Goal: Task Accomplishment & Management: Manage account settings

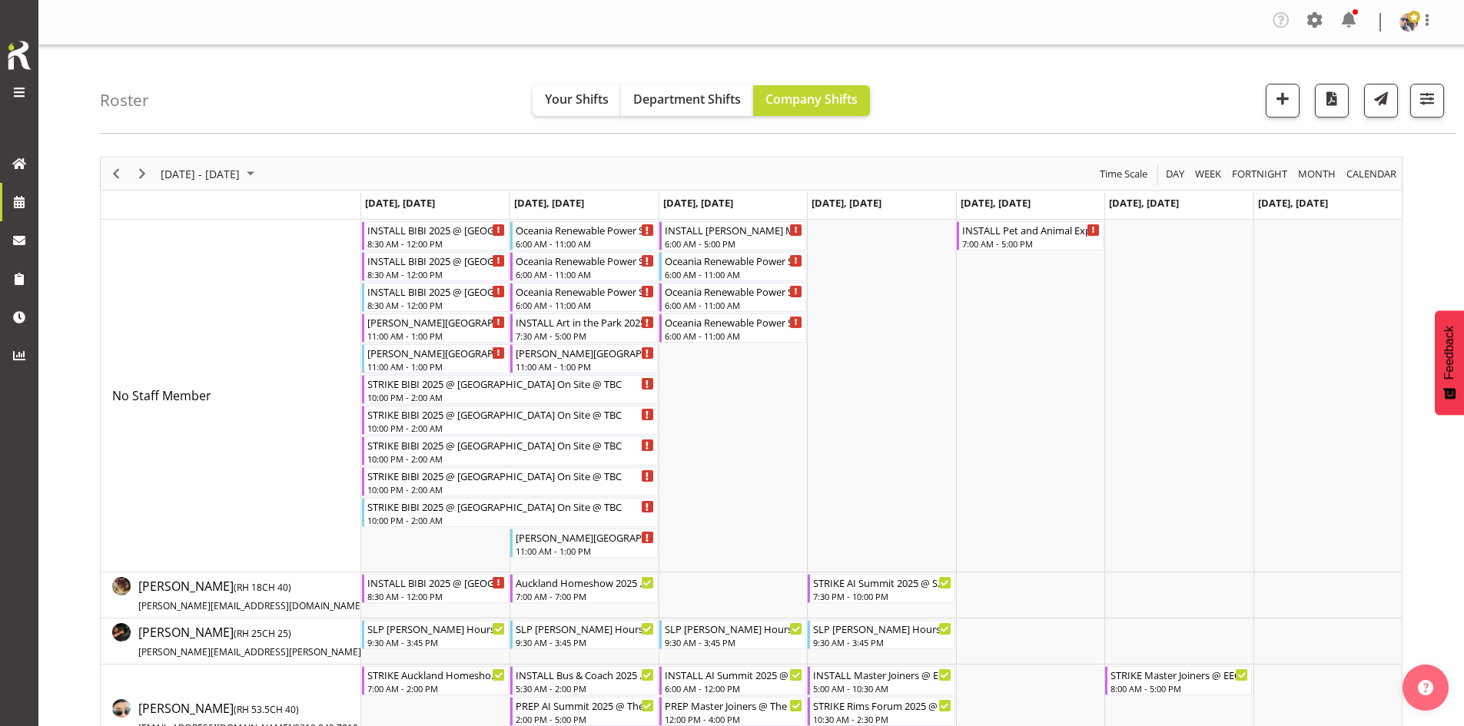
scroll to position [1397, 0]
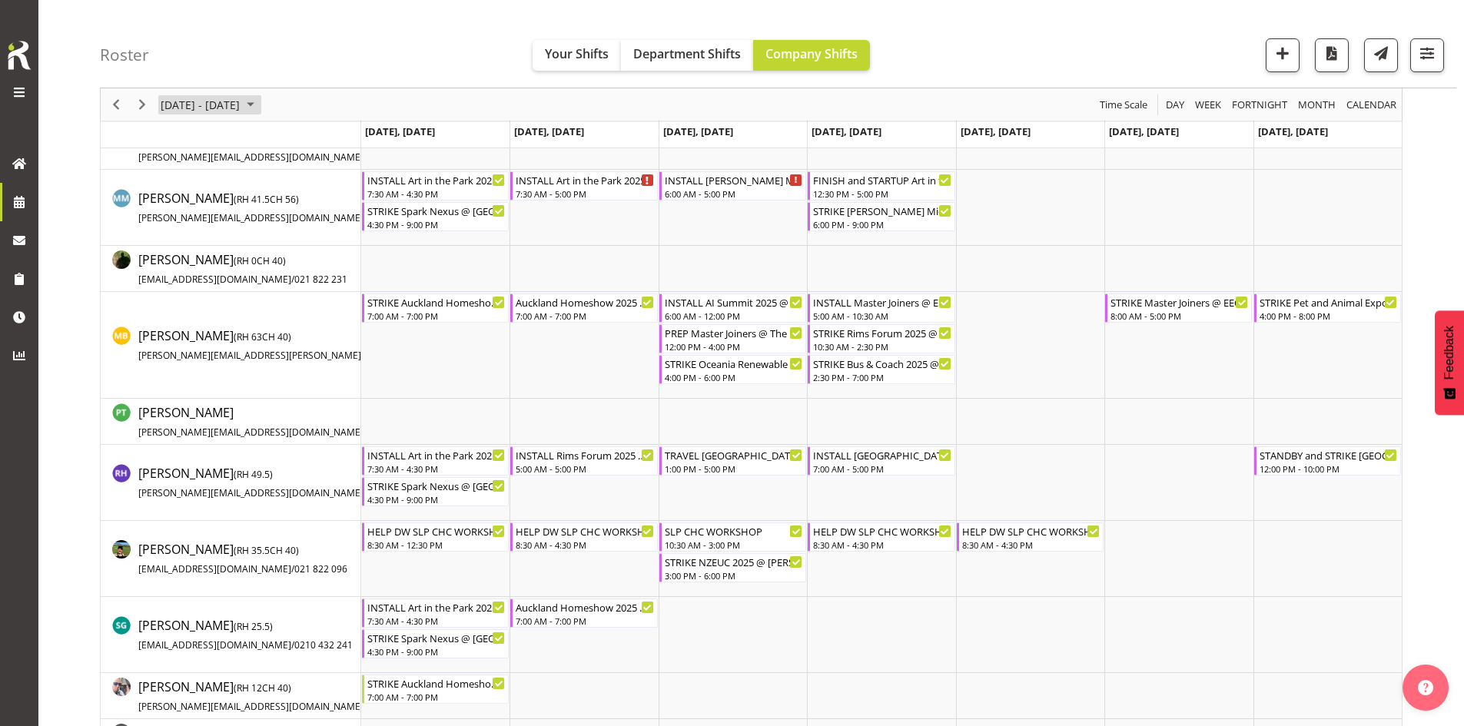
click at [260, 114] on span "September 15 - 21, 2025" at bounding box center [250, 104] width 18 height 19
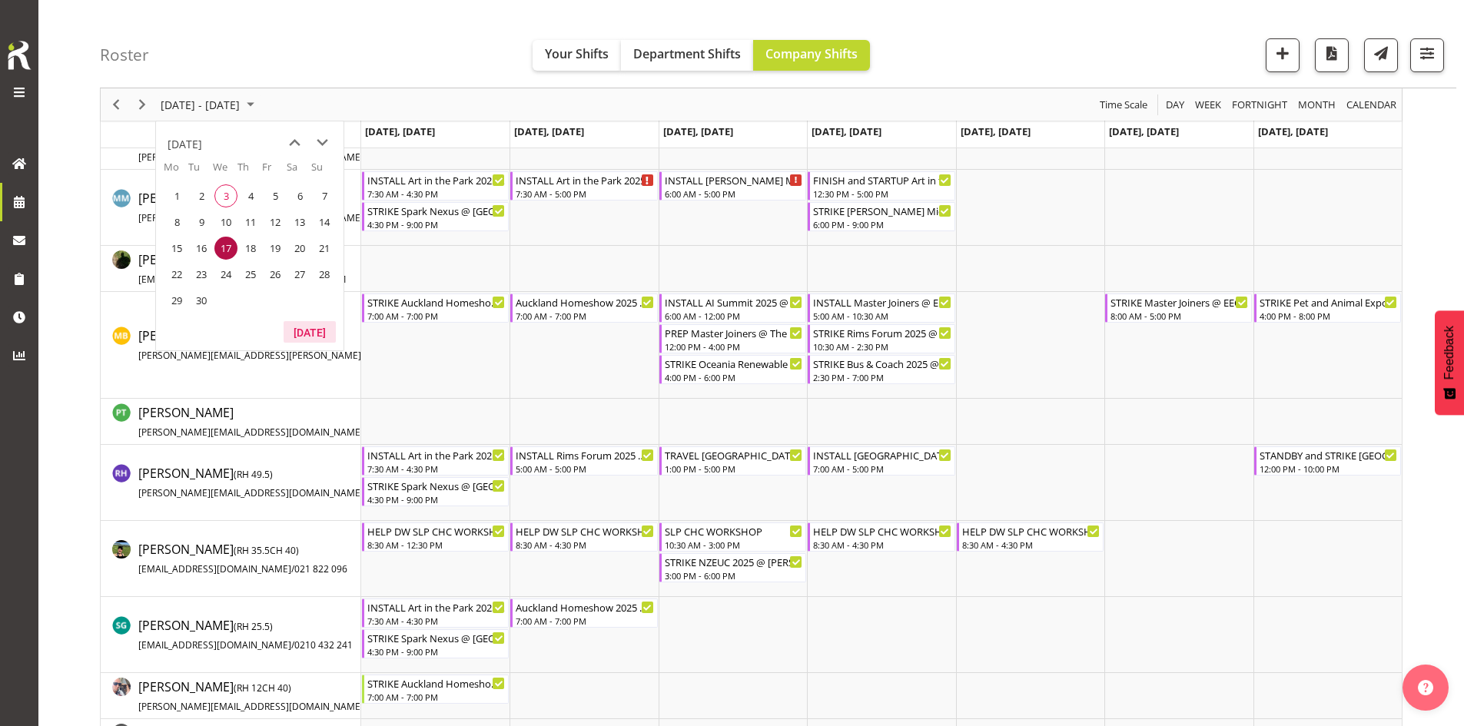
click at [308, 324] on button "[DATE]" at bounding box center [310, 332] width 52 height 22
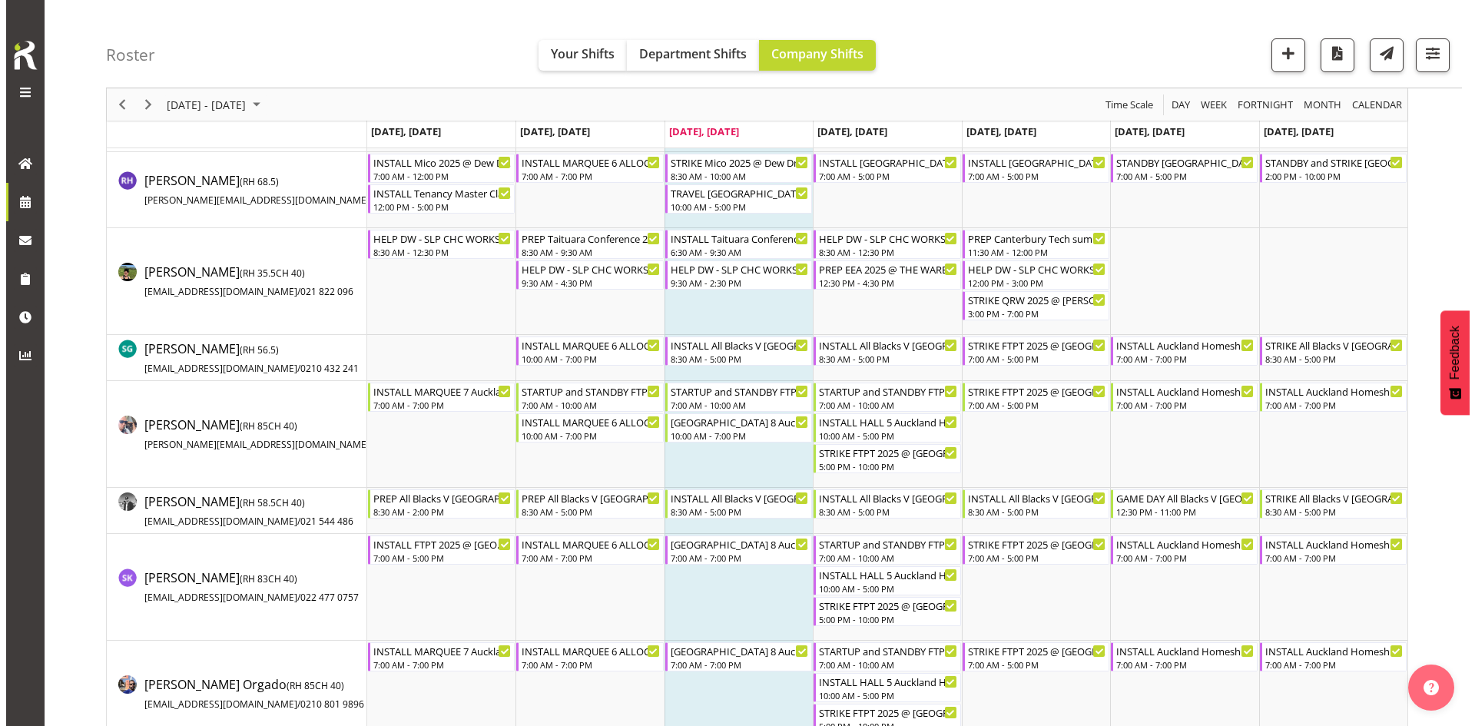
scroll to position [1551, 0]
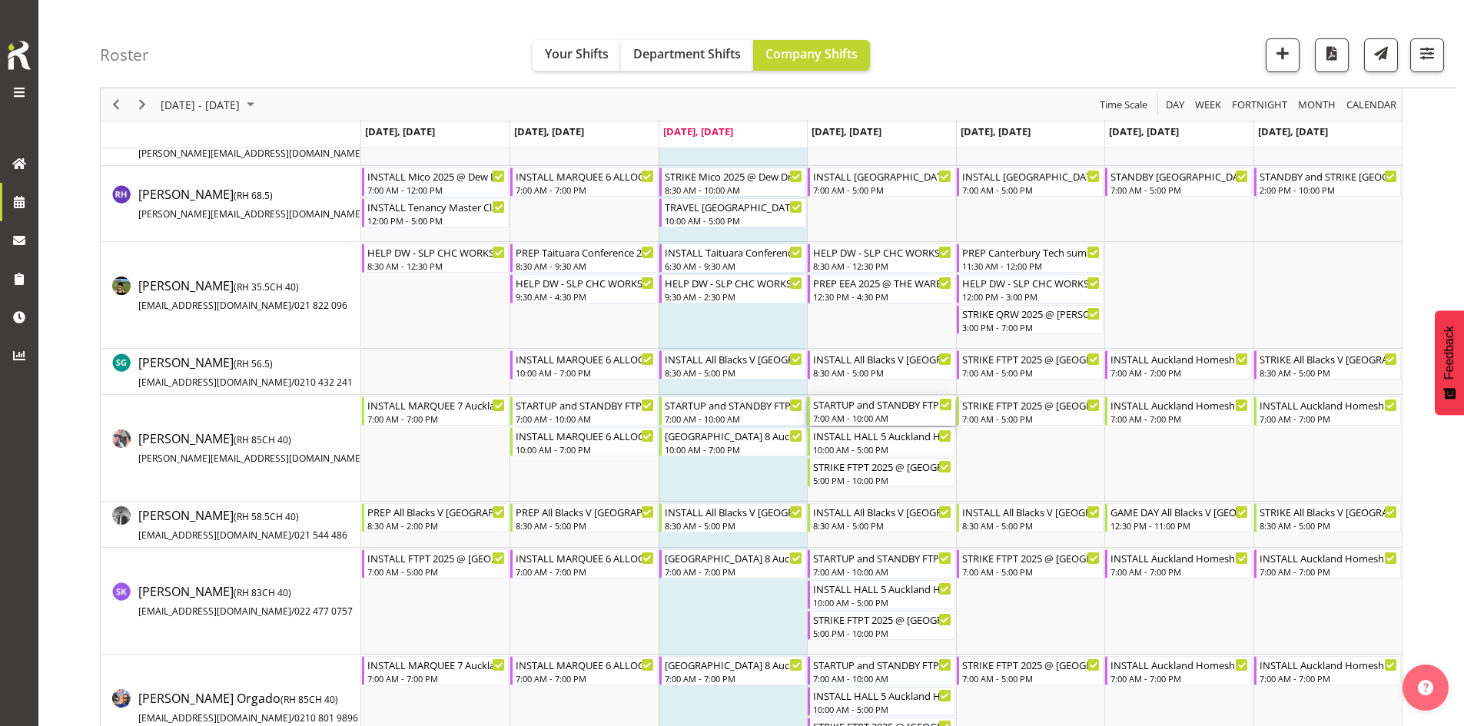
click at [874, 410] on div "STARTUP and STANDBY FTPT 2025 @ [GEOGRAPHIC_DATA] Showgrounds" at bounding box center [882, 404] width 138 height 15
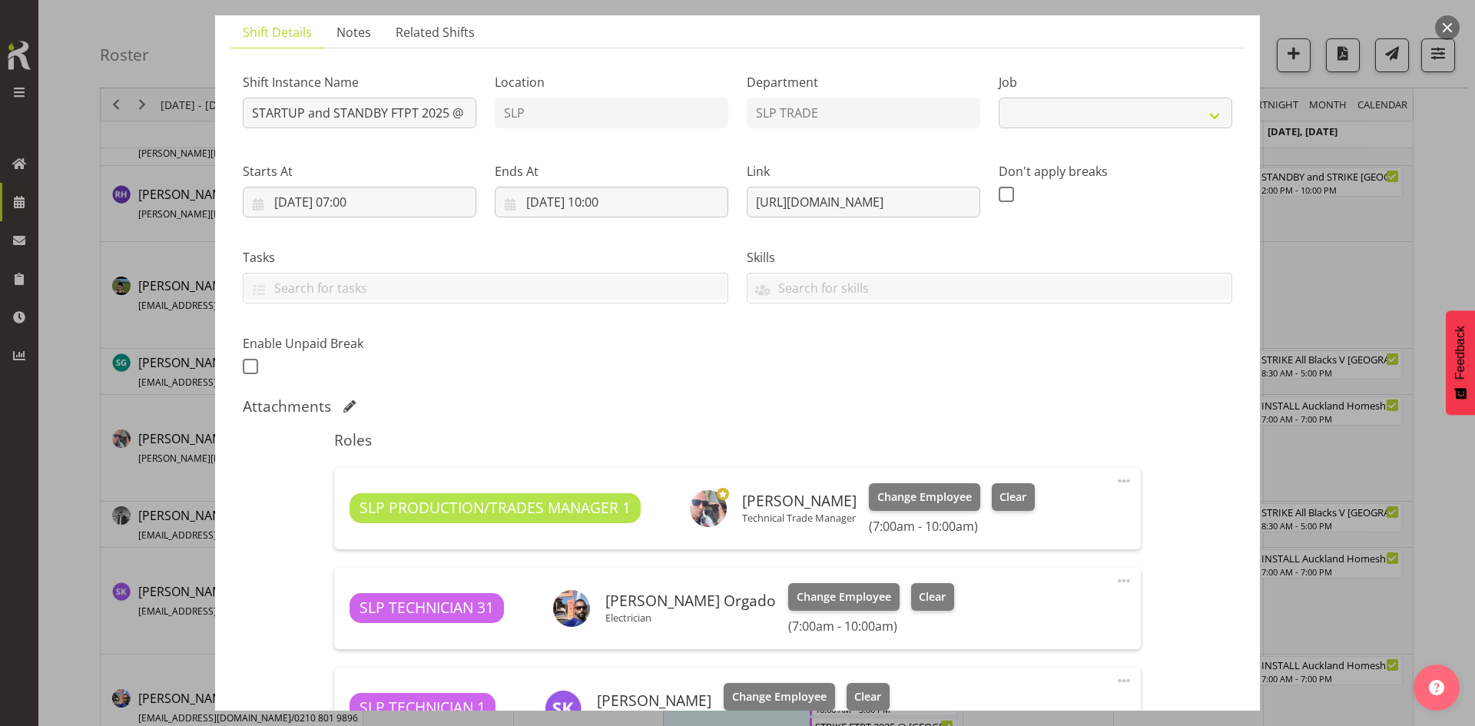
select select "9154"
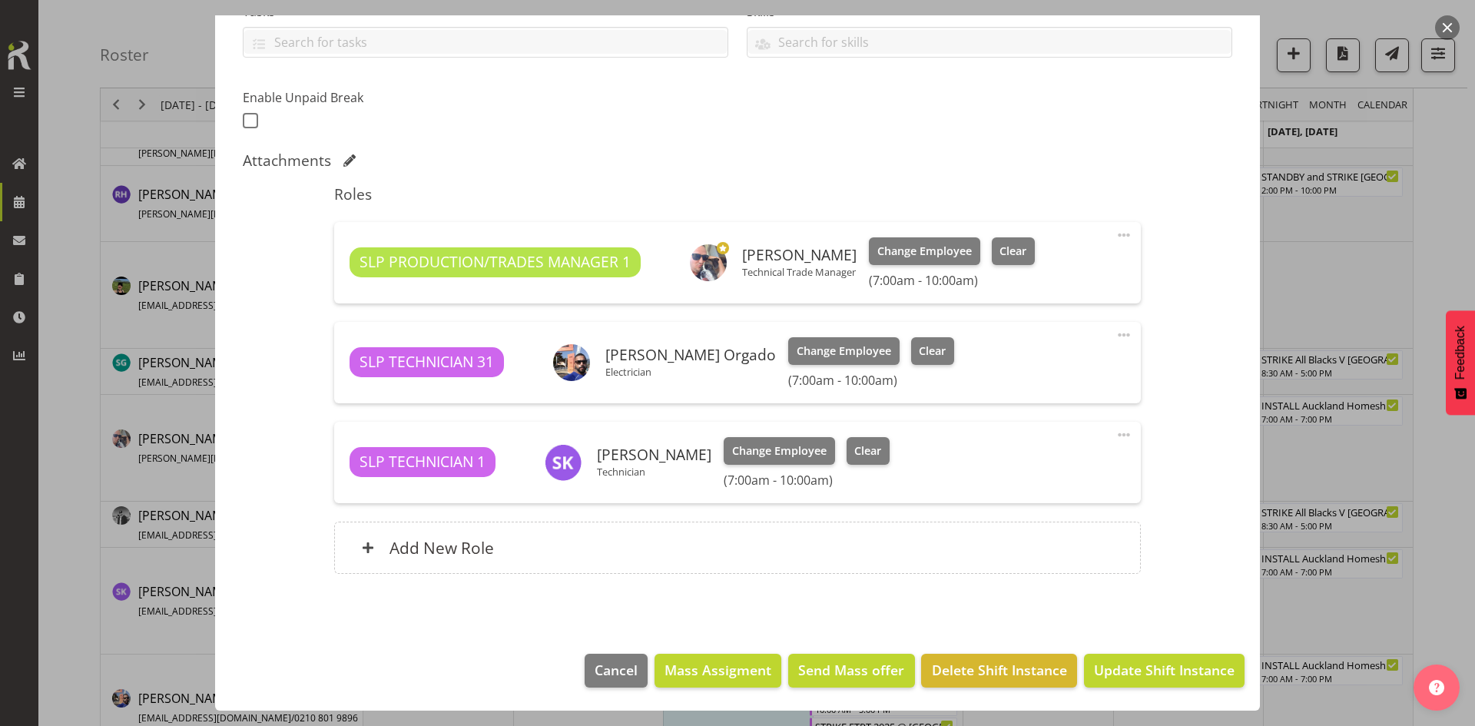
click at [1442, 33] on button "button" at bounding box center [1447, 27] width 25 height 25
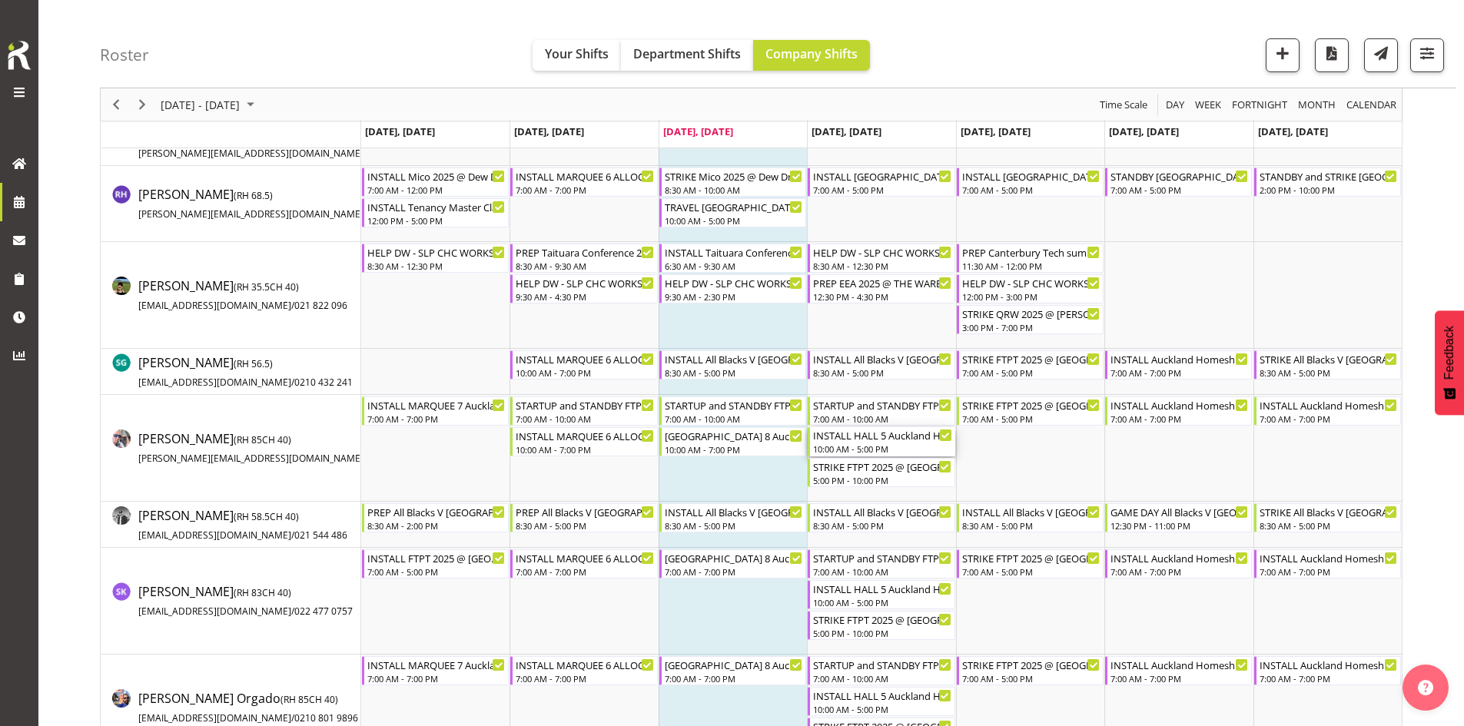
click at [877, 437] on div "INSTALL HALL 5 Auckland Homeshow 2025 @ [GEOGRAPHIC_DATA]" at bounding box center [882, 434] width 138 height 15
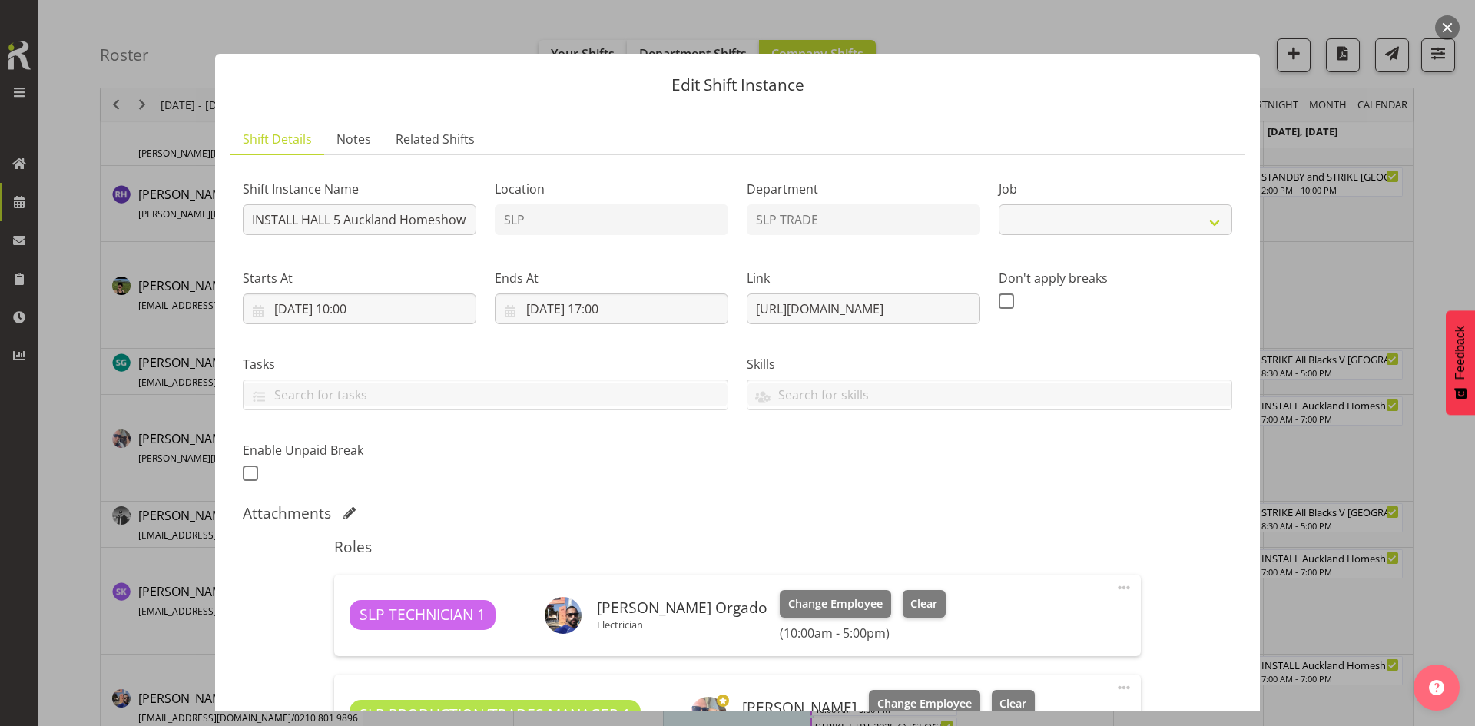
select select "9869"
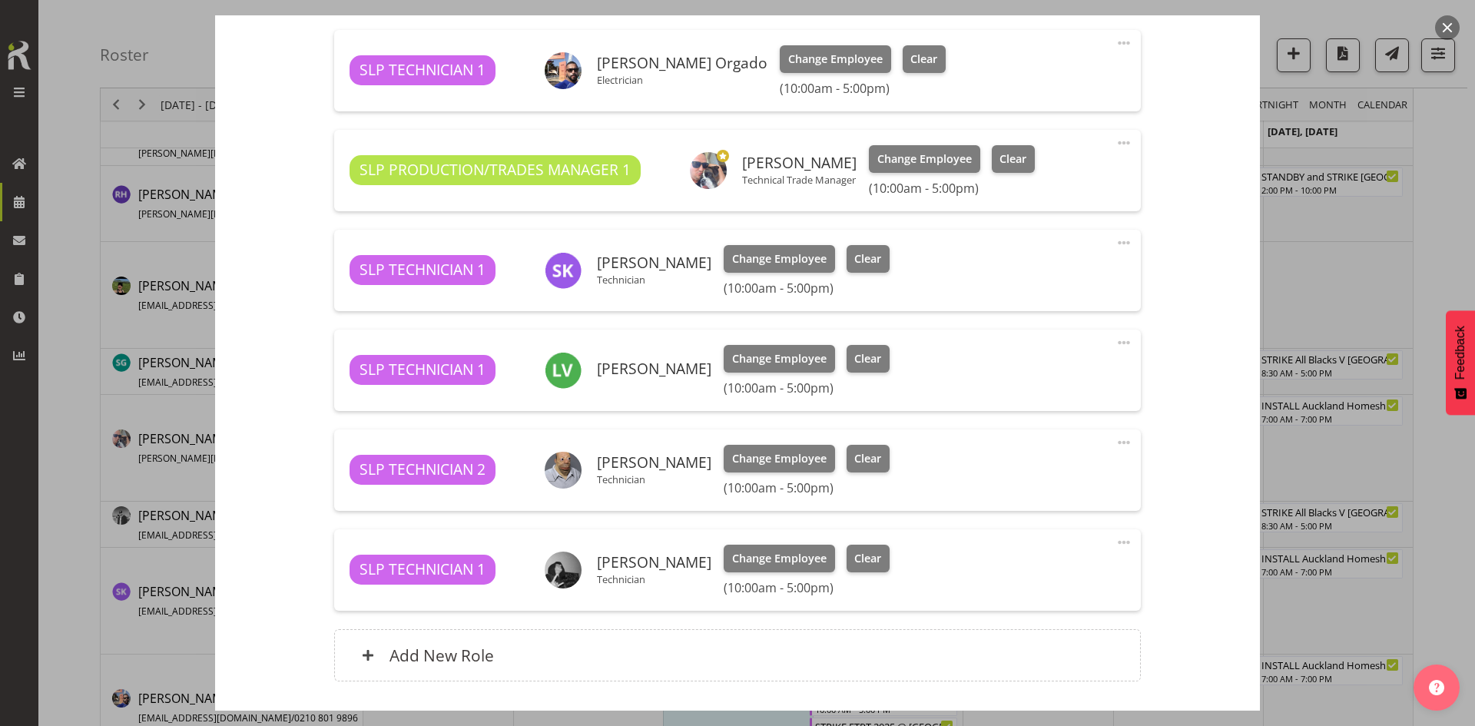
scroll to position [461, 0]
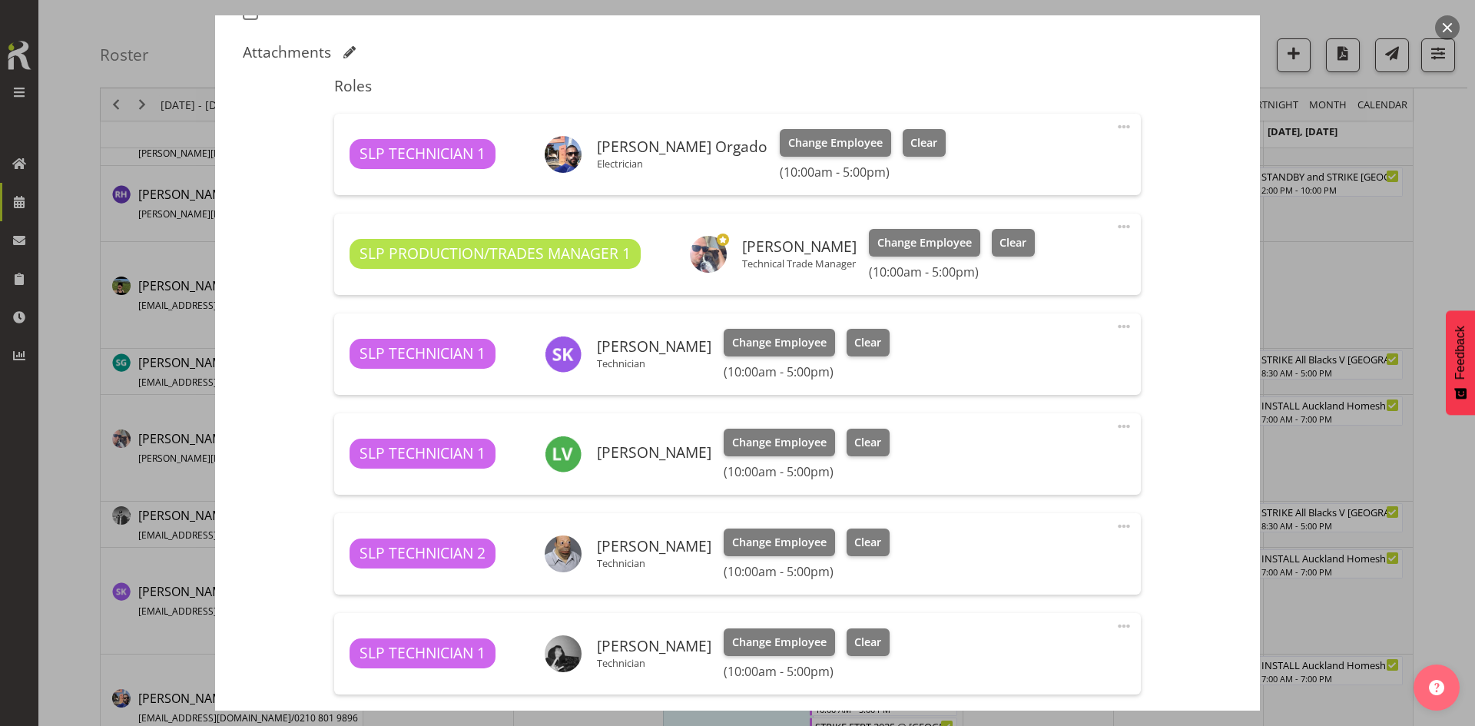
click at [1452, 27] on button "button" at bounding box center [1447, 27] width 25 height 25
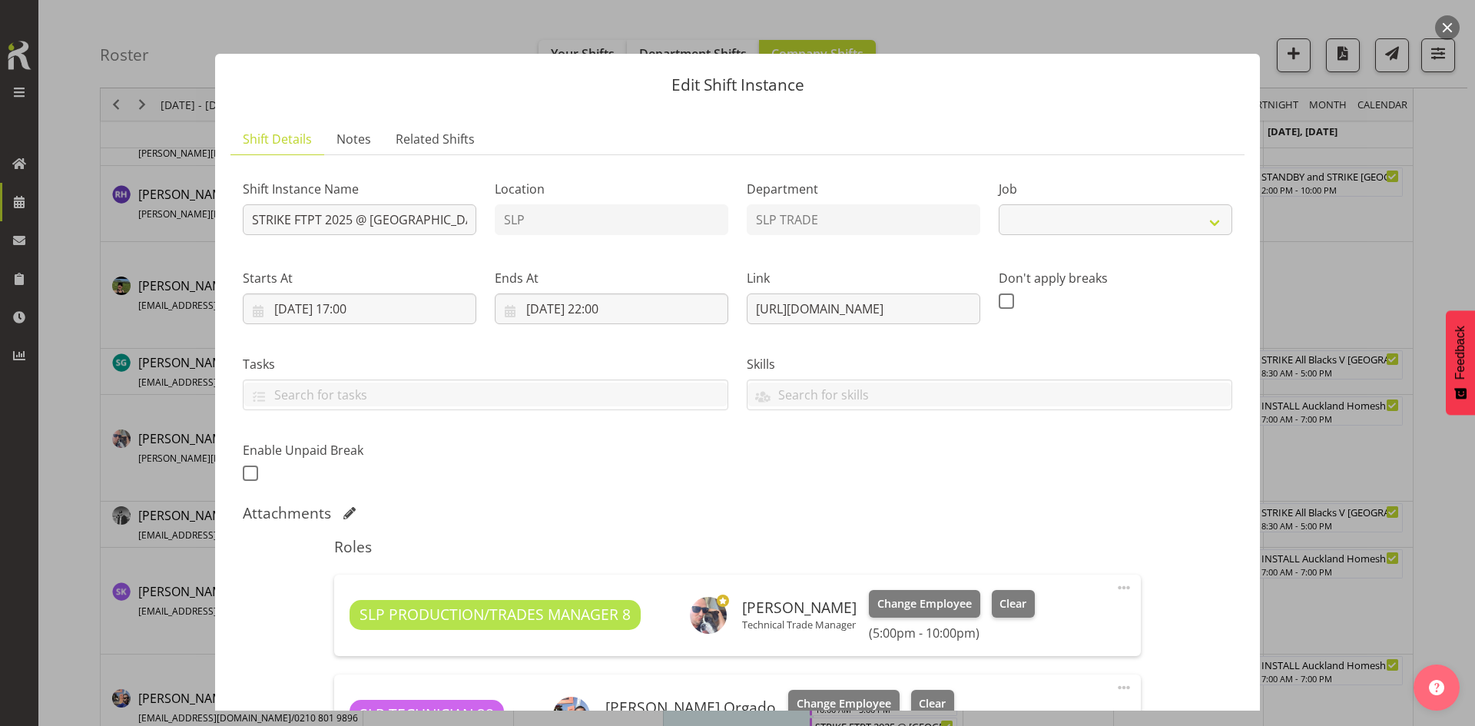
select select "9154"
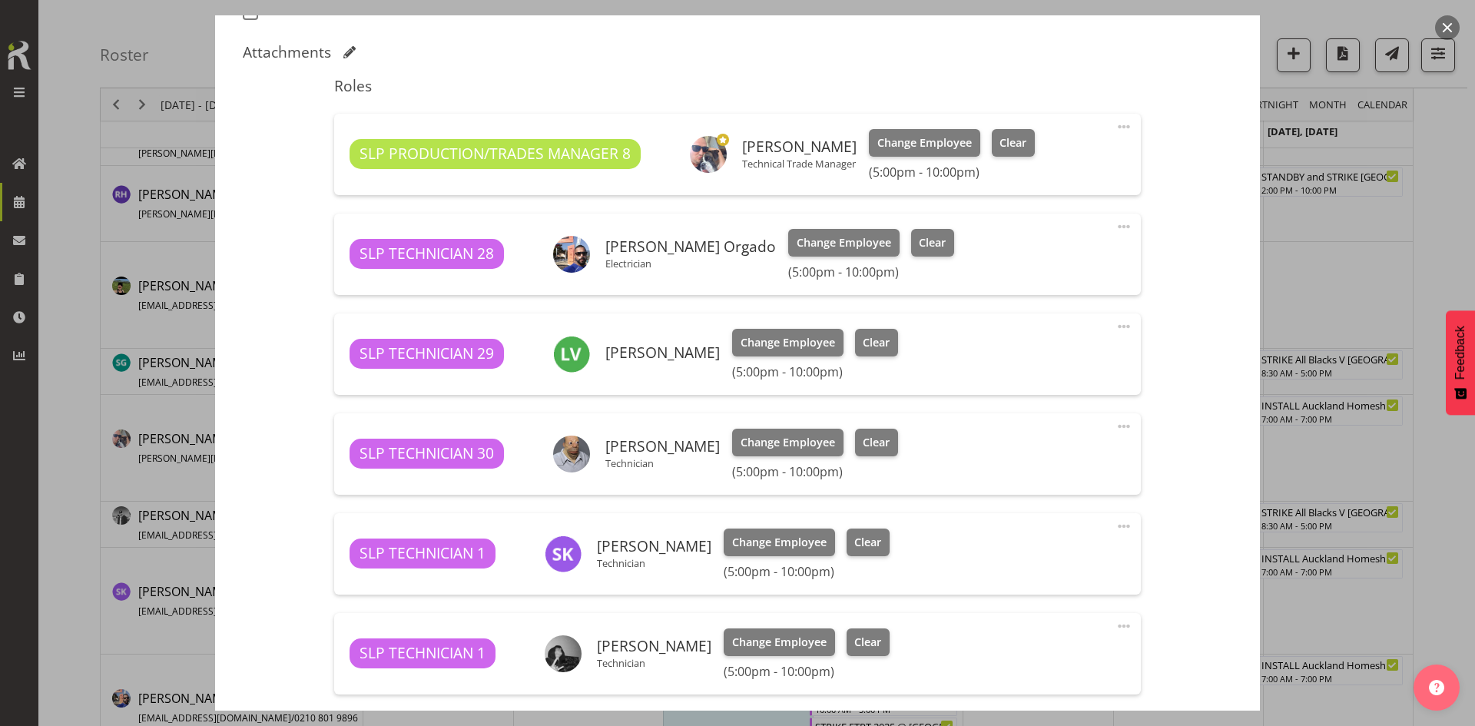
click at [1450, 28] on button "button" at bounding box center [1447, 27] width 25 height 25
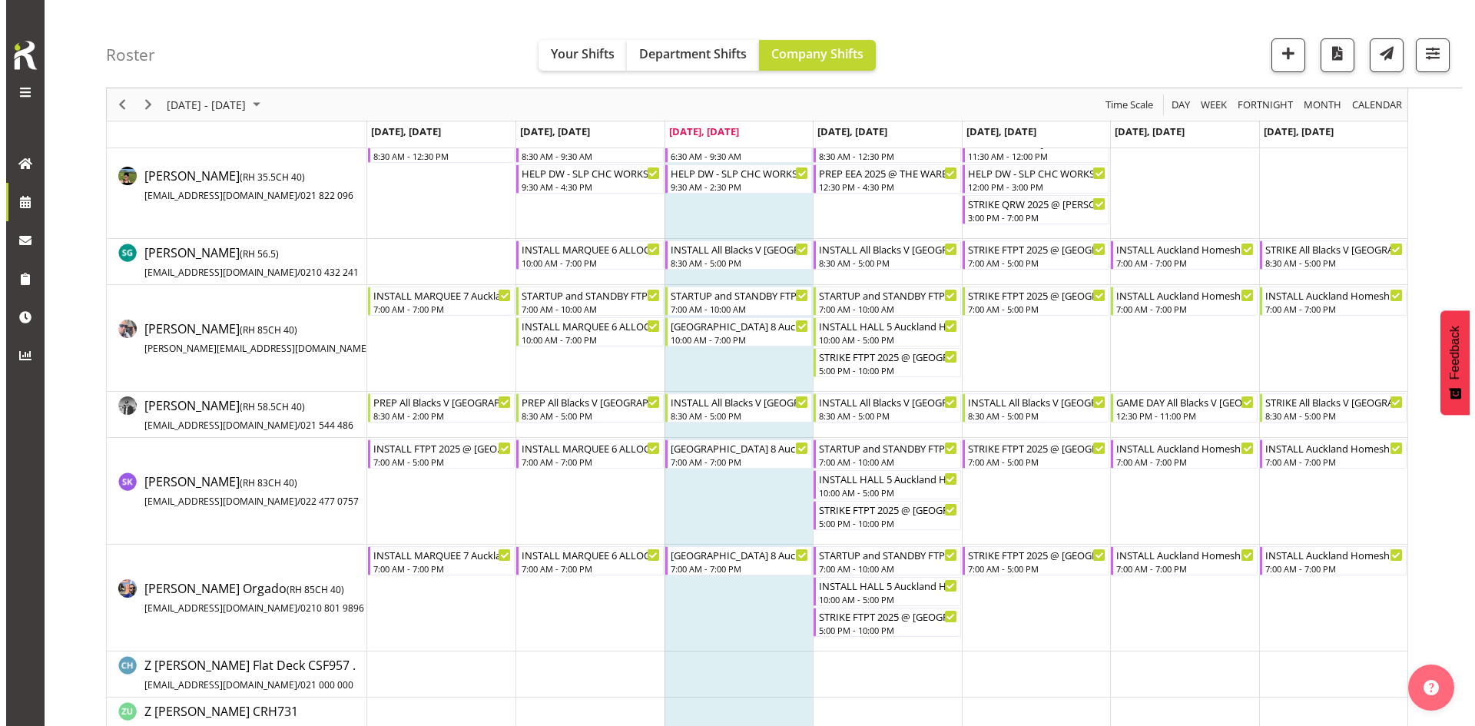
scroll to position [1781, 0]
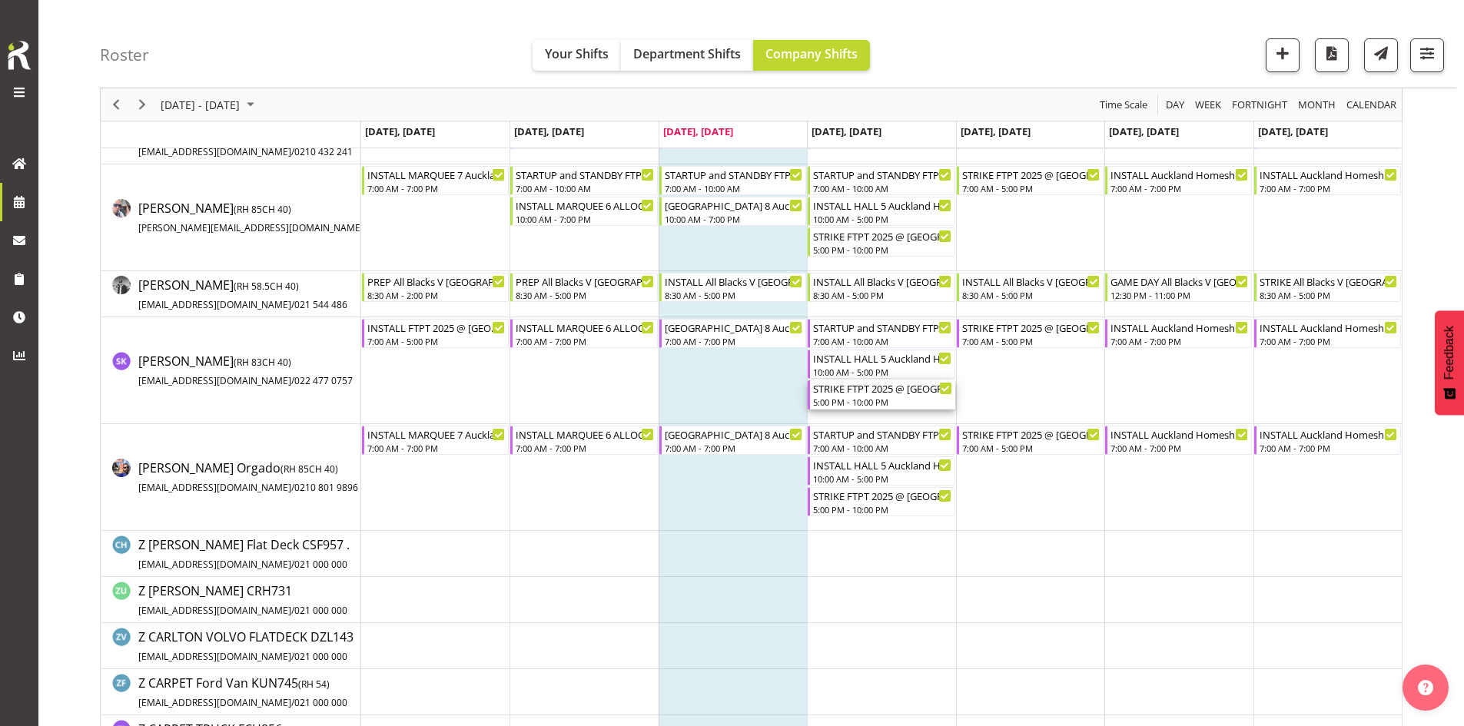
click at [894, 404] on div "5:00 PM - 10:00 PM" at bounding box center [882, 402] width 138 height 12
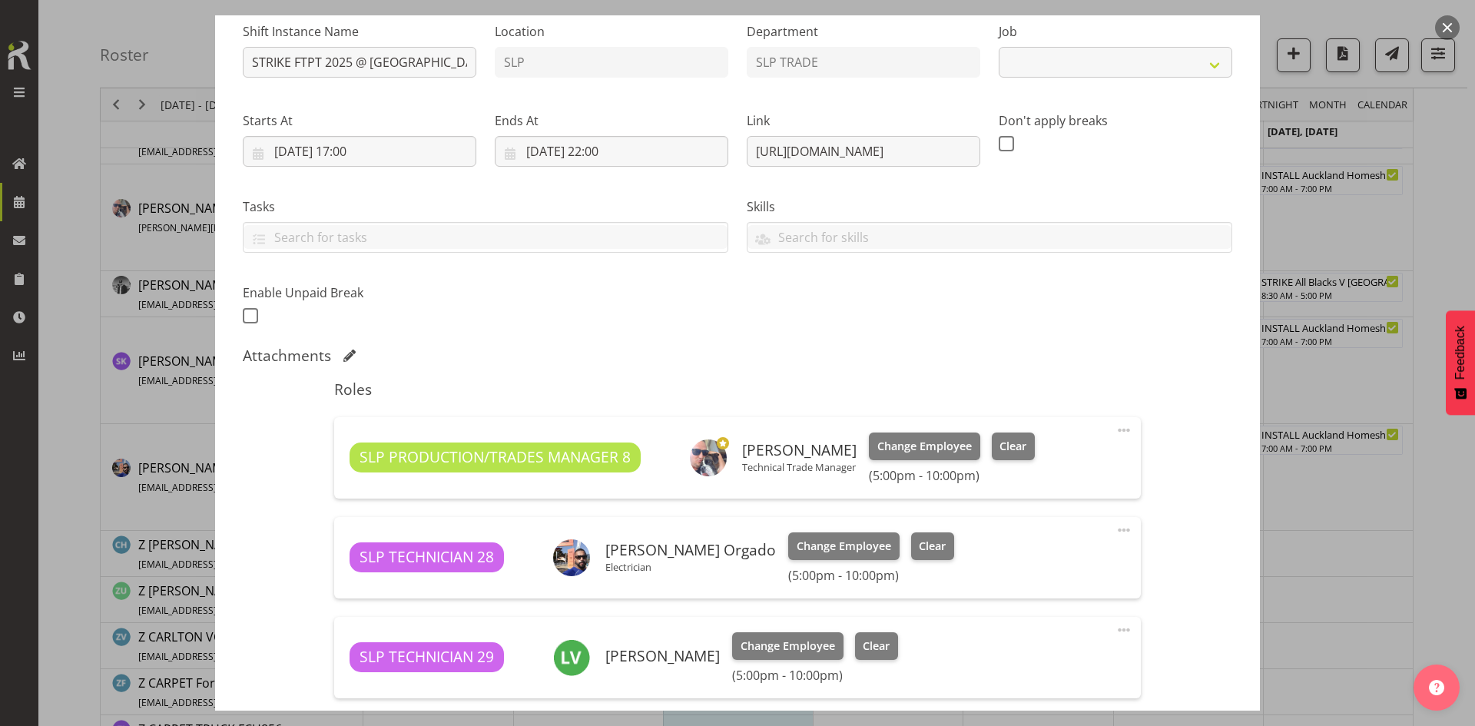
select select "9154"
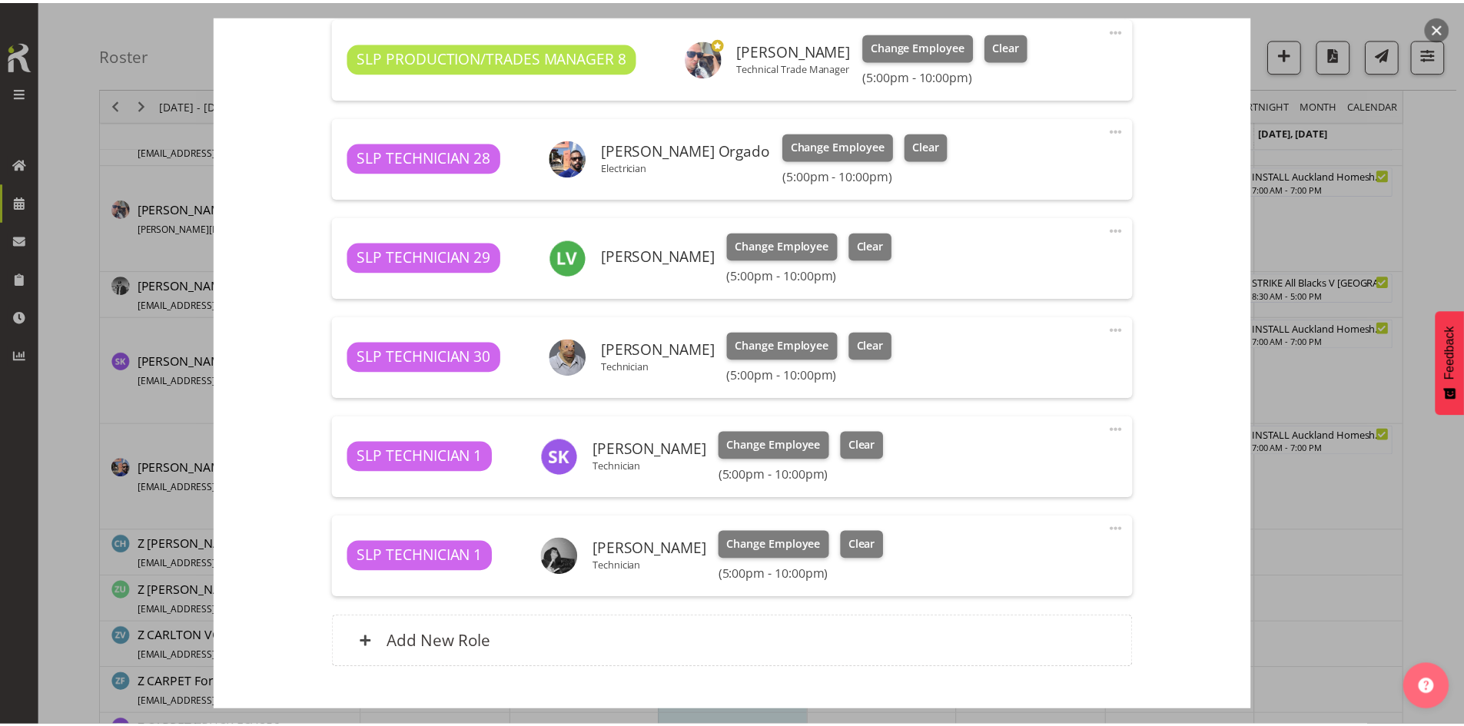
scroll to position [499, 0]
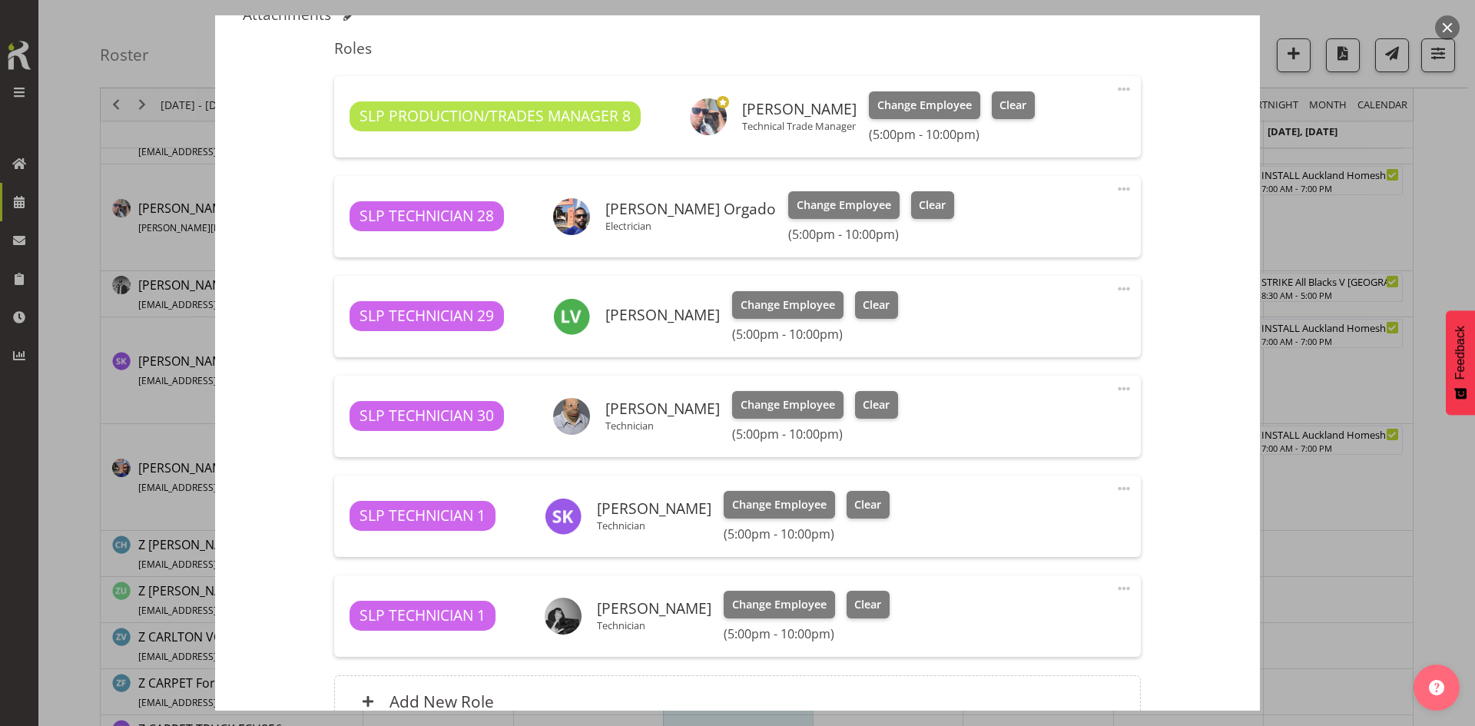
click at [1441, 26] on button "button" at bounding box center [1447, 27] width 25 height 25
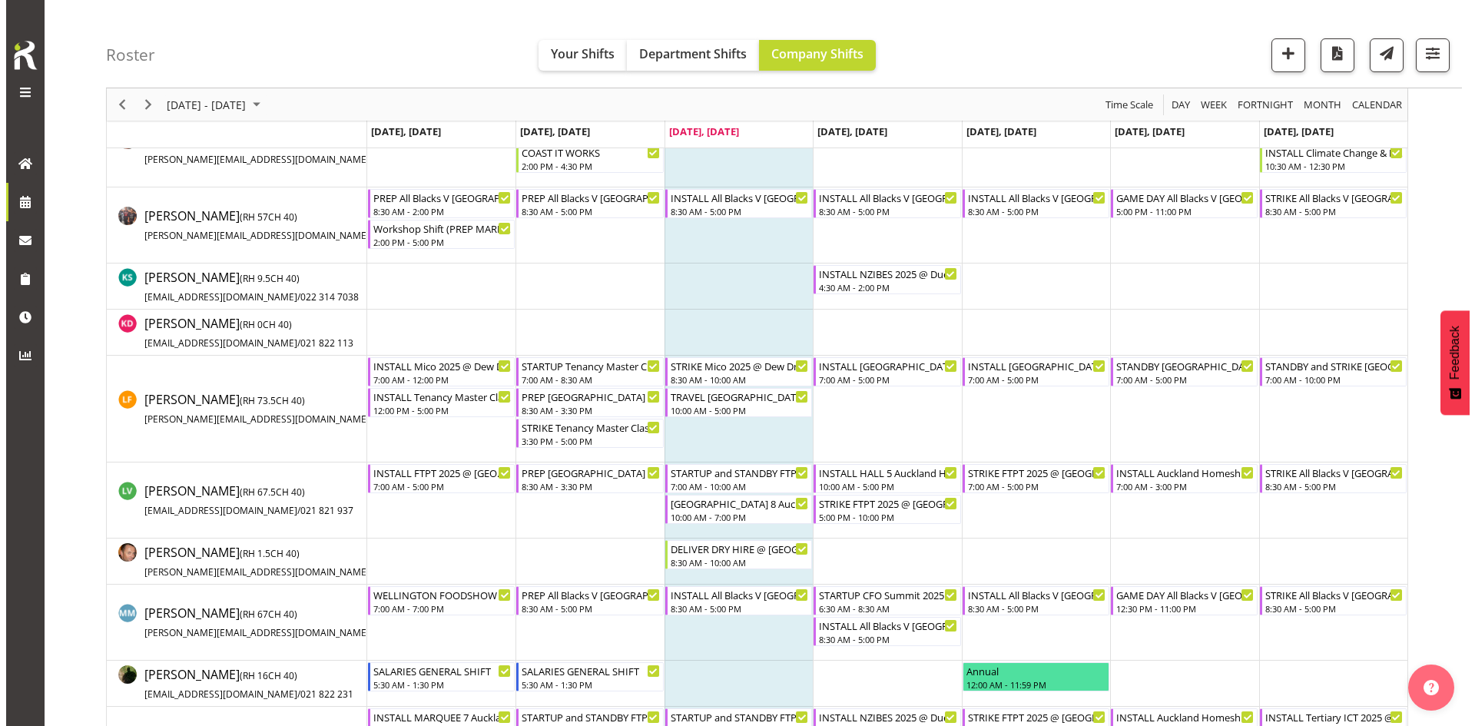
scroll to position [859, 0]
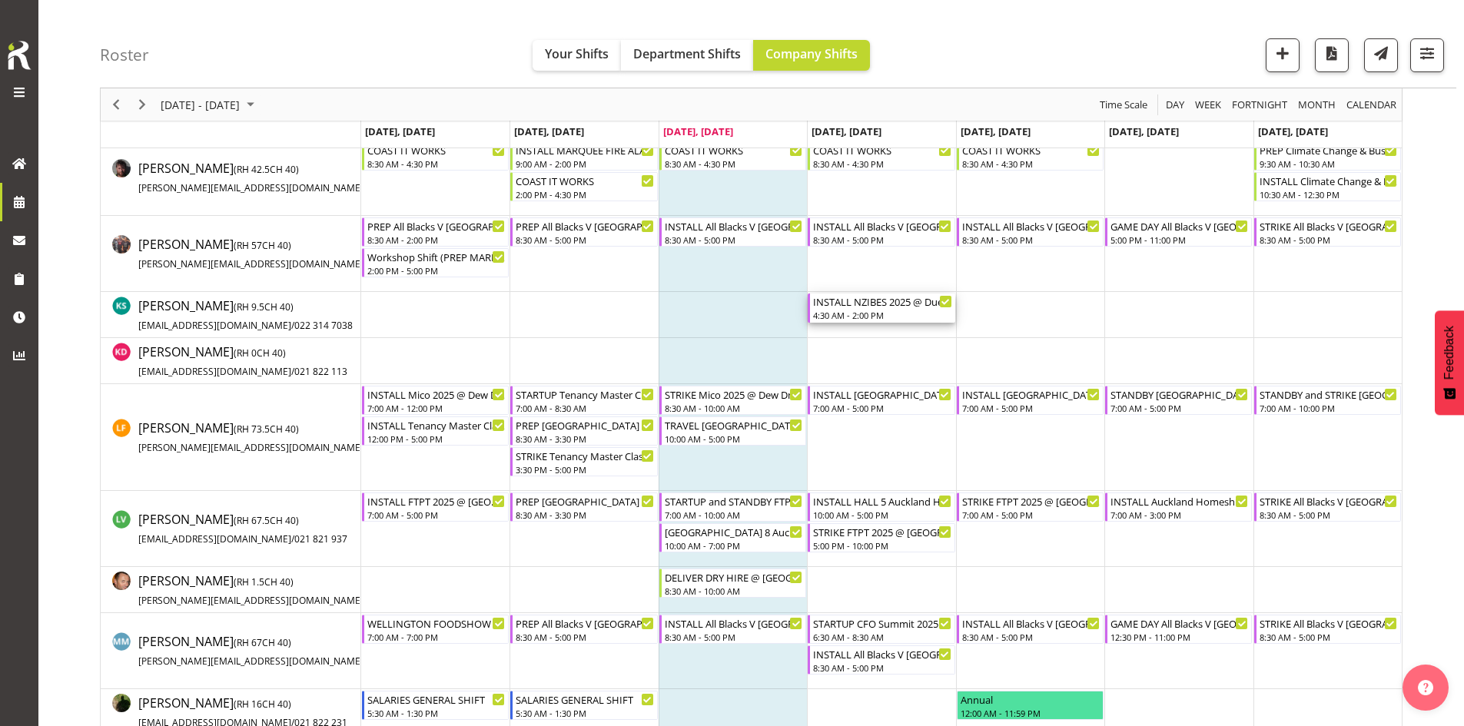
click at [866, 310] on div "4:30 AM - 2:00 PM" at bounding box center [882, 315] width 138 height 12
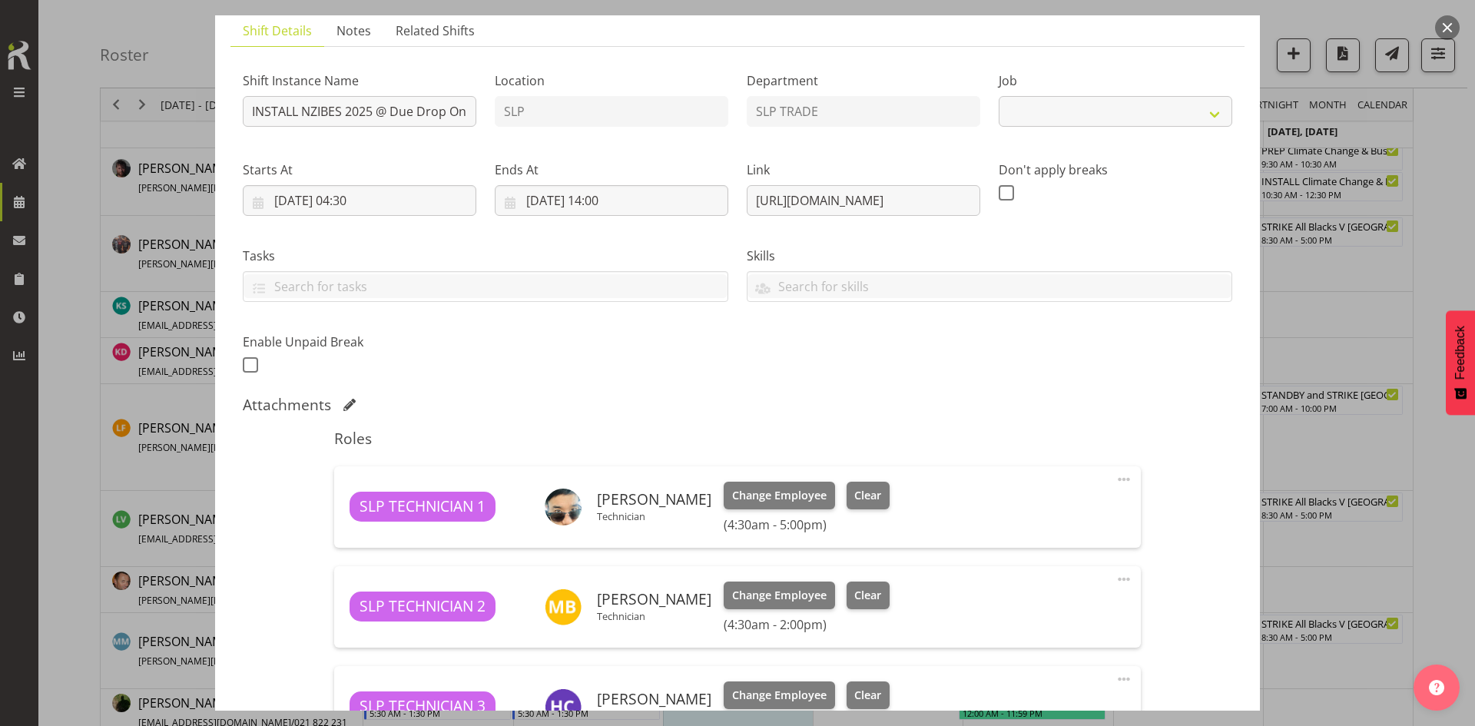
select select "10368"
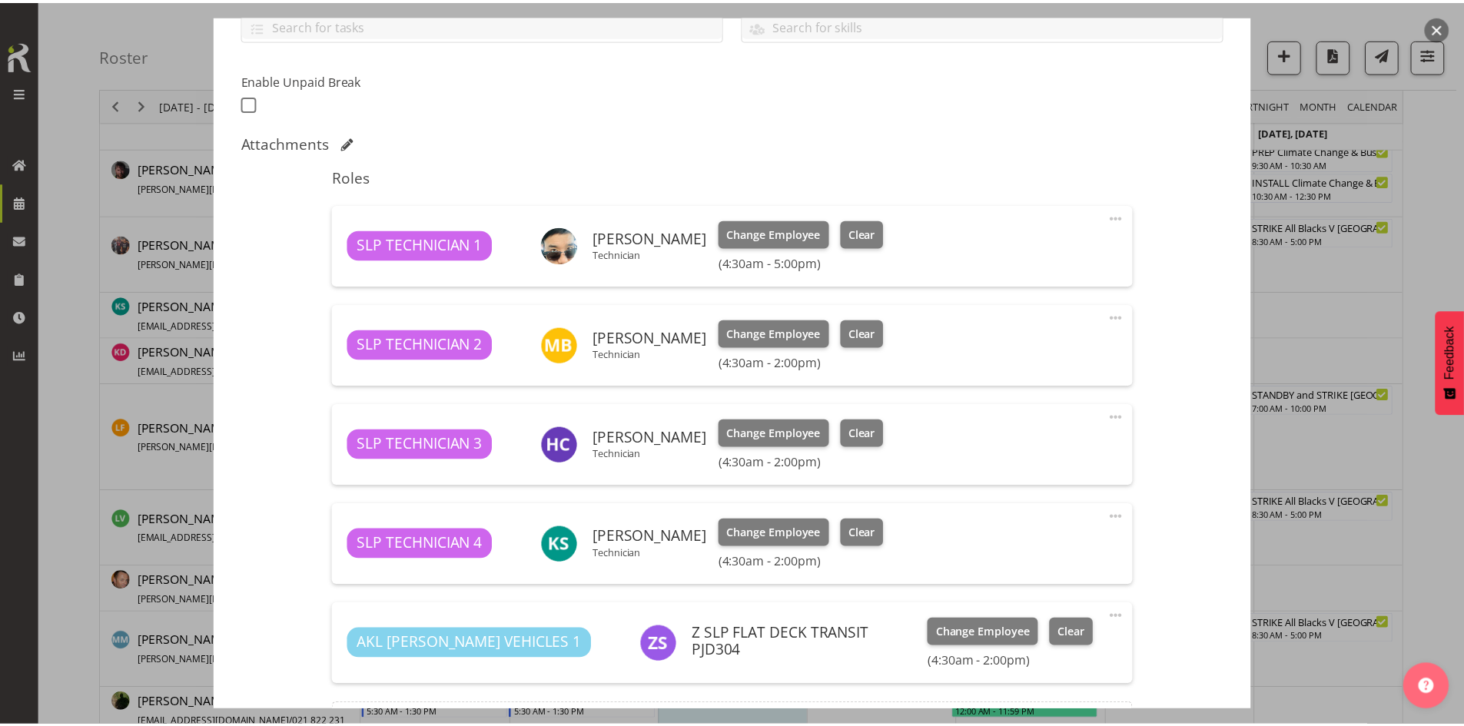
scroll to position [461, 0]
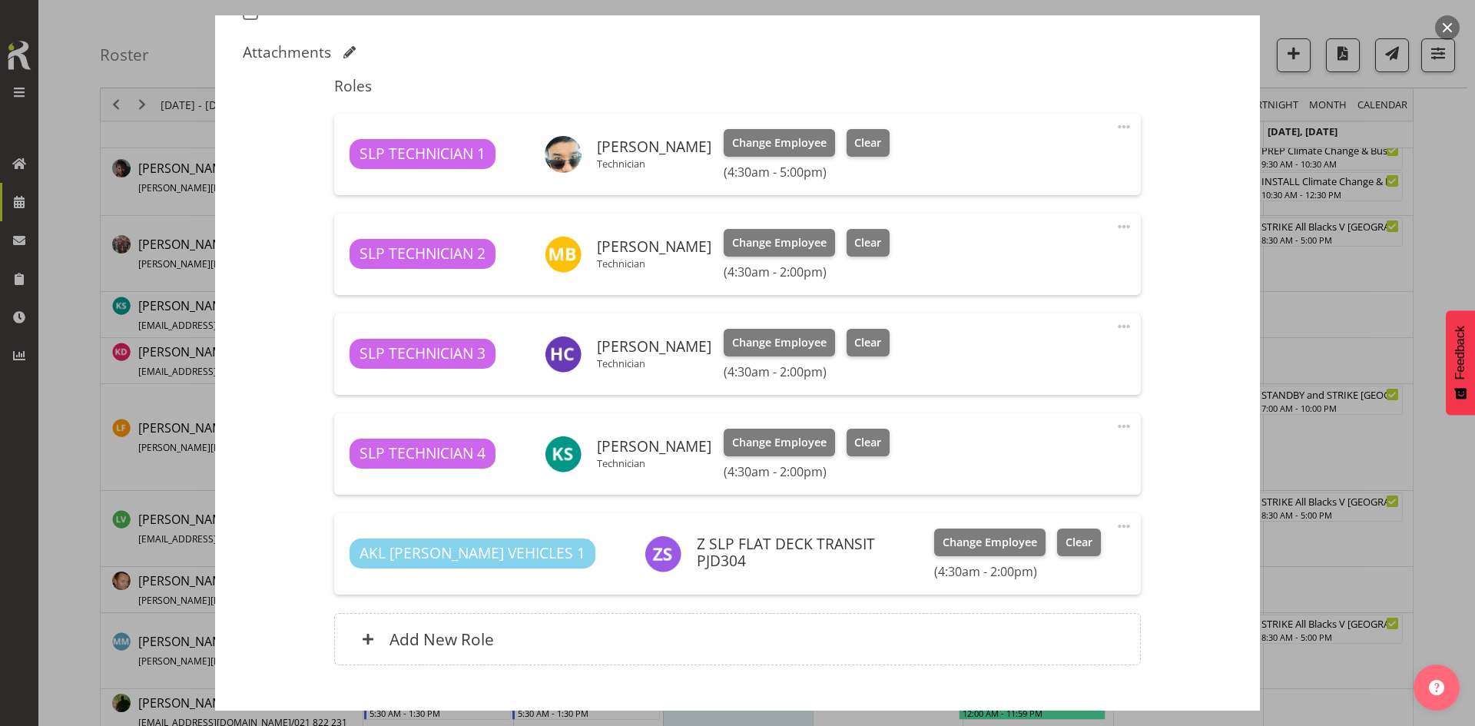
click at [1452, 28] on button "button" at bounding box center [1447, 27] width 25 height 25
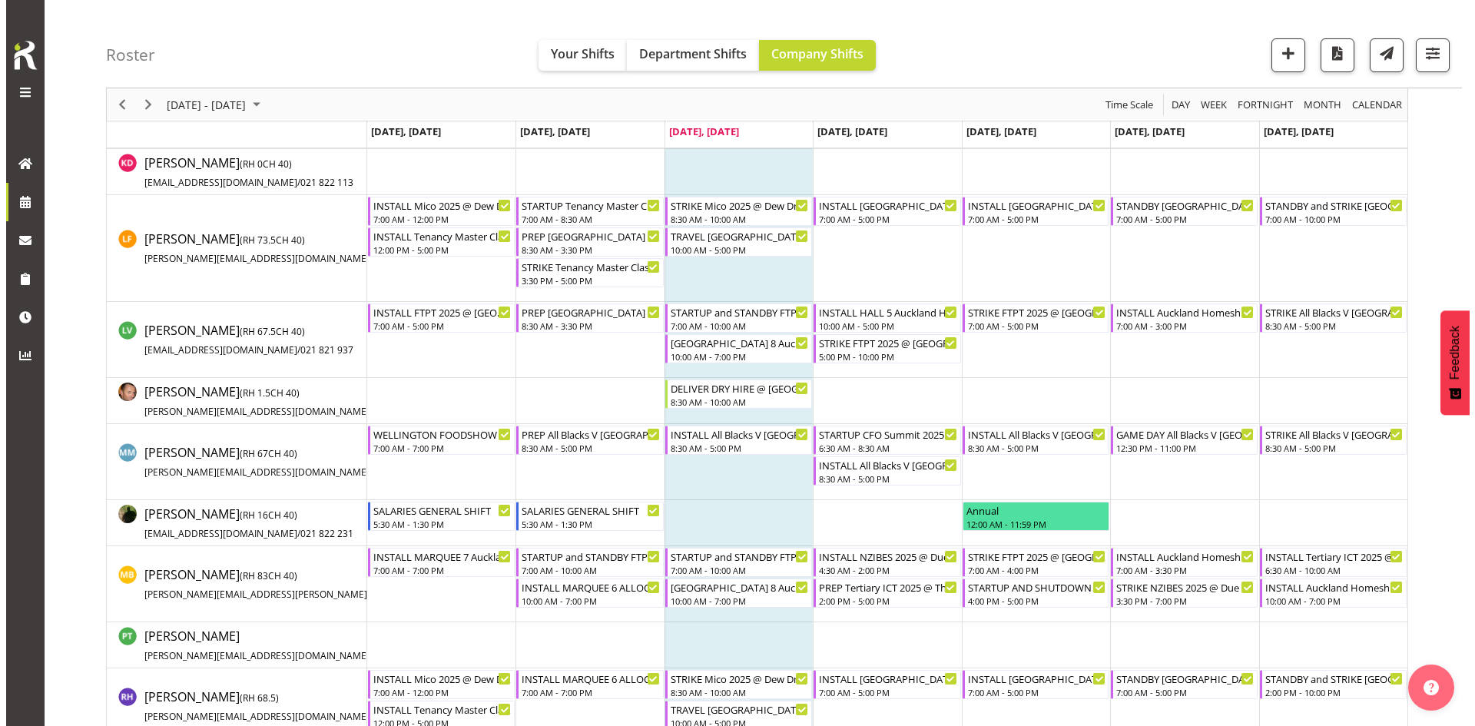
scroll to position [1090, 0]
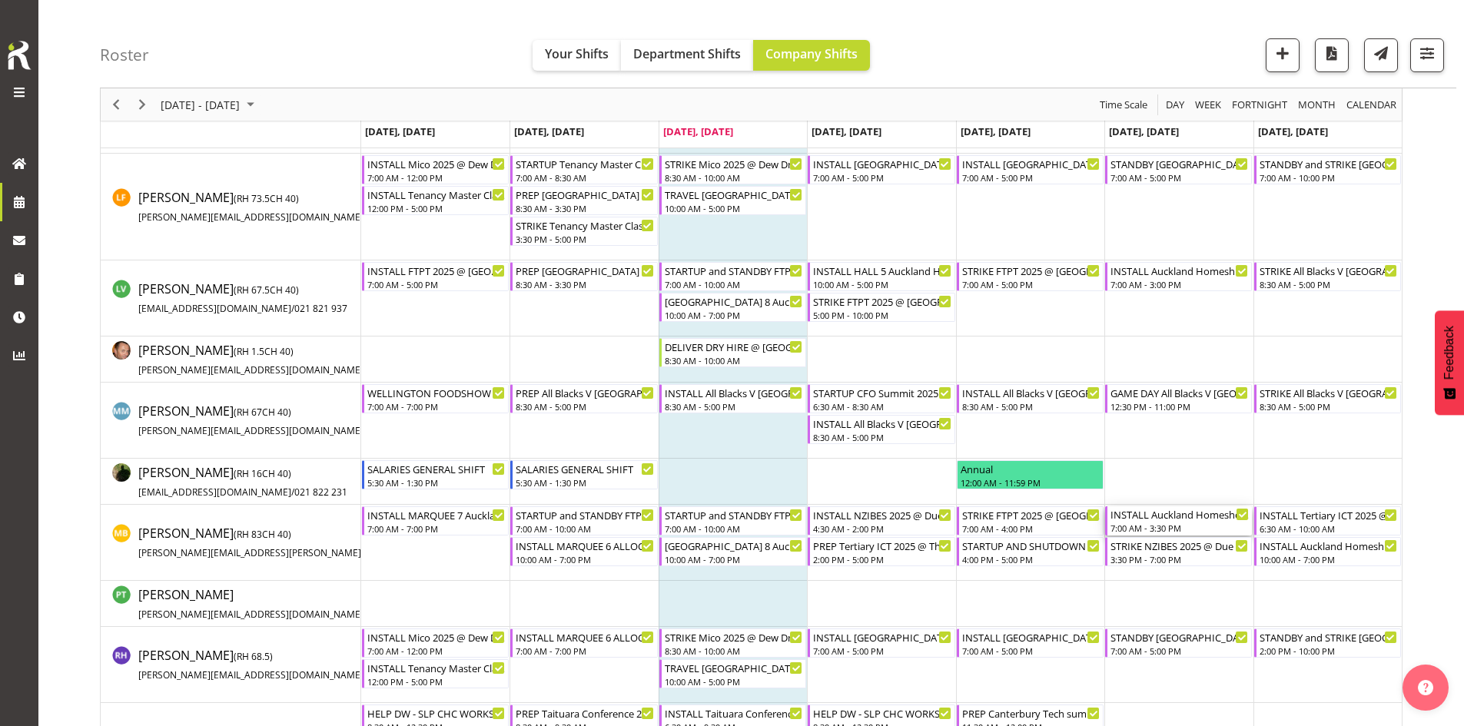
click at [1154, 526] on div "7:00 AM - 3:30 PM" at bounding box center [1179, 528] width 138 height 12
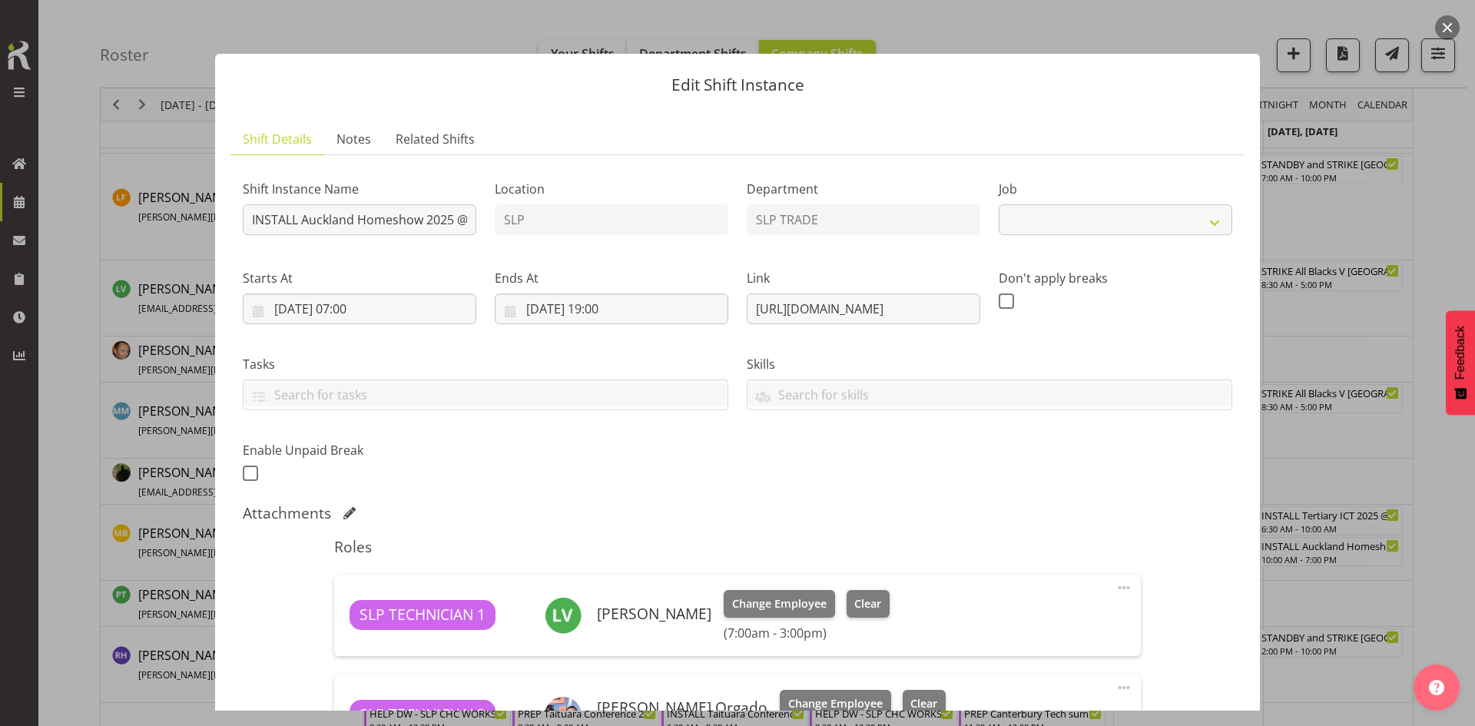
select select "9869"
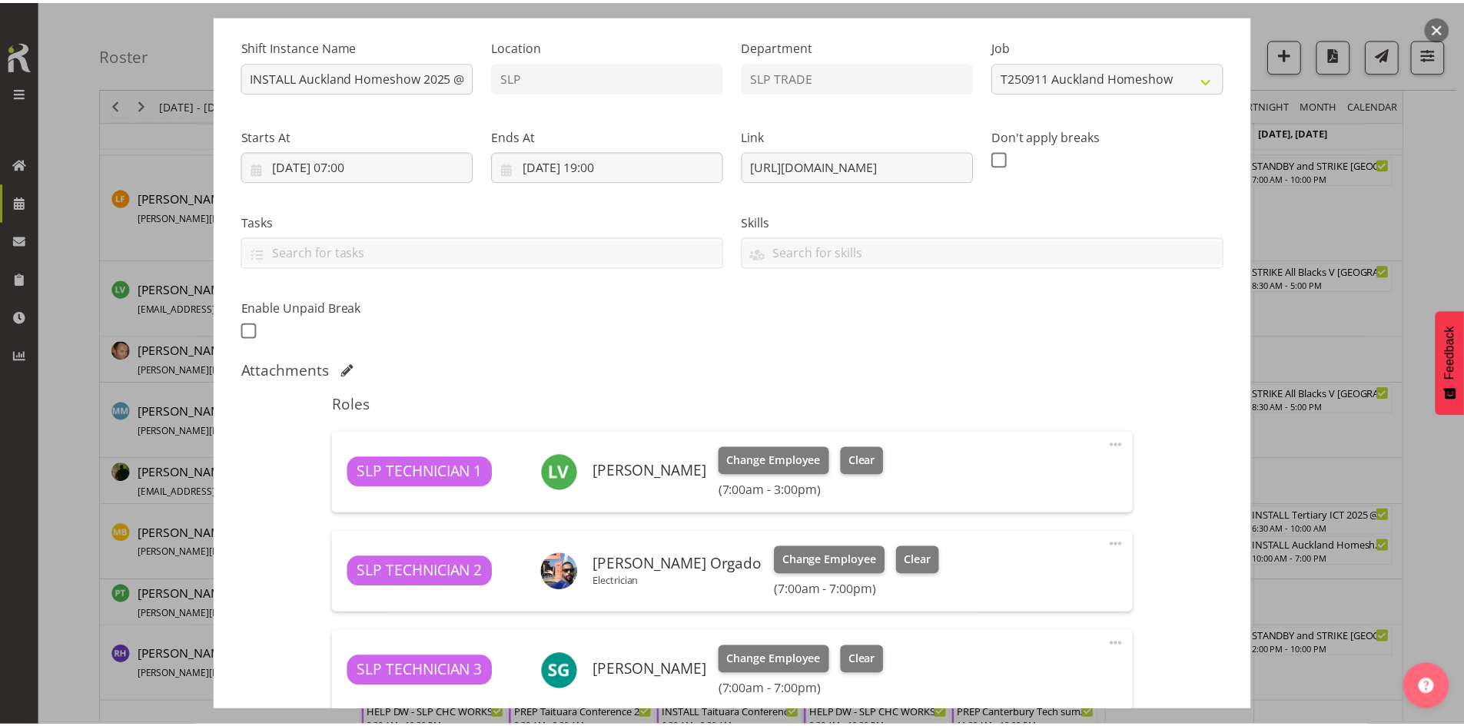
scroll to position [0, 0]
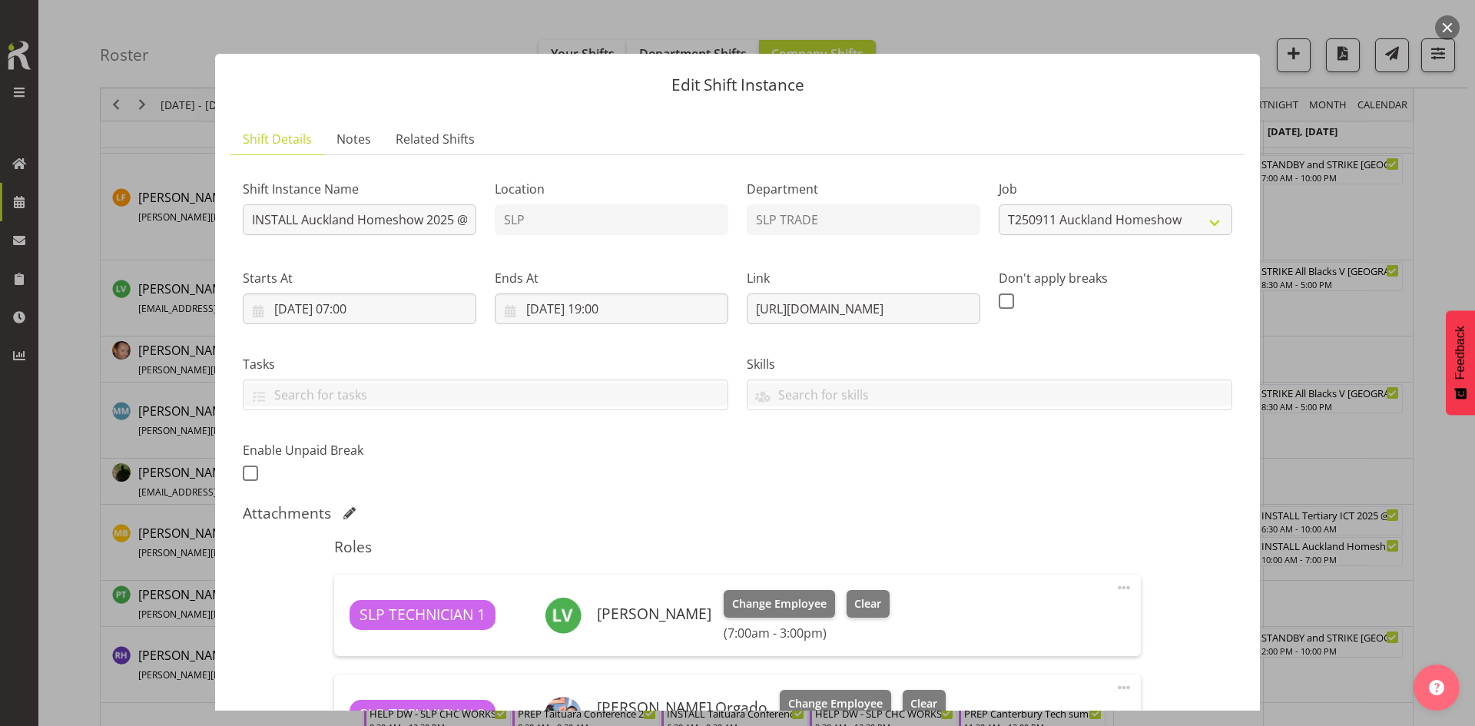
click at [1449, 28] on button "button" at bounding box center [1447, 27] width 25 height 25
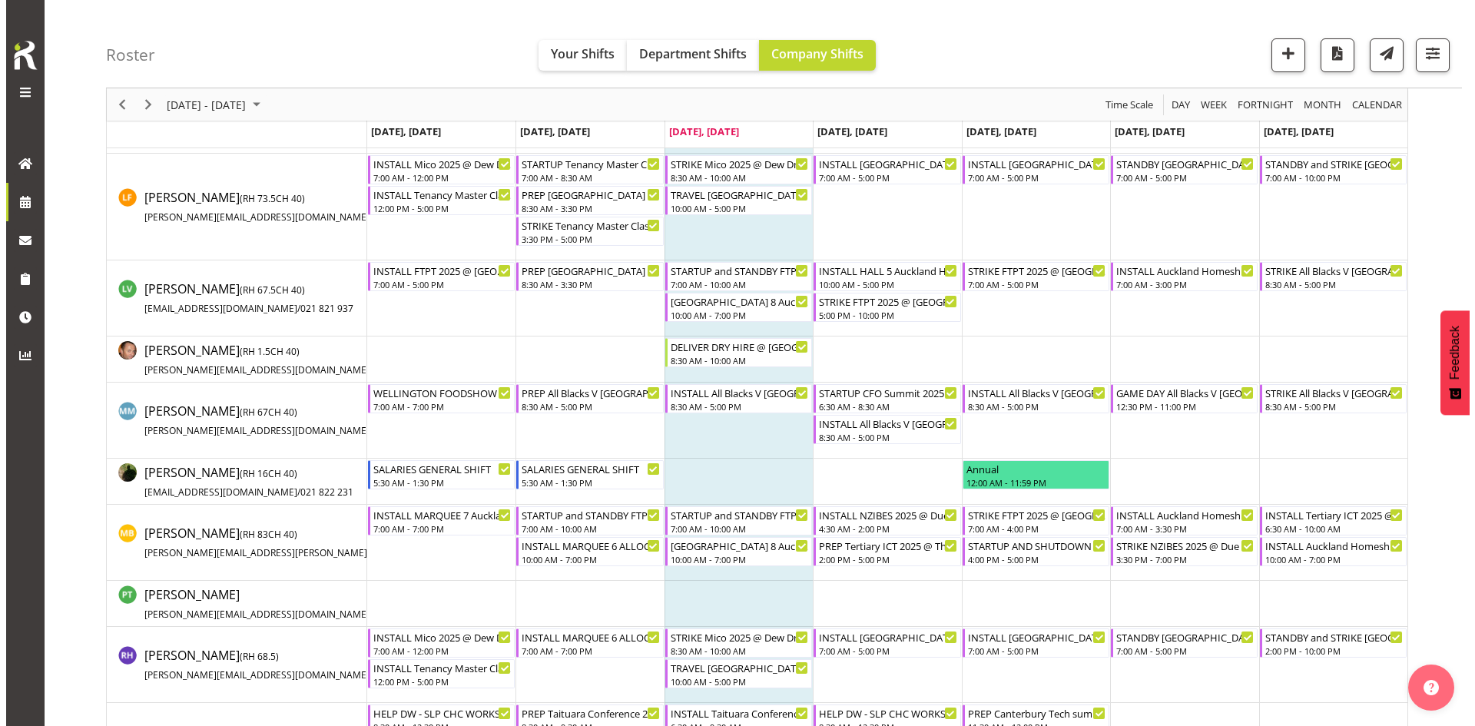
scroll to position [1243, 0]
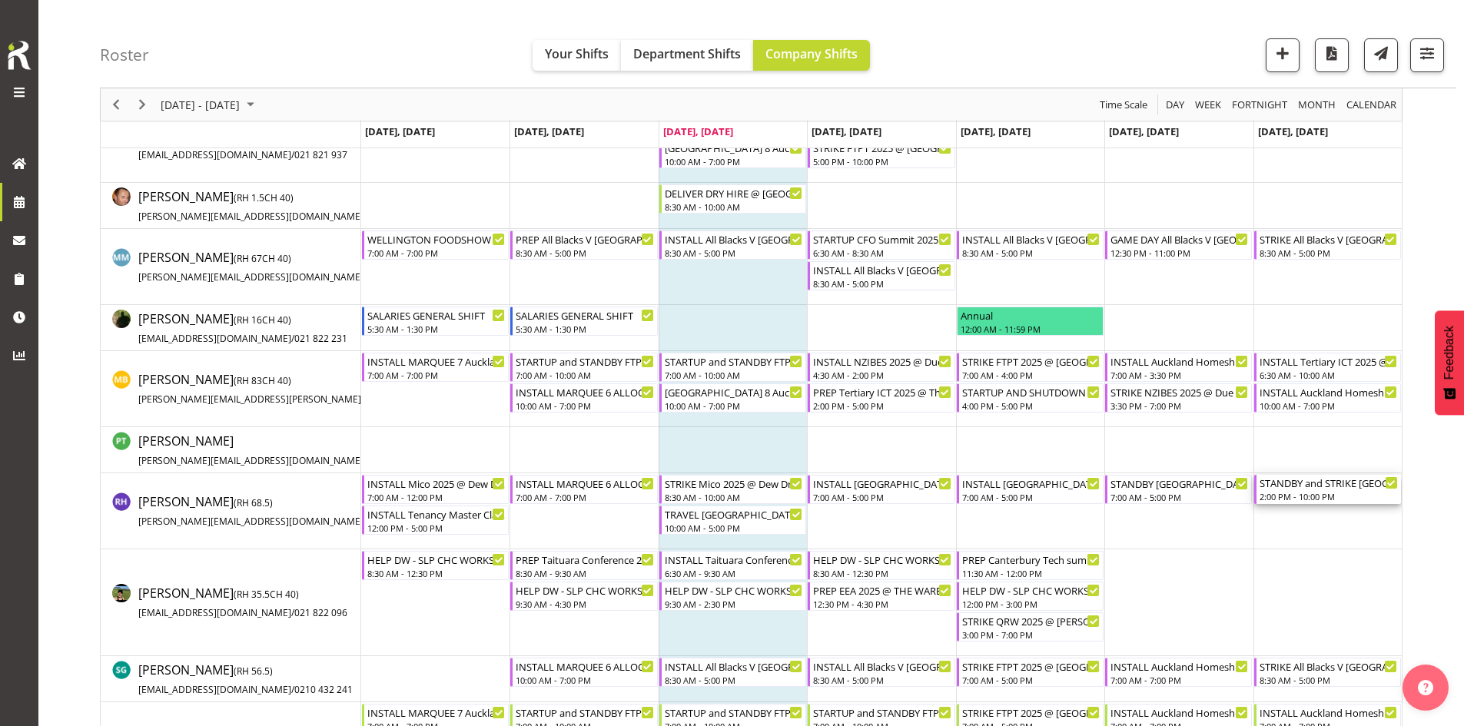
click at [1314, 490] on div "STANDBY and STRIKE [GEOGRAPHIC_DATA] WLE 2025 @ [GEOGRAPHIC_DATA]" at bounding box center [1329, 482] width 138 height 15
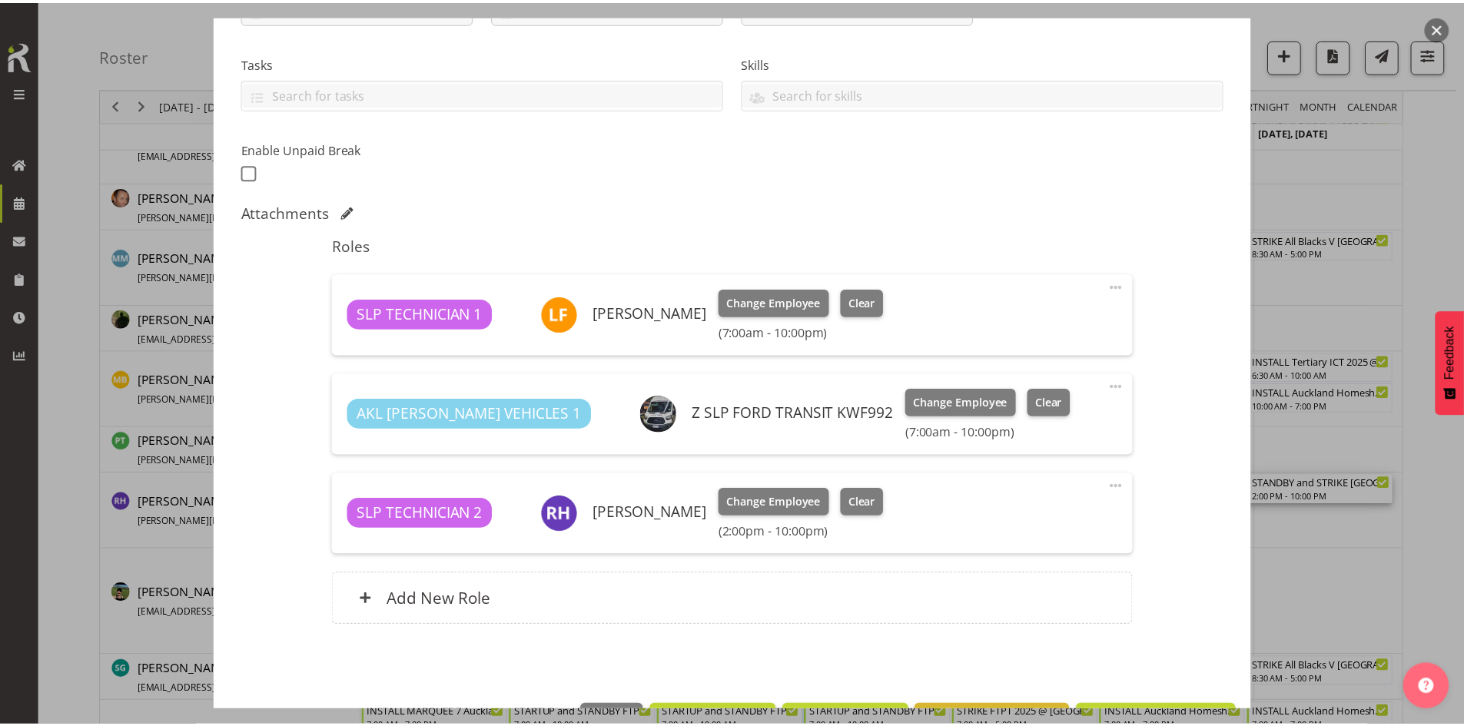
scroll to position [307, 0]
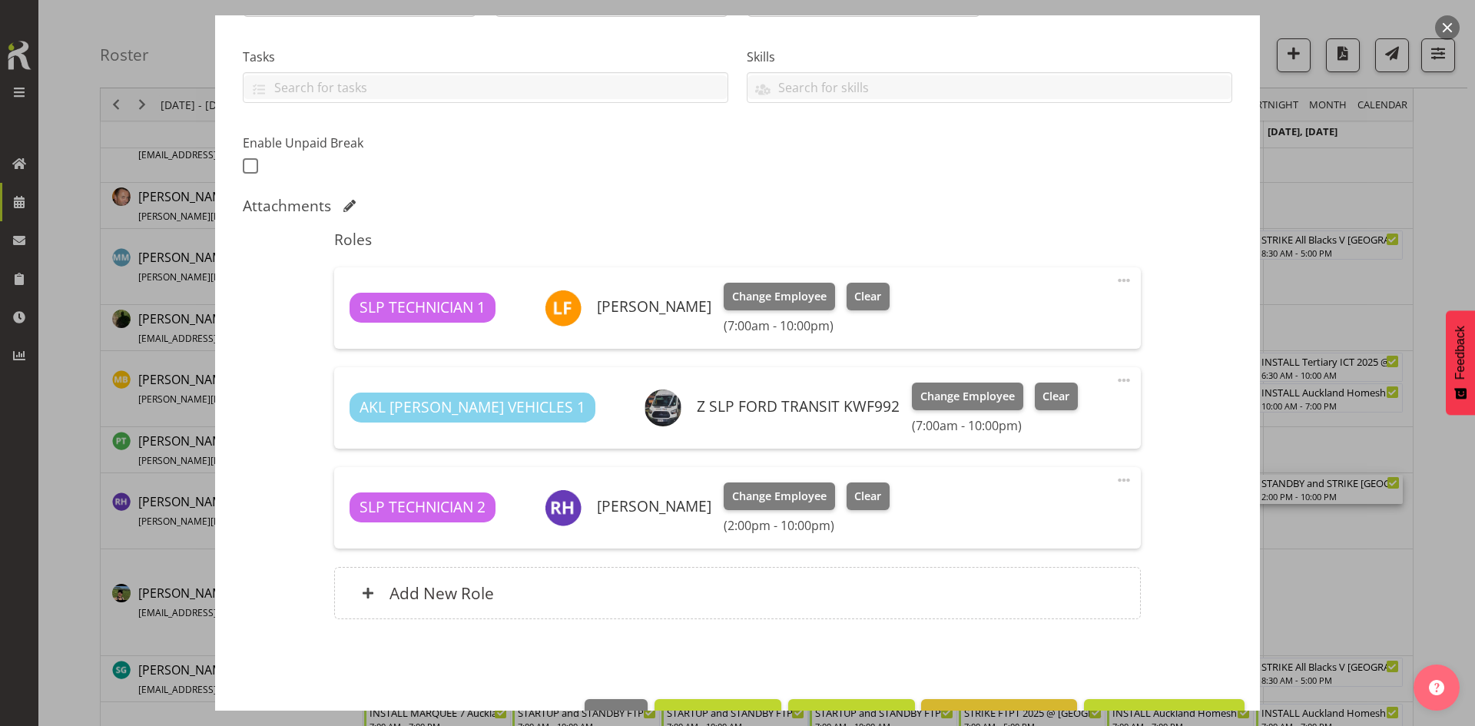
select select "9226"
click at [1439, 31] on button "button" at bounding box center [1447, 27] width 25 height 25
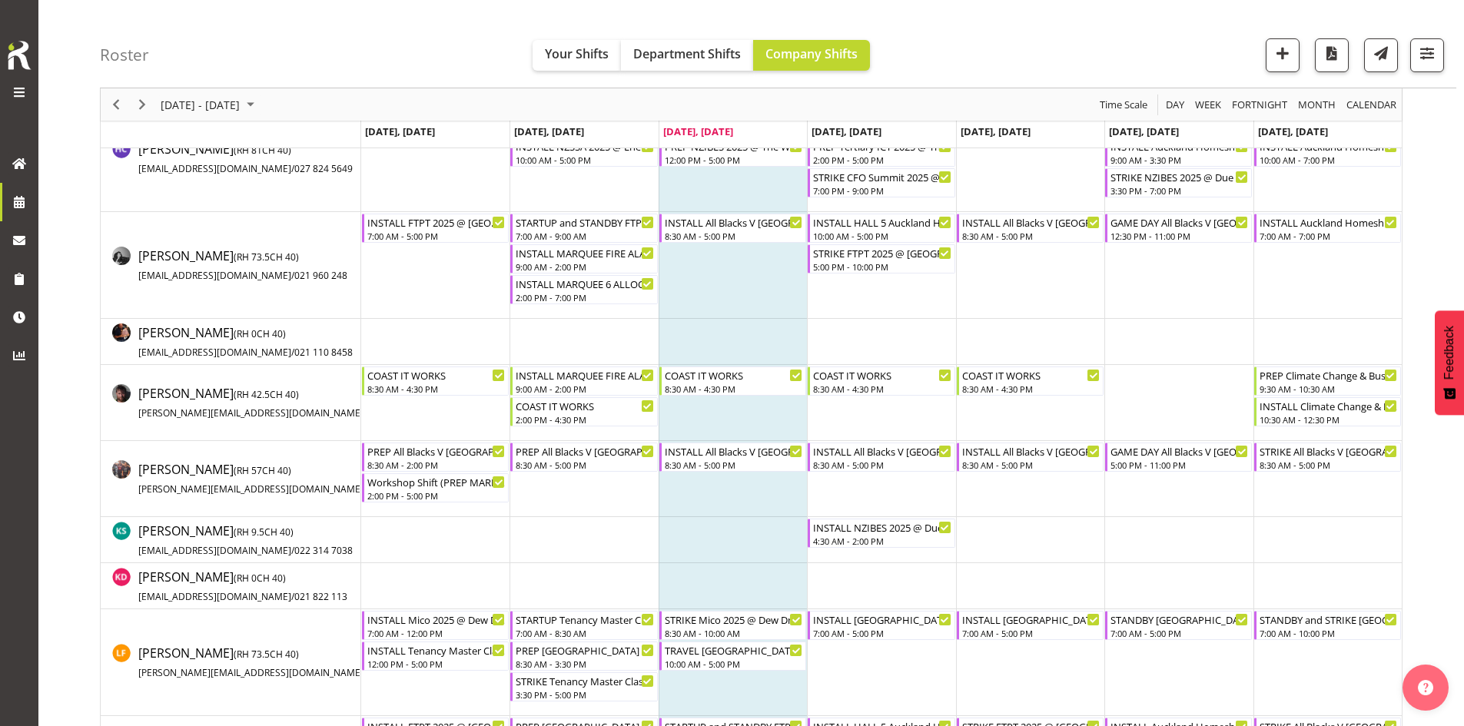
scroll to position [552, 0]
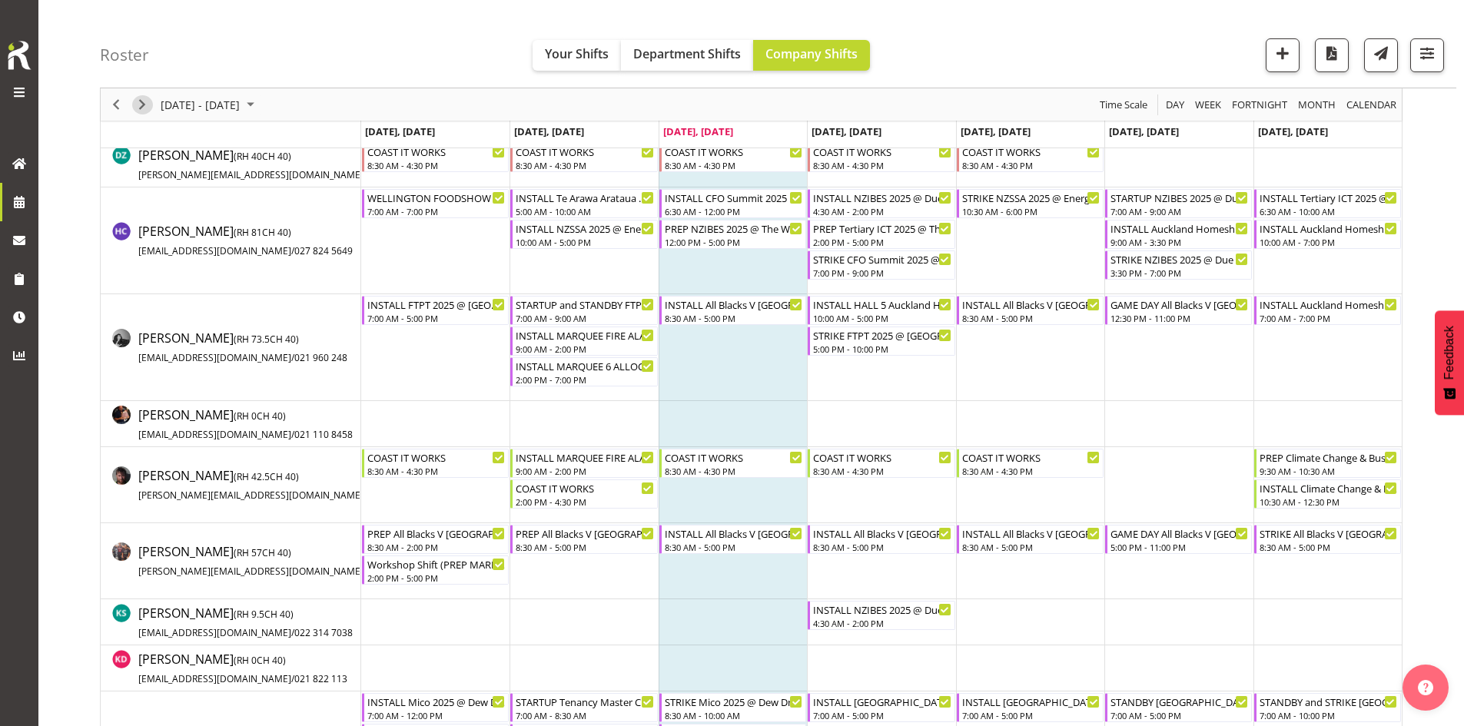
click at [138, 105] on span "Next" at bounding box center [142, 104] width 18 height 19
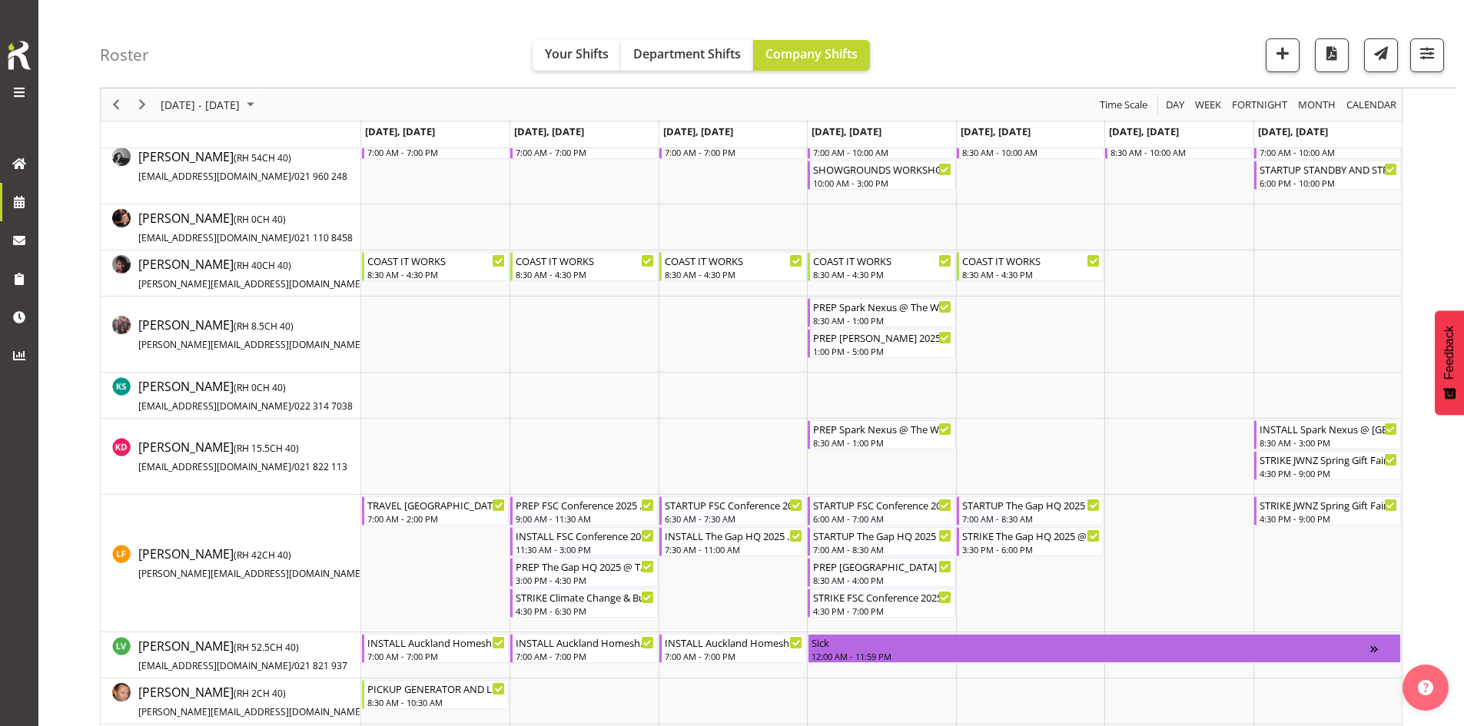
scroll to position [871, 0]
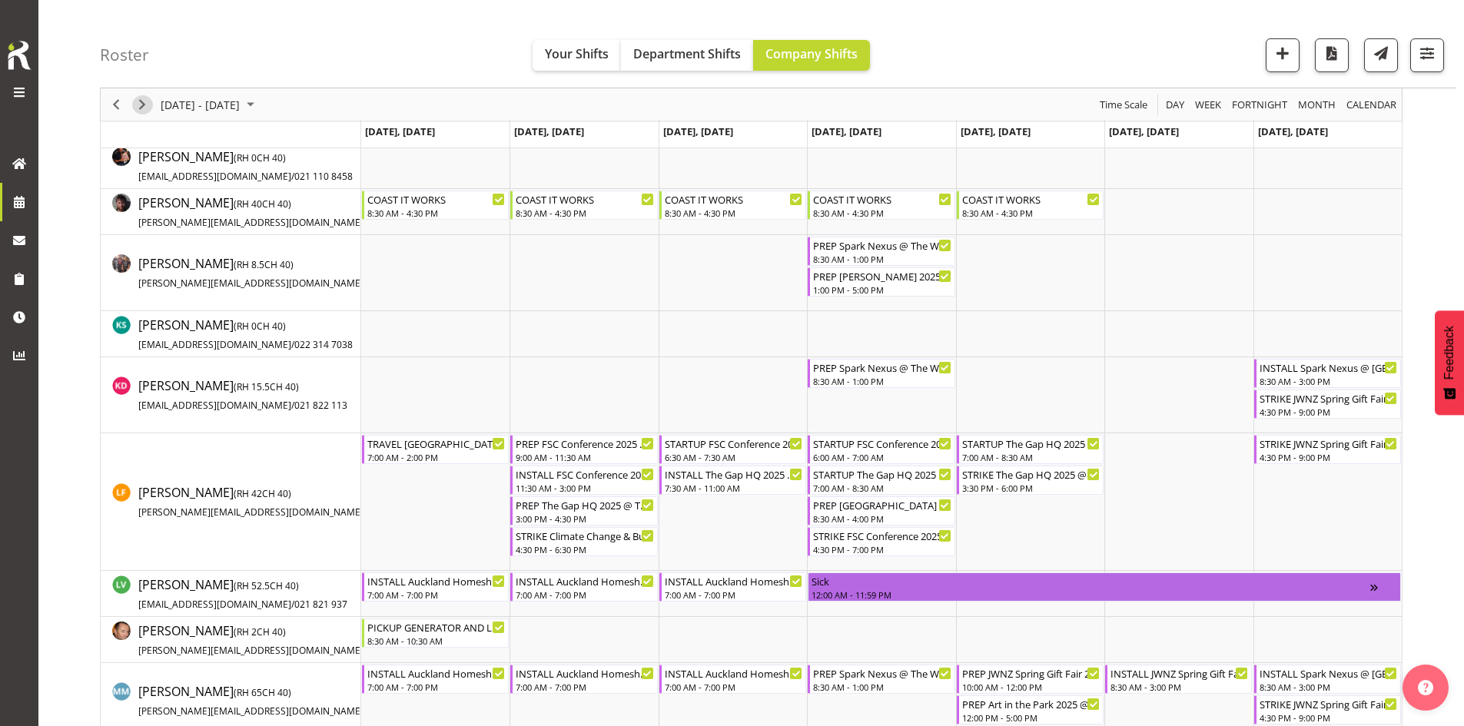
click at [145, 105] on span "Next" at bounding box center [142, 104] width 18 height 19
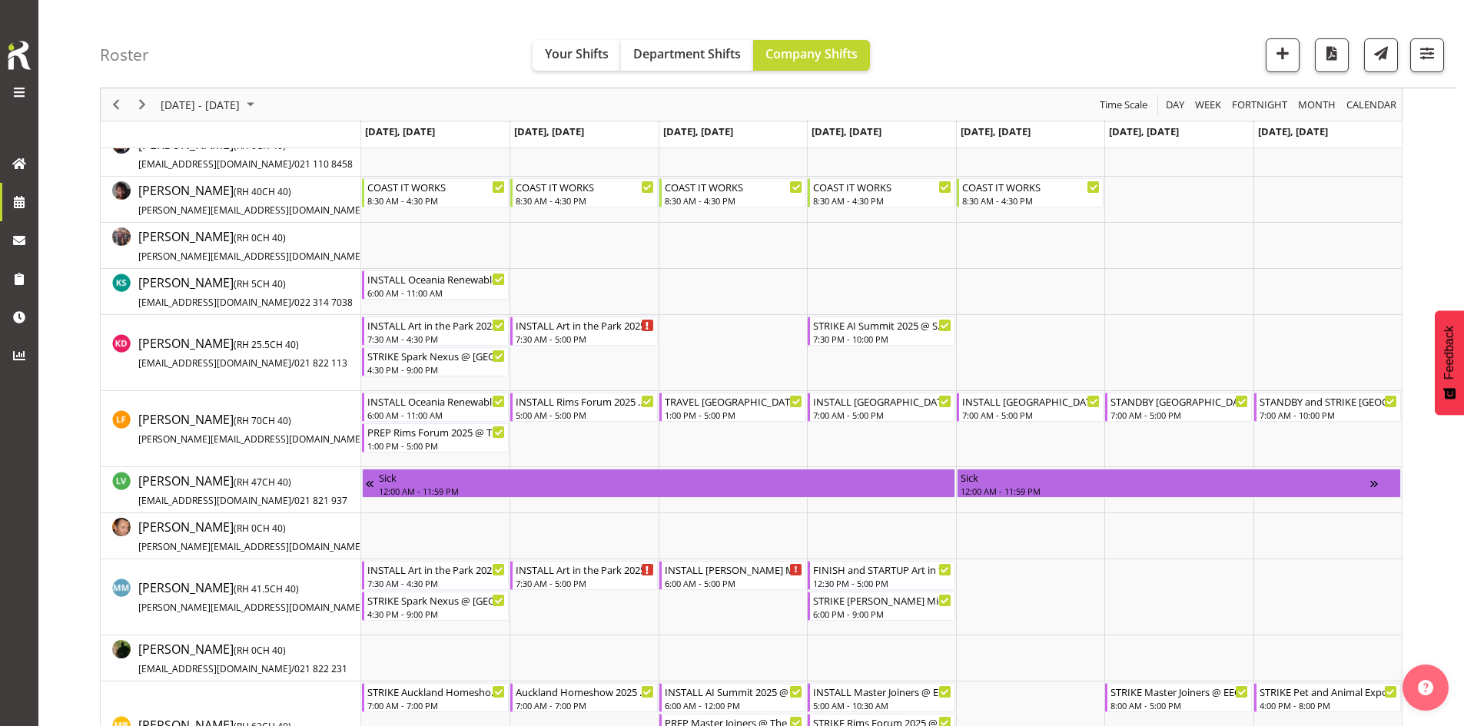
scroll to position [791, 0]
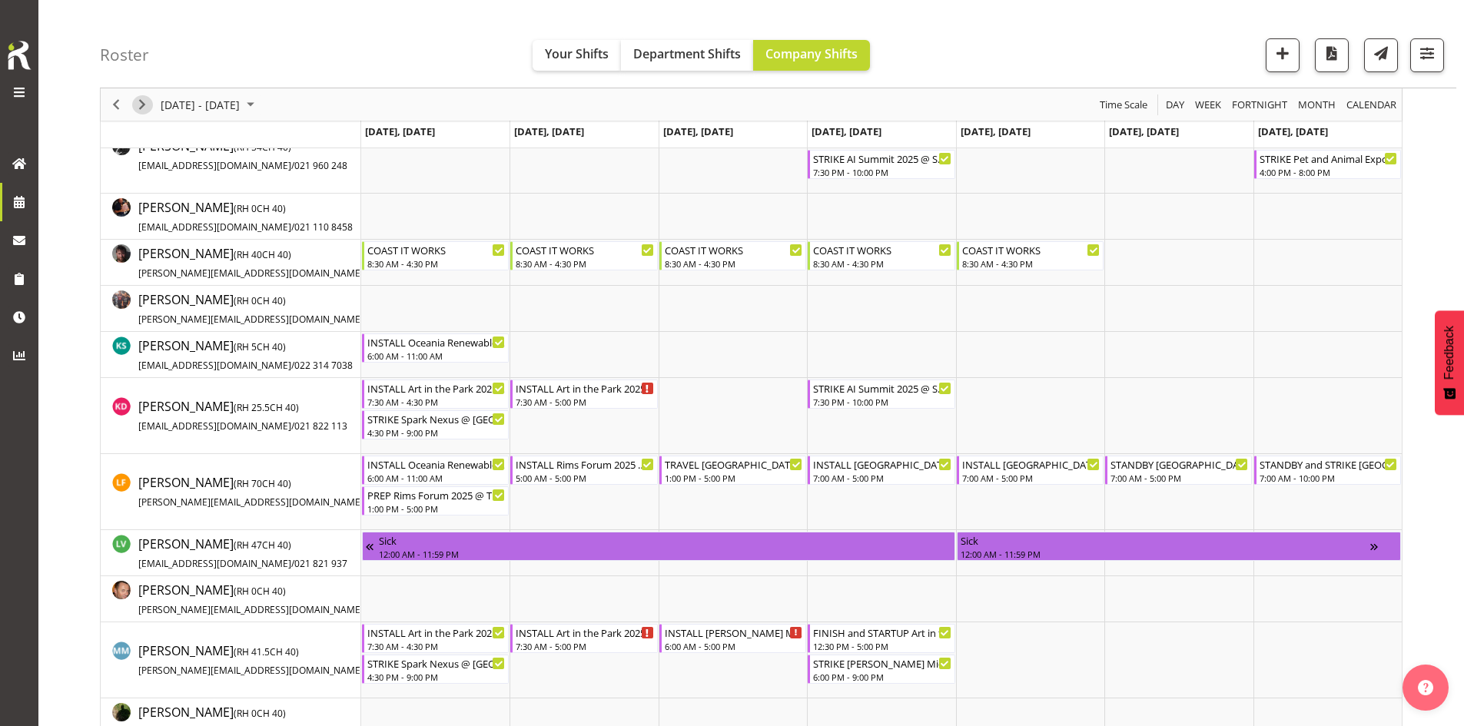
click at [148, 106] on span "Next" at bounding box center [142, 104] width 18 height 19
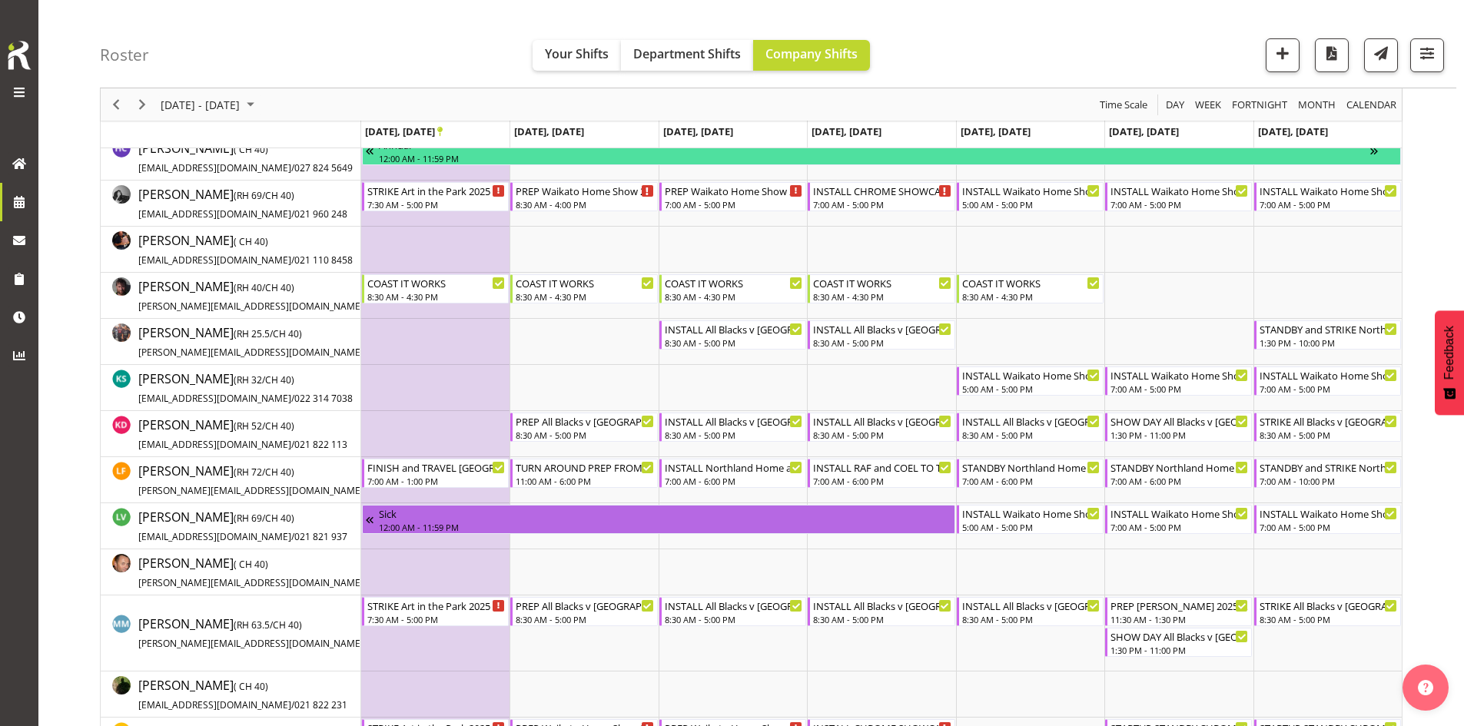
scroll to position [1127, 0]
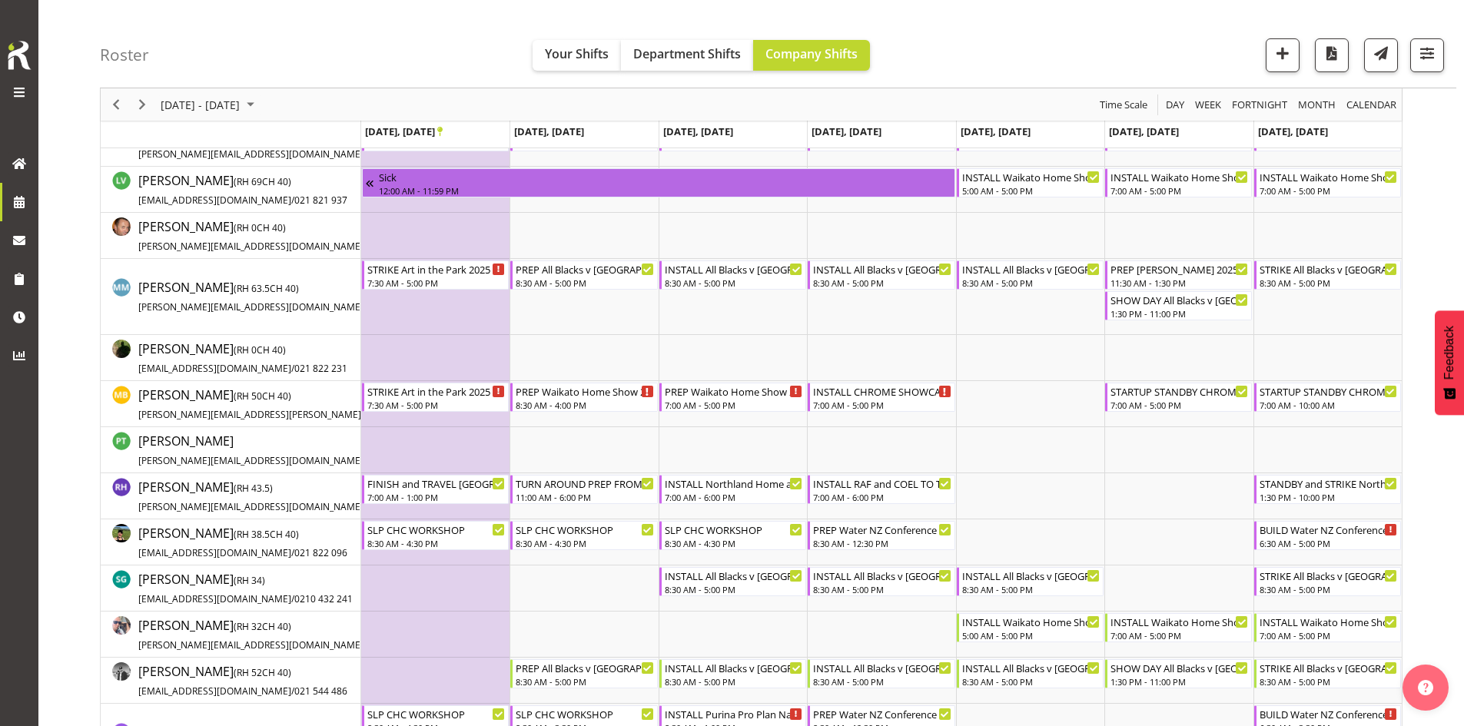
click at [443, 130] on icon "Timeline Week of September 24, 2025" at bounding box center [439, 132] width 5 height 10
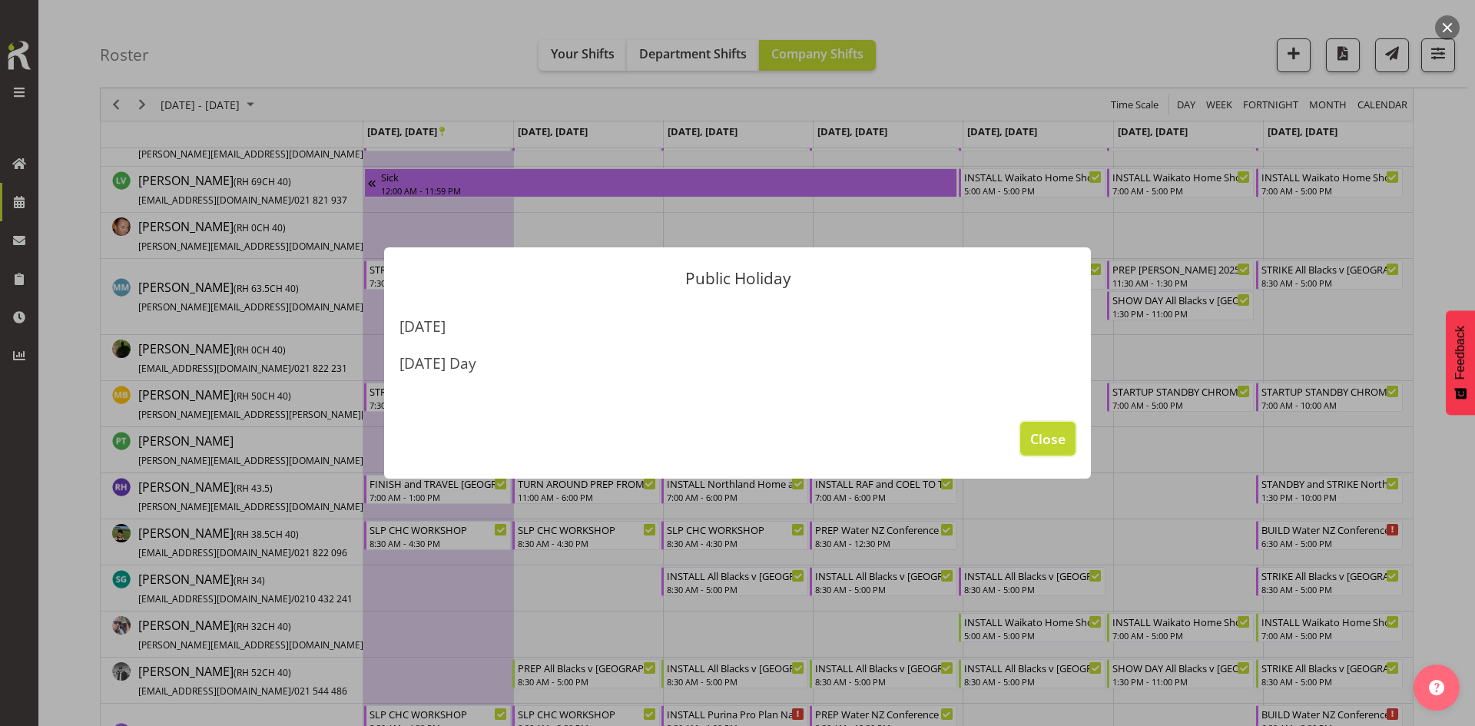
click at [1049, 440] on span "Close" at bounding box center [1048, 439] width 35 height 20
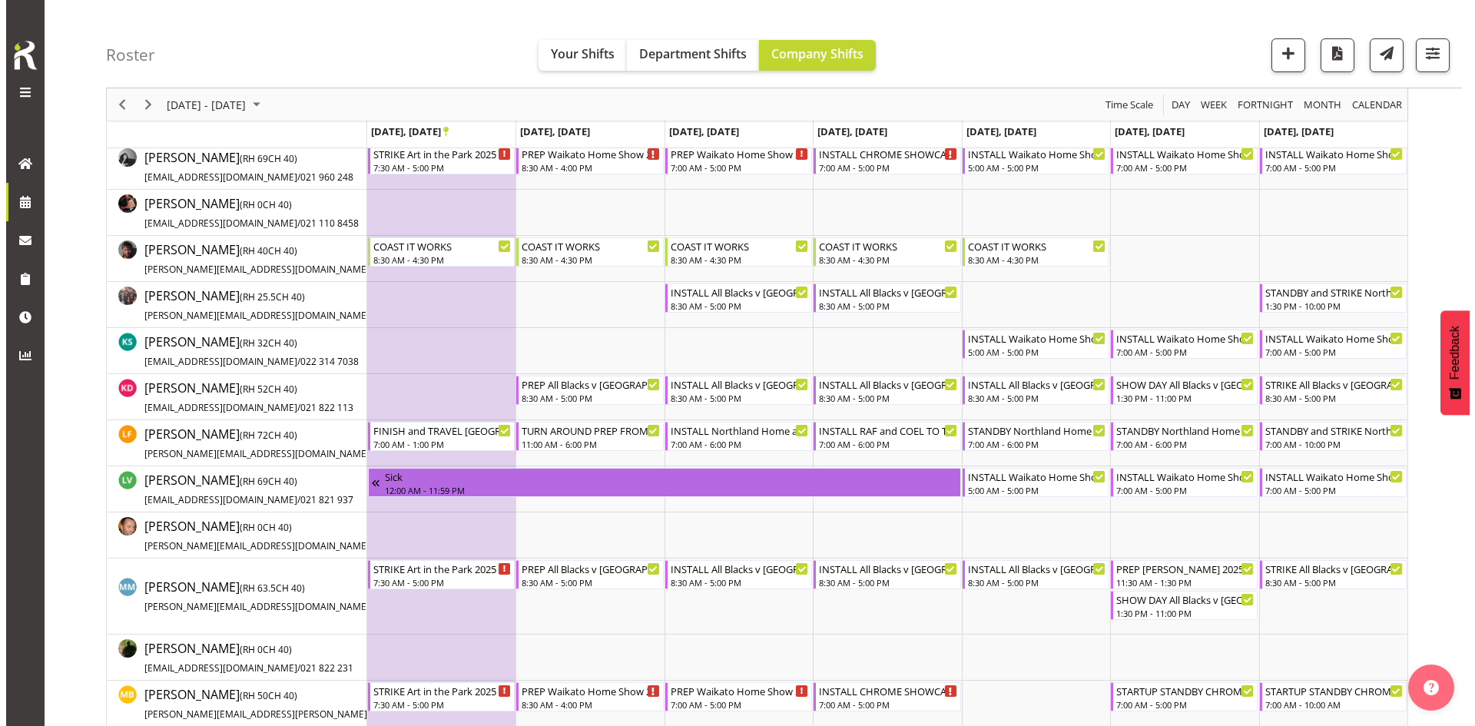
scroll to position [820, 0]
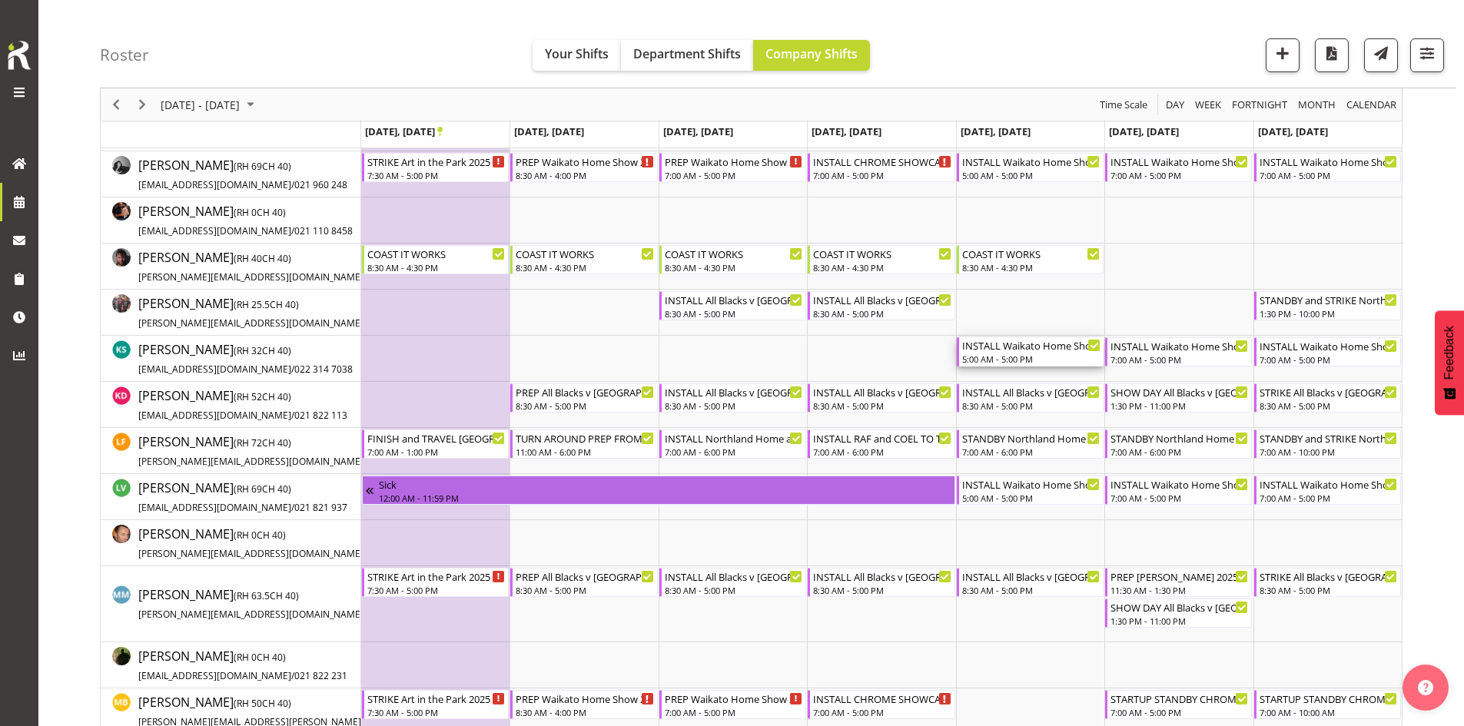
click at [1027, 351] on div "INSTALL Waikato Home Show 2025 @ [GEOGRAPHIC_DATA] on site @ 0700" at bounding box center [1031, 344] width 138 height 15
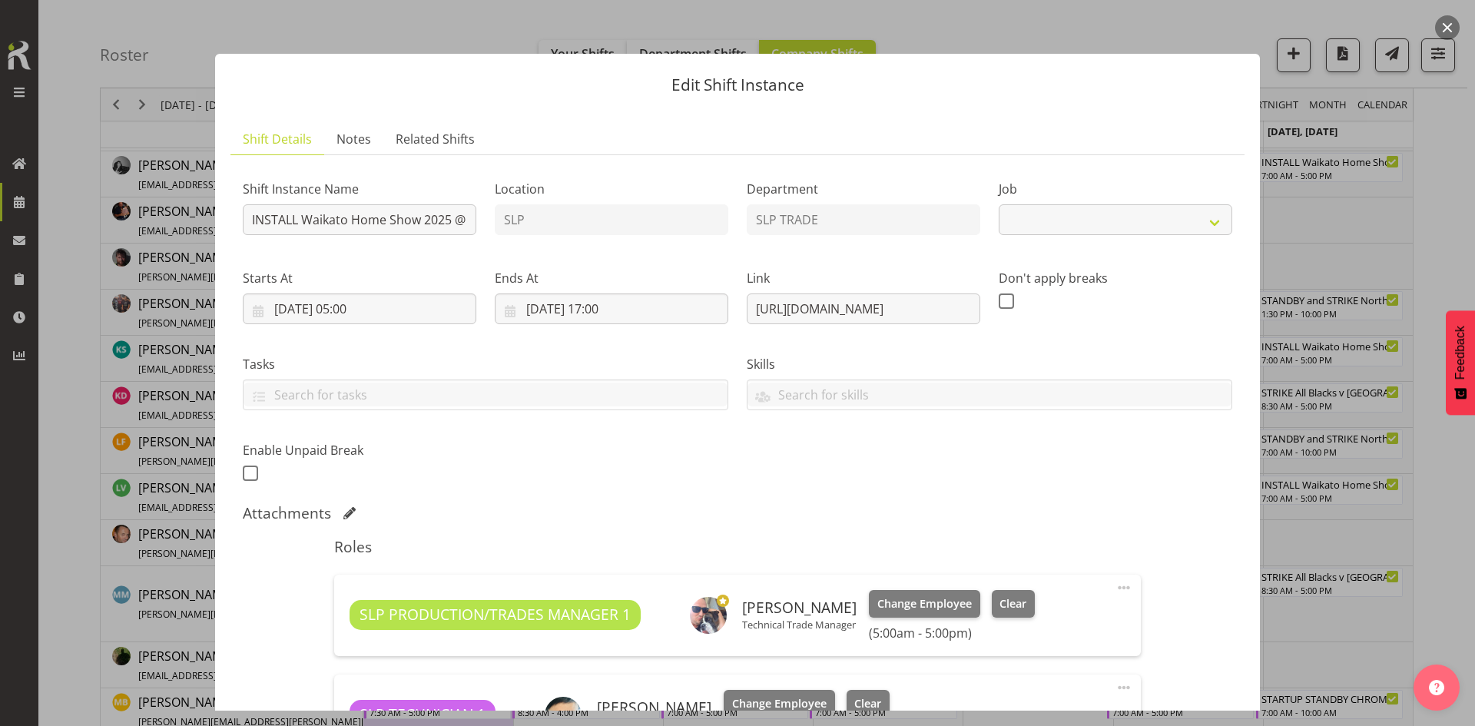
select select "9156"
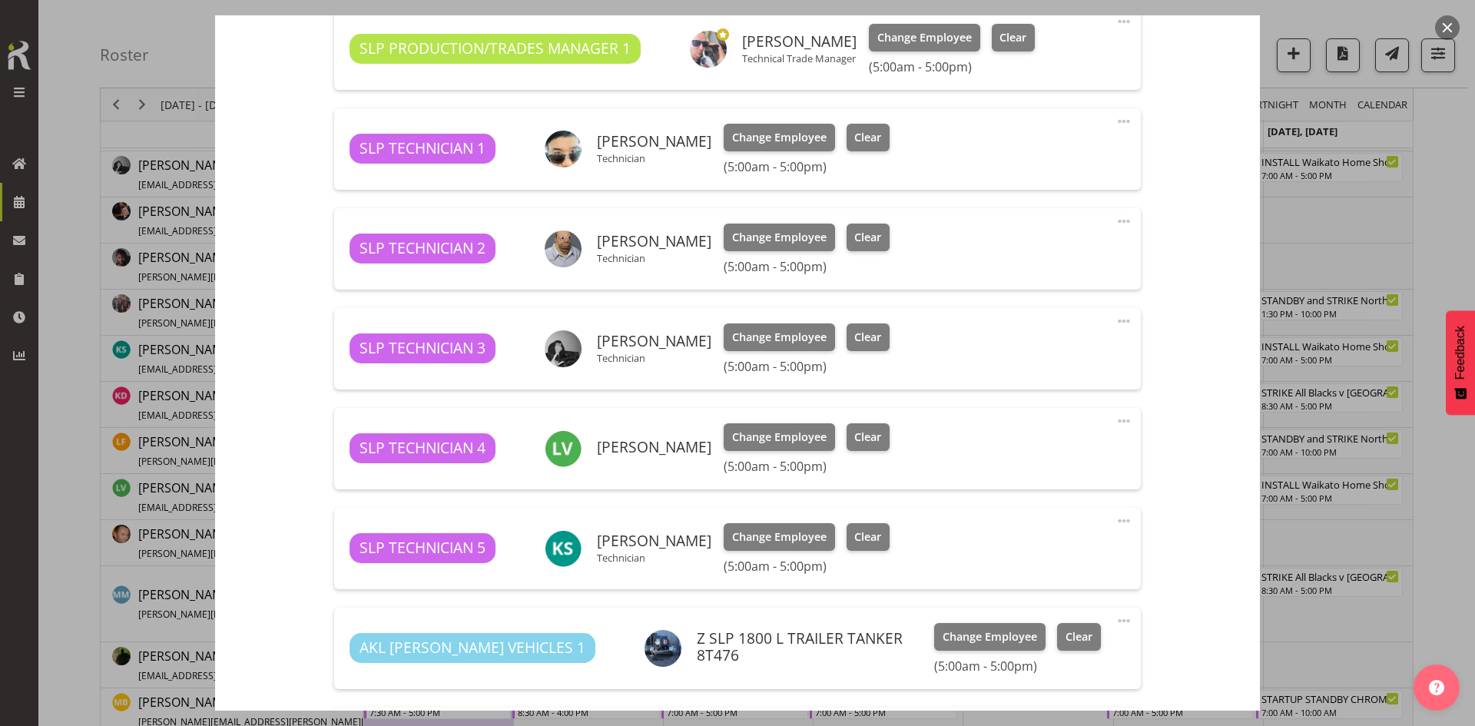
scroll to position [615, 0]
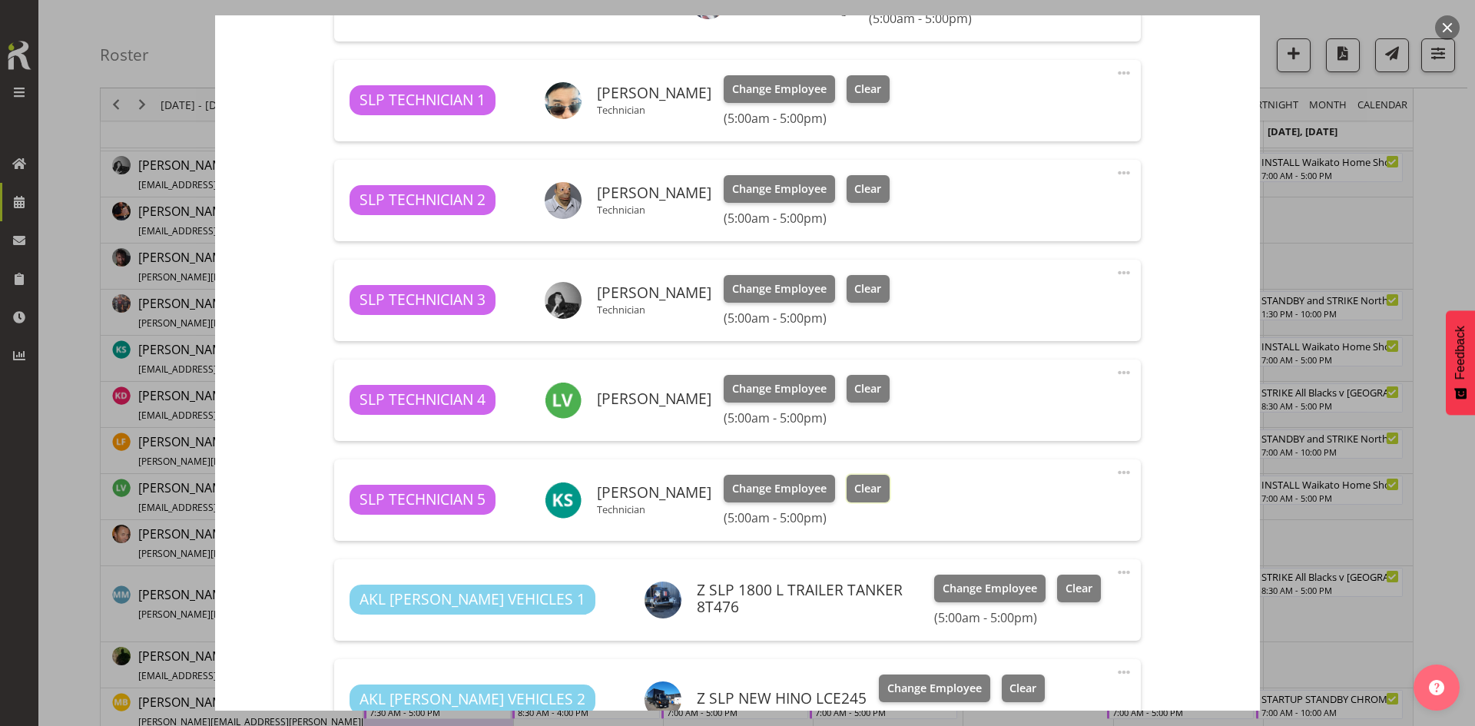
click at [860, 486] on span "Clear" at bounding box center [868, 488] width 27 height 17
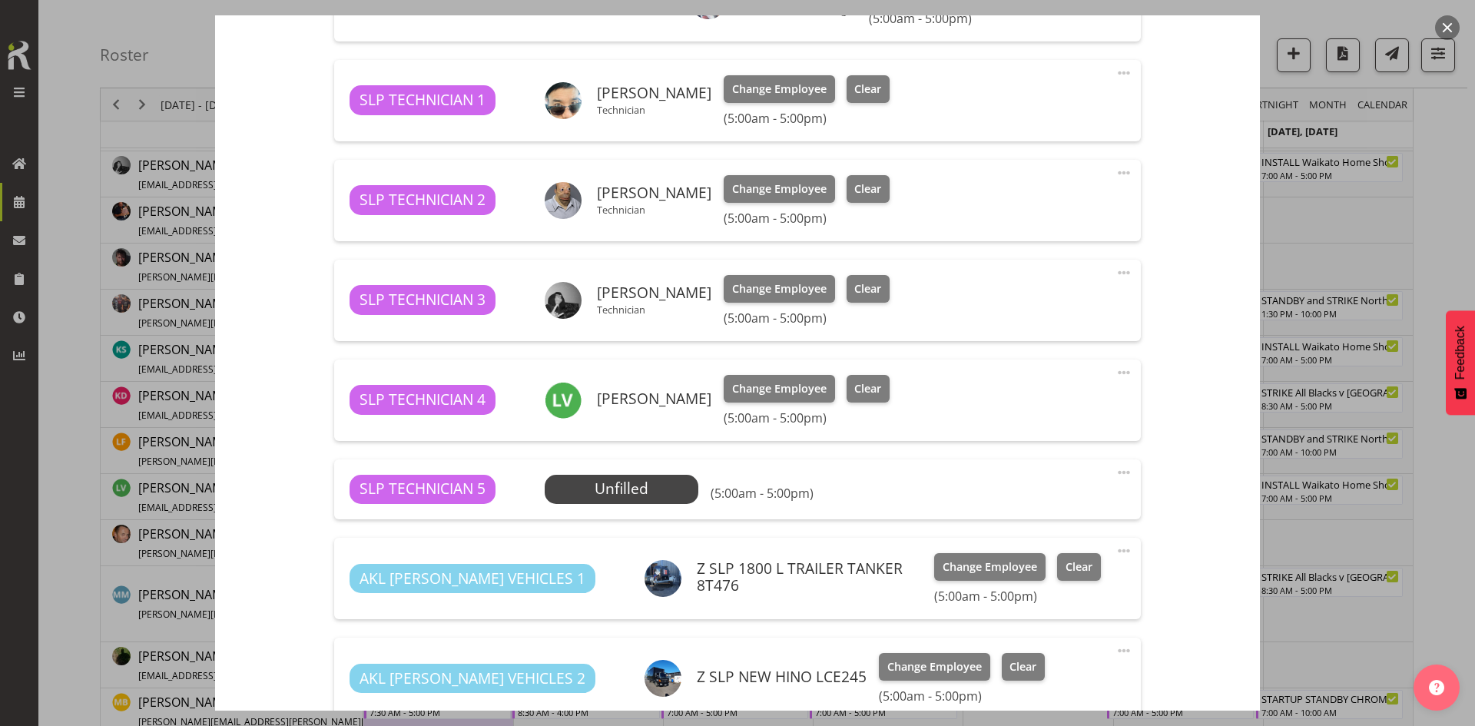
click at [1115, 475] on span at bounding box center [1124, 472] width 18 height 18
click at [1049, 557] on link "Delete" at bounding box center [1060, 565] width 148 height 28
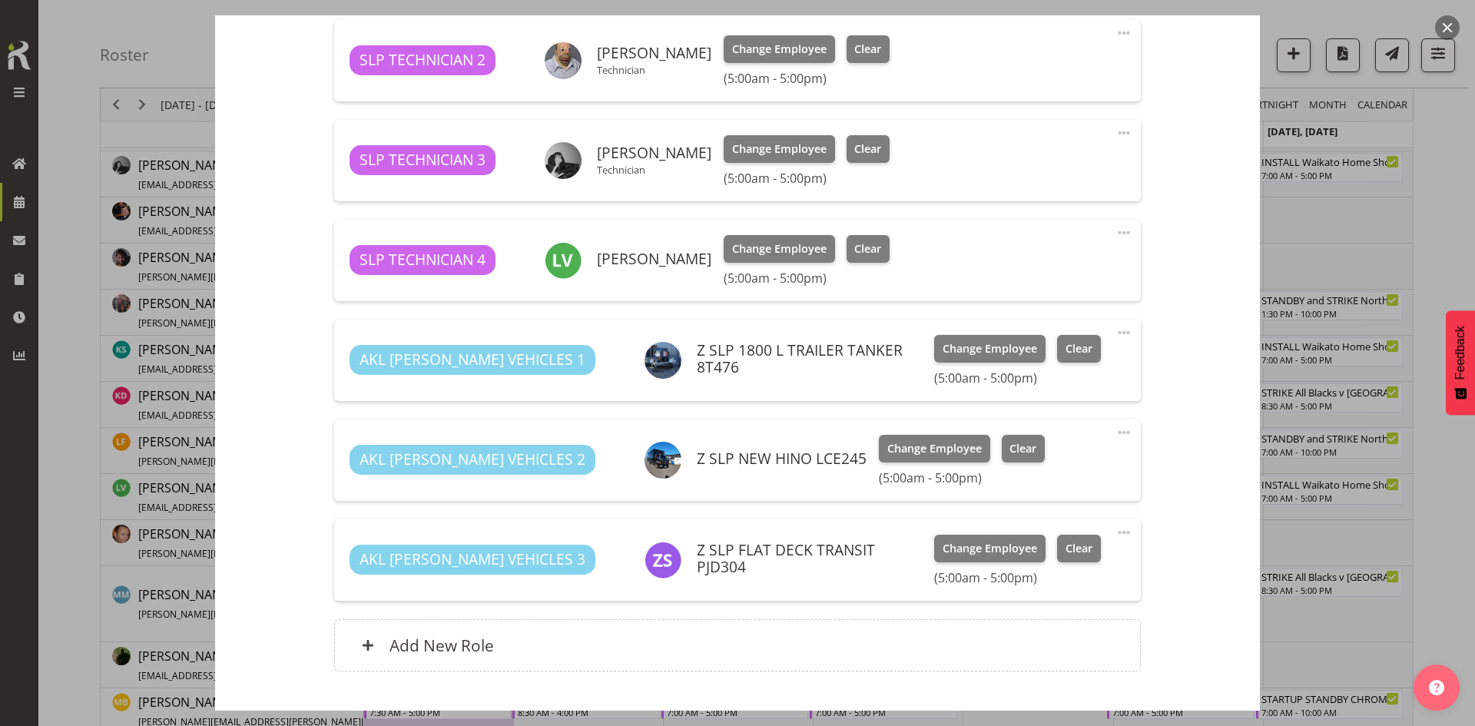
scroll to position [852, 0]
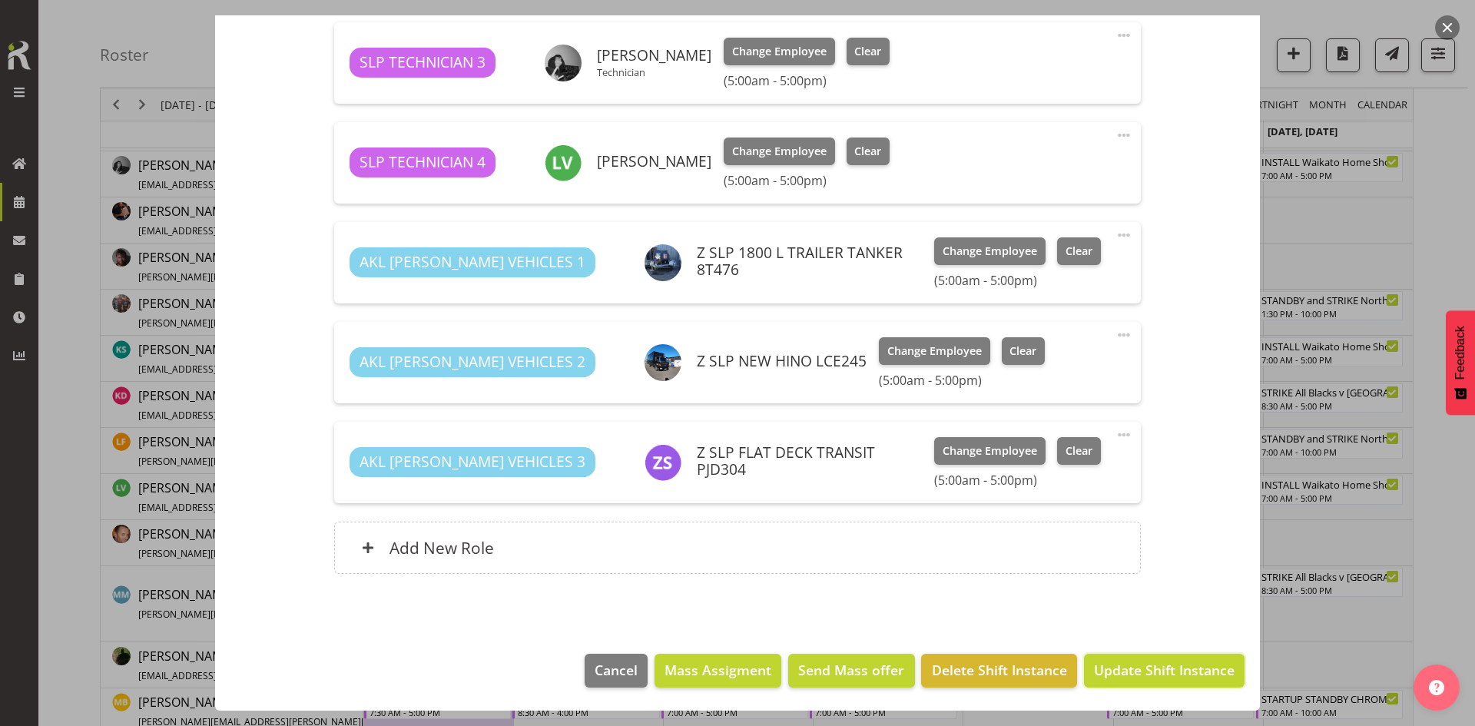
click at [1141, 662] on span "Update Shift Instance" at bounding box center [1164, 670] width 141 height 20
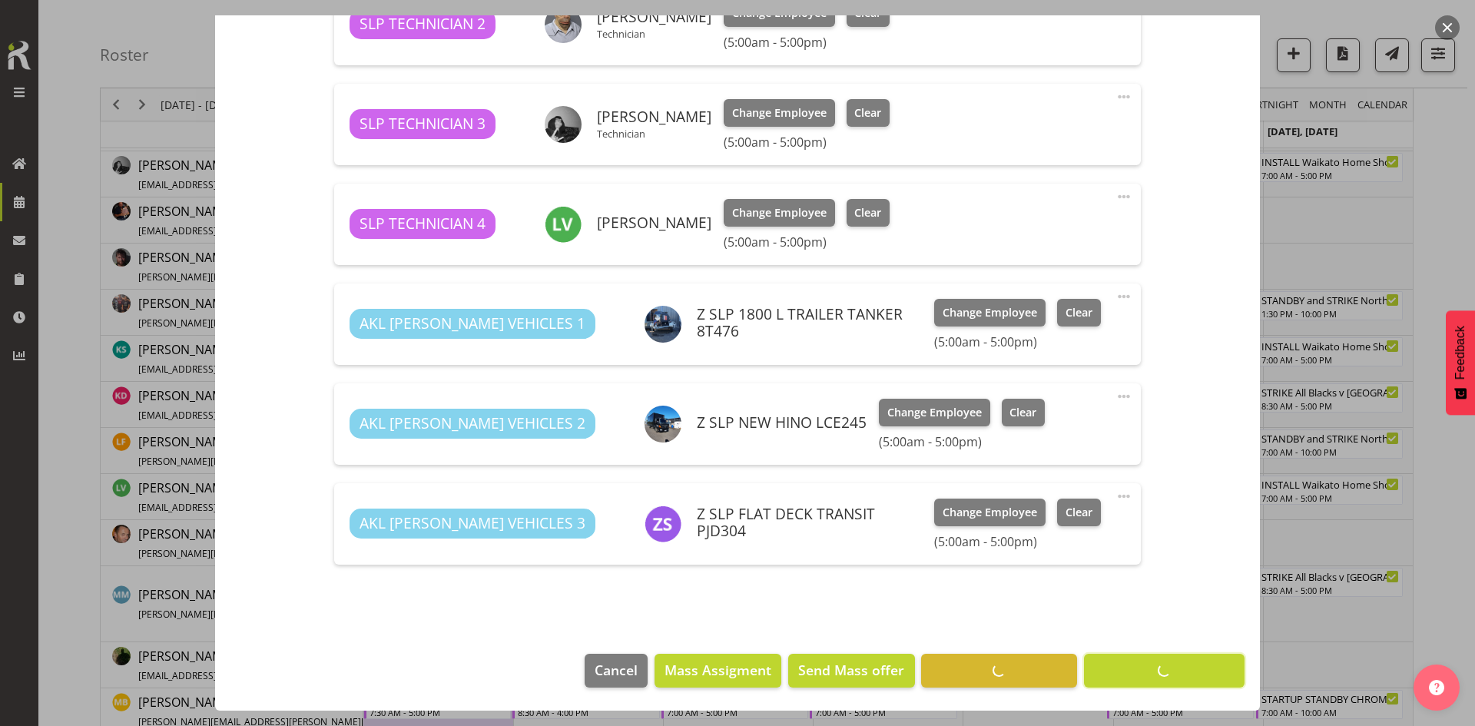
scroll to position [791, 0]
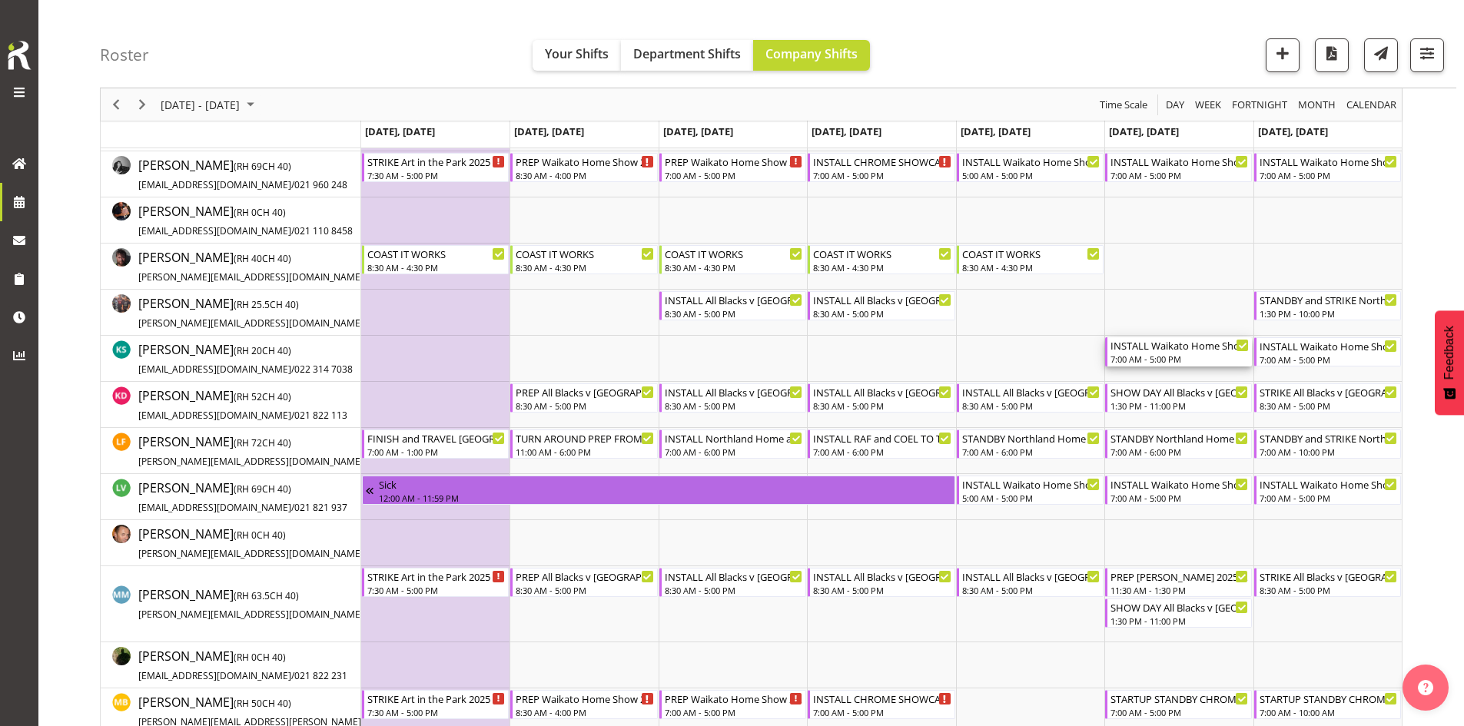
click at [1173, 354] on div "7:00 AM - 5:00 PM" at bounding box center [1179, 359] width 138 height 12
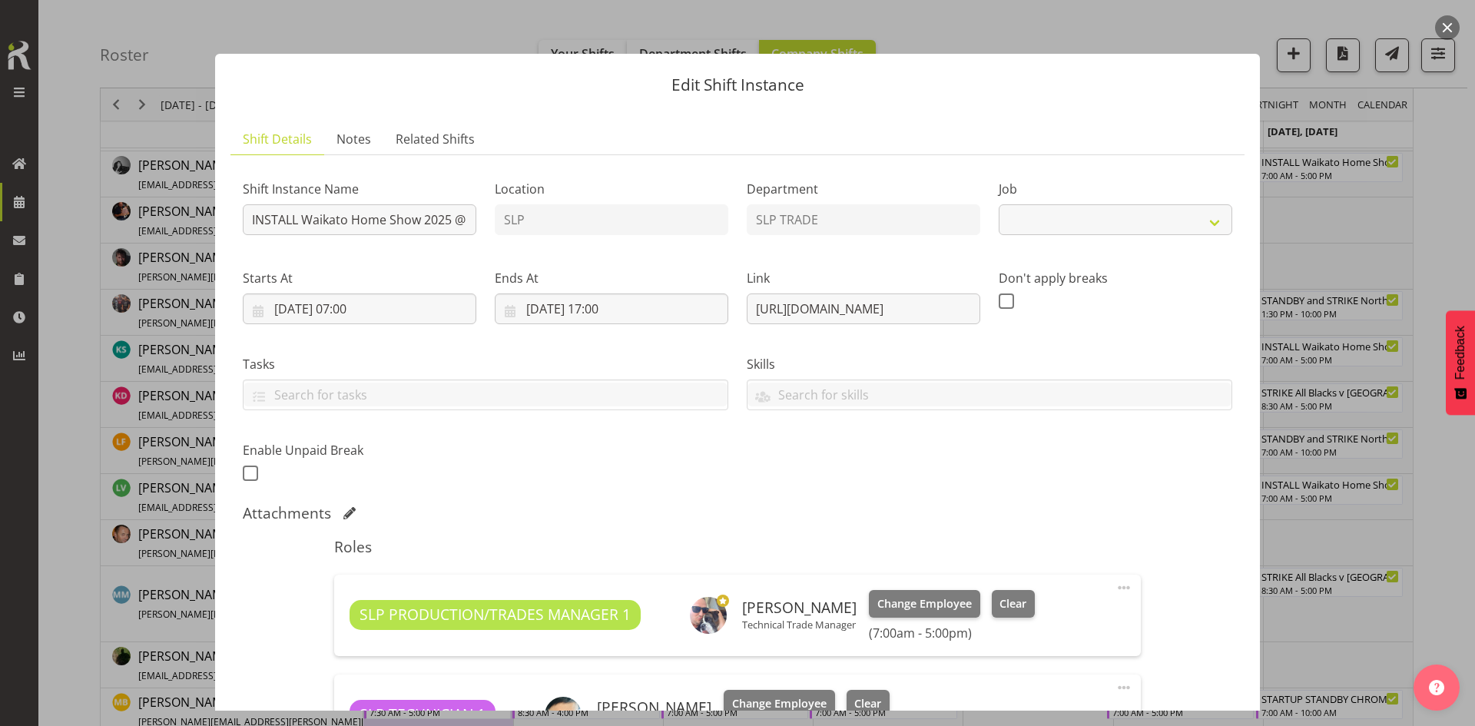
select select "9156"
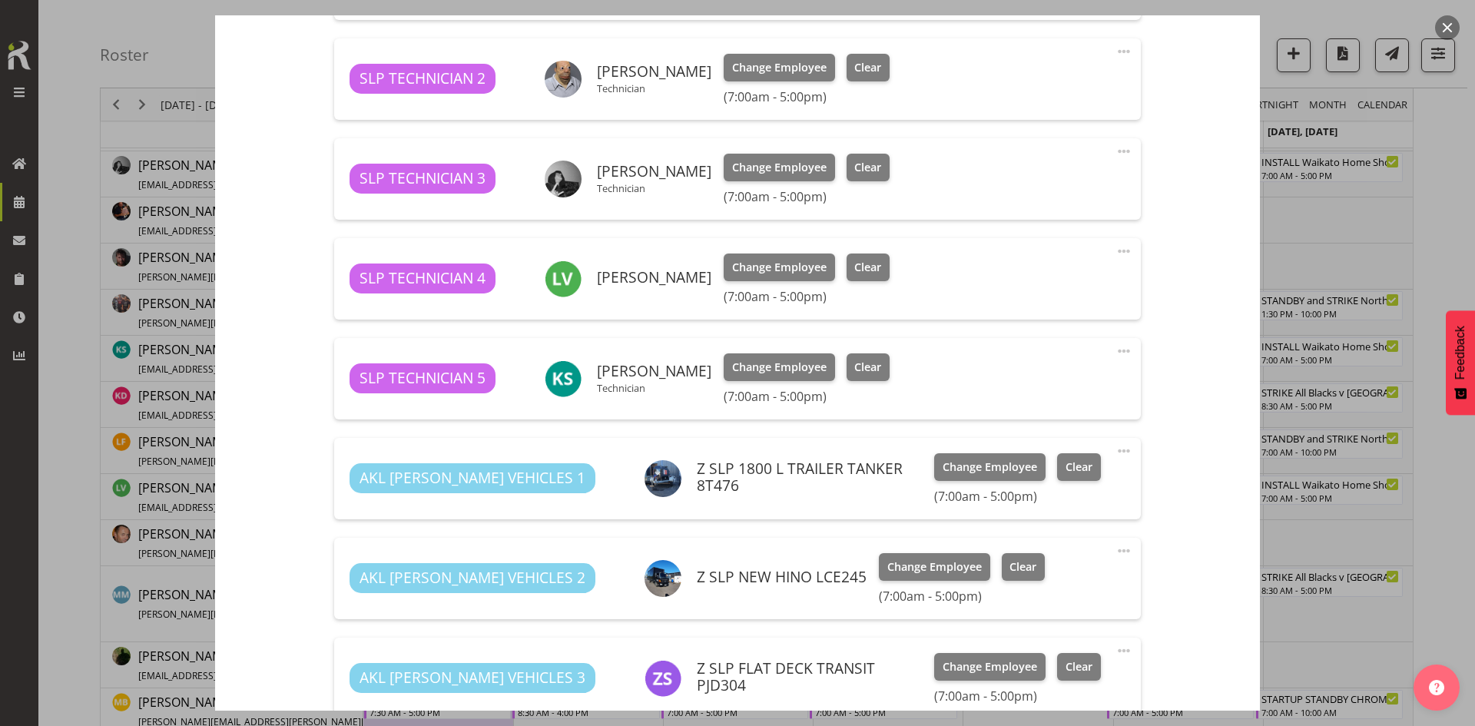
scroll to position [692, 0]
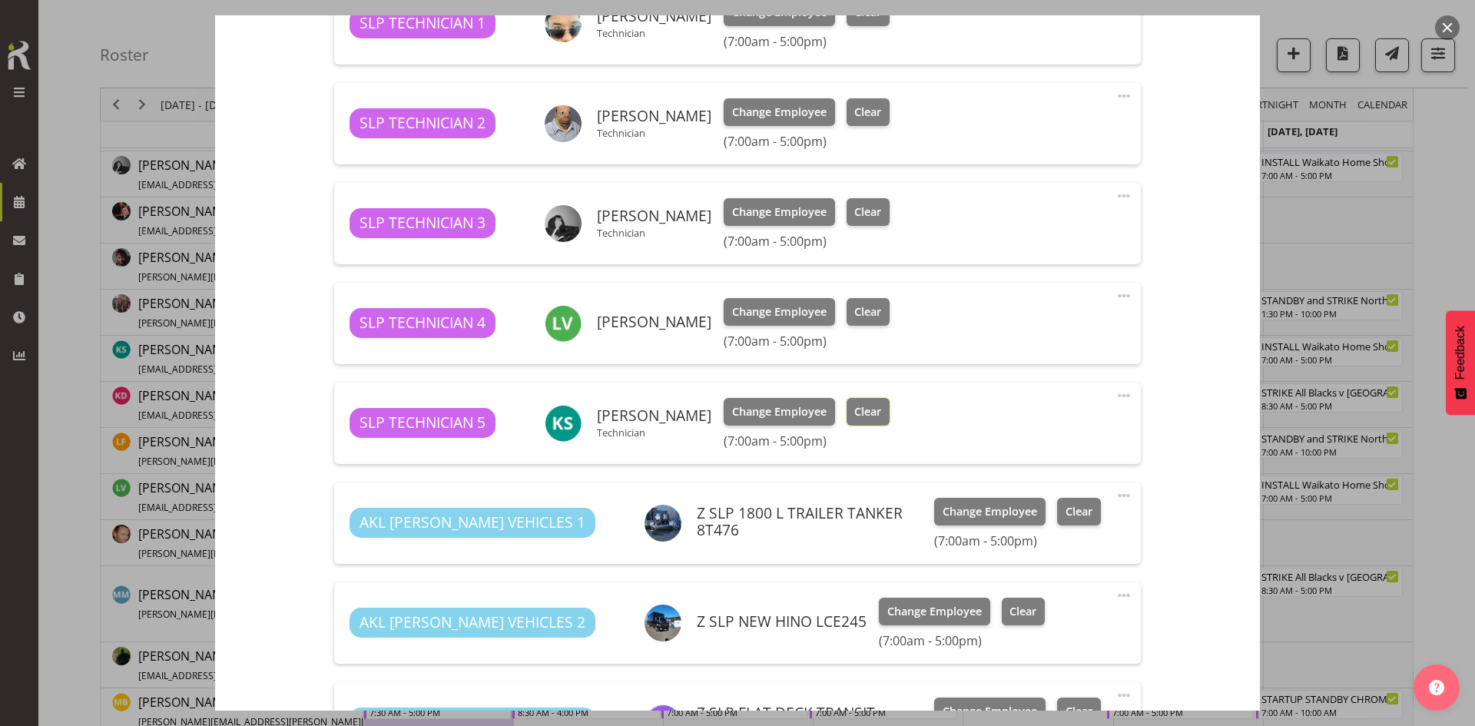
click at [875, 400] on button "Clear" at bounding box center [869, 412] width 44 height 28
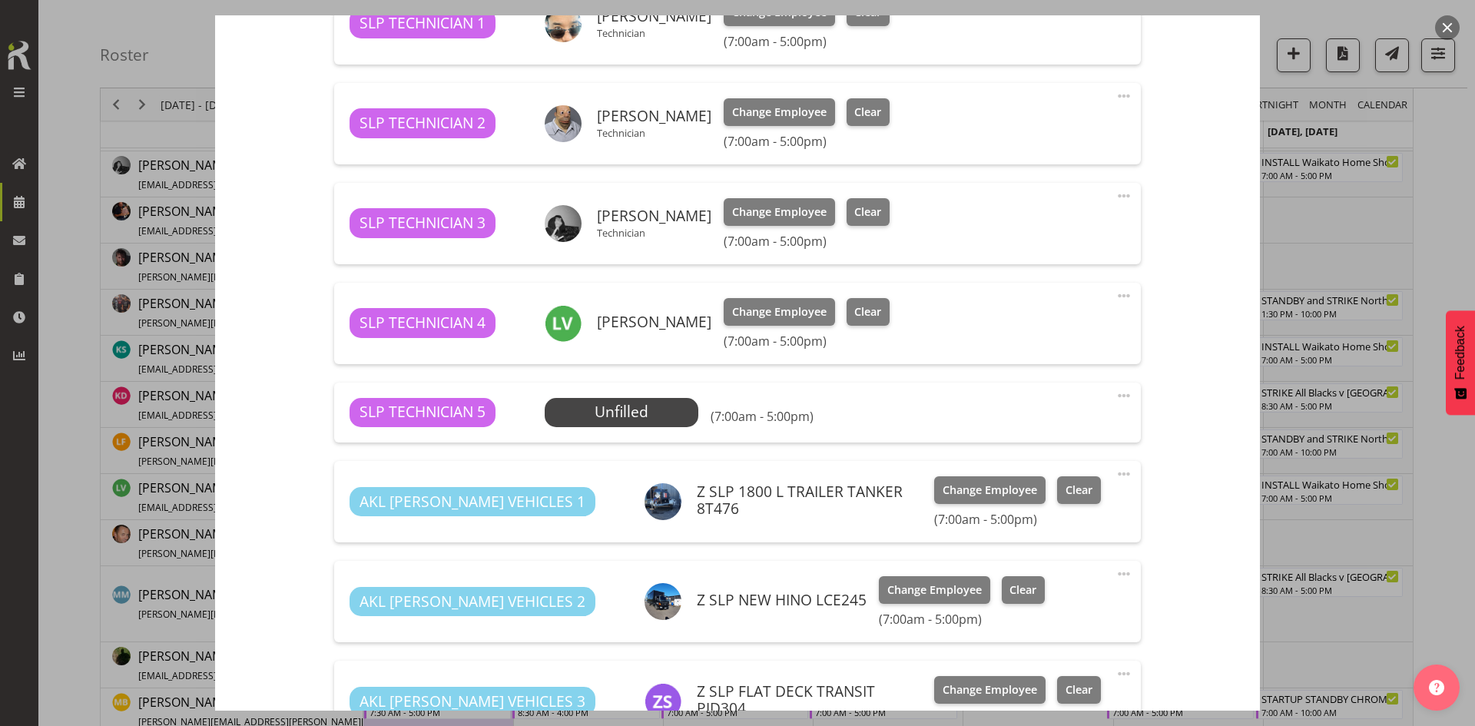
click at [1115, 397] on span at bounding box center [1124, 396] width 18 height 18
click at [1054, 480] on link "Delete" at bounding box center [1060, 488] width 148 height 28
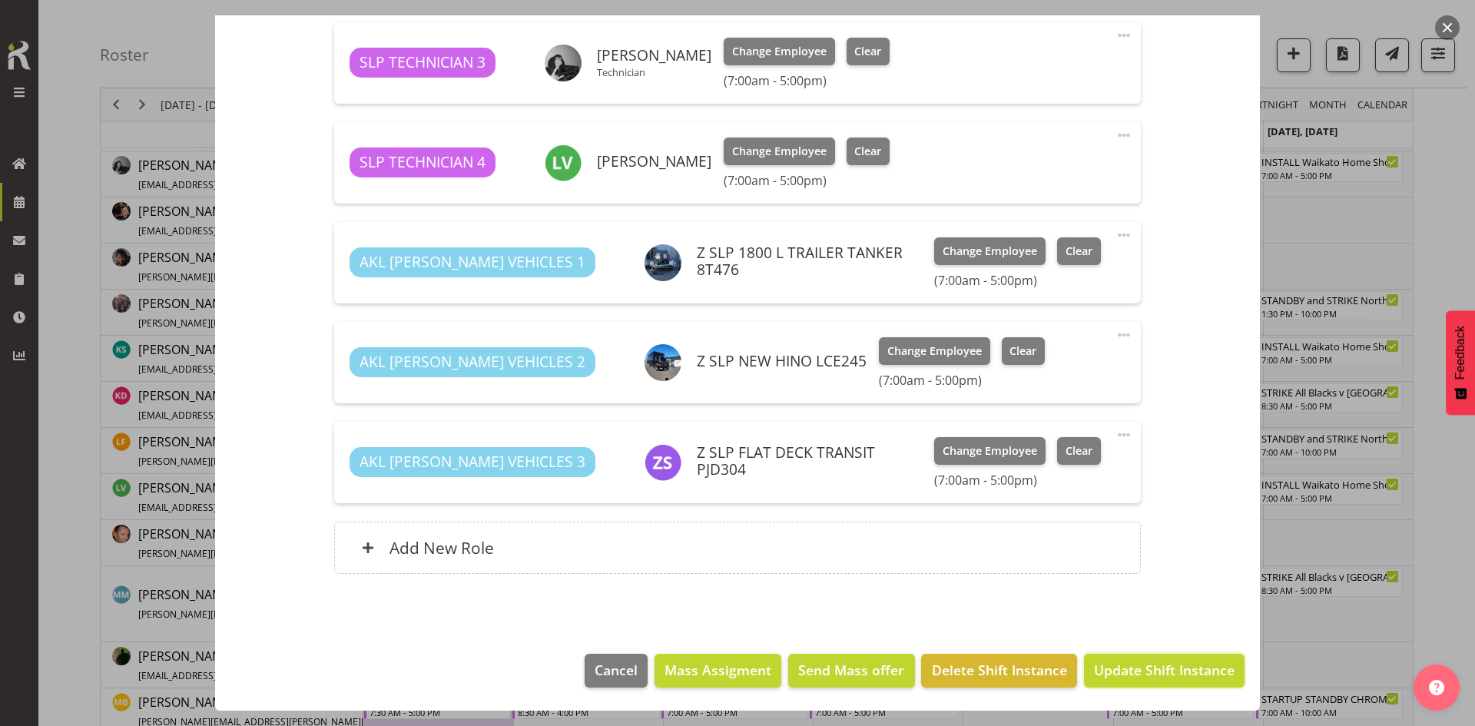
click at [1115, 671] on span "Update Shift Instance" at bounding box center [1164, 670] width 141 height 20
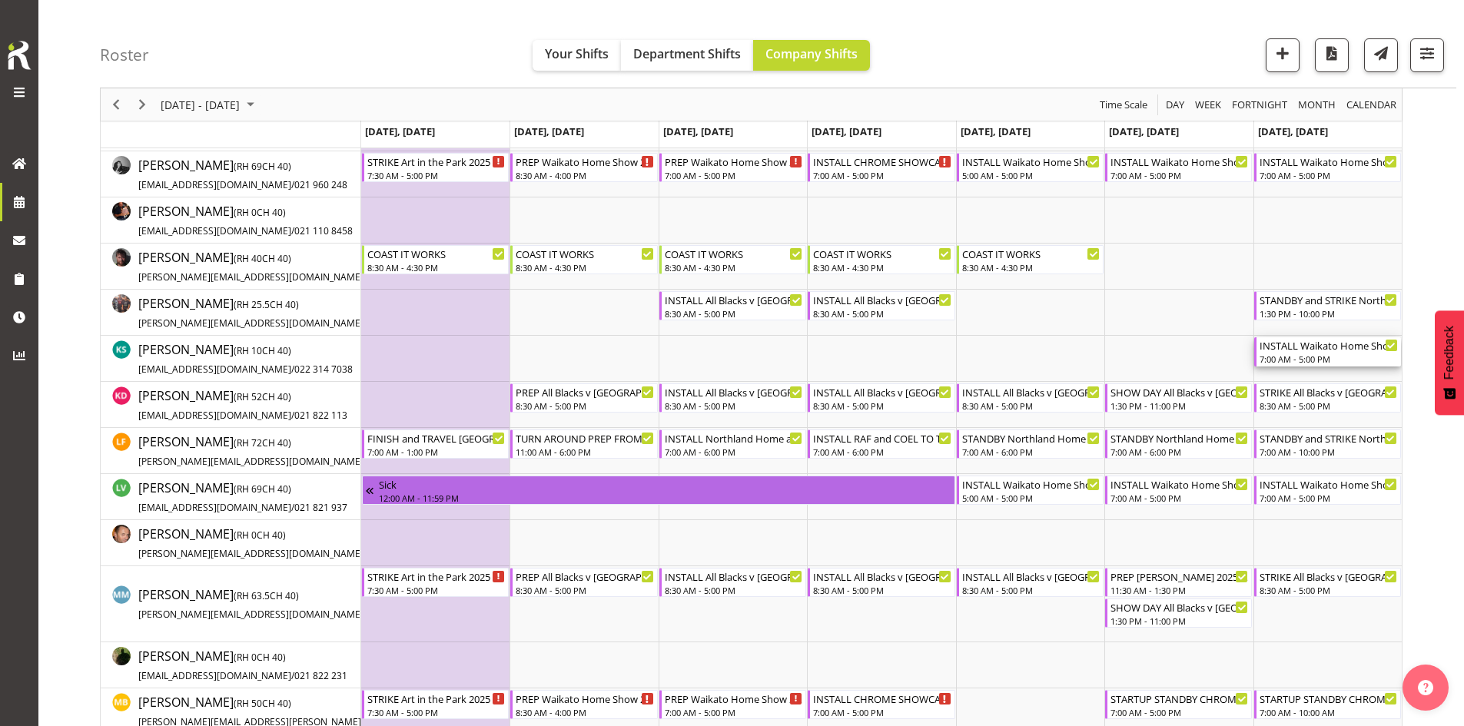
click at [1280, 356] on div "7:00 AM - 5:00 PM" at bounding box center [1329, 359] width 138 height 12
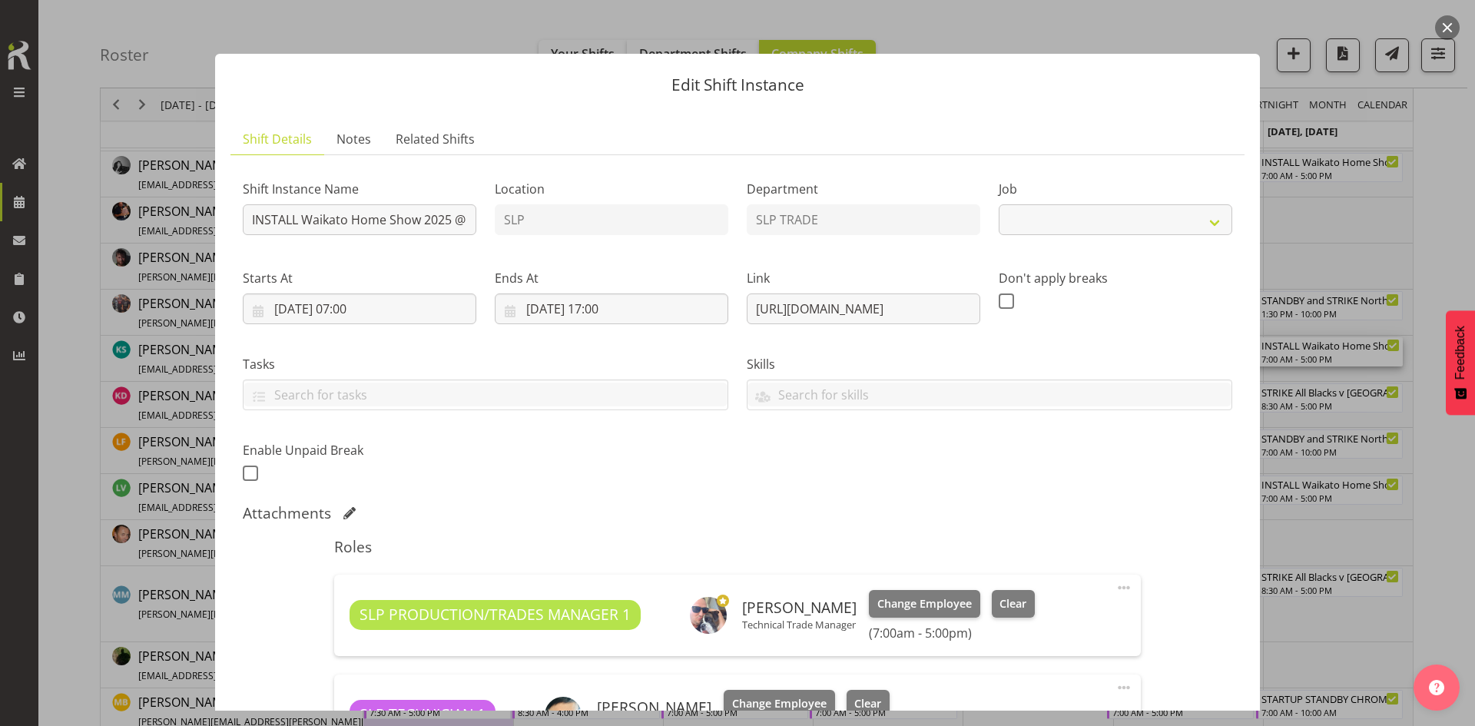
select select "9156"
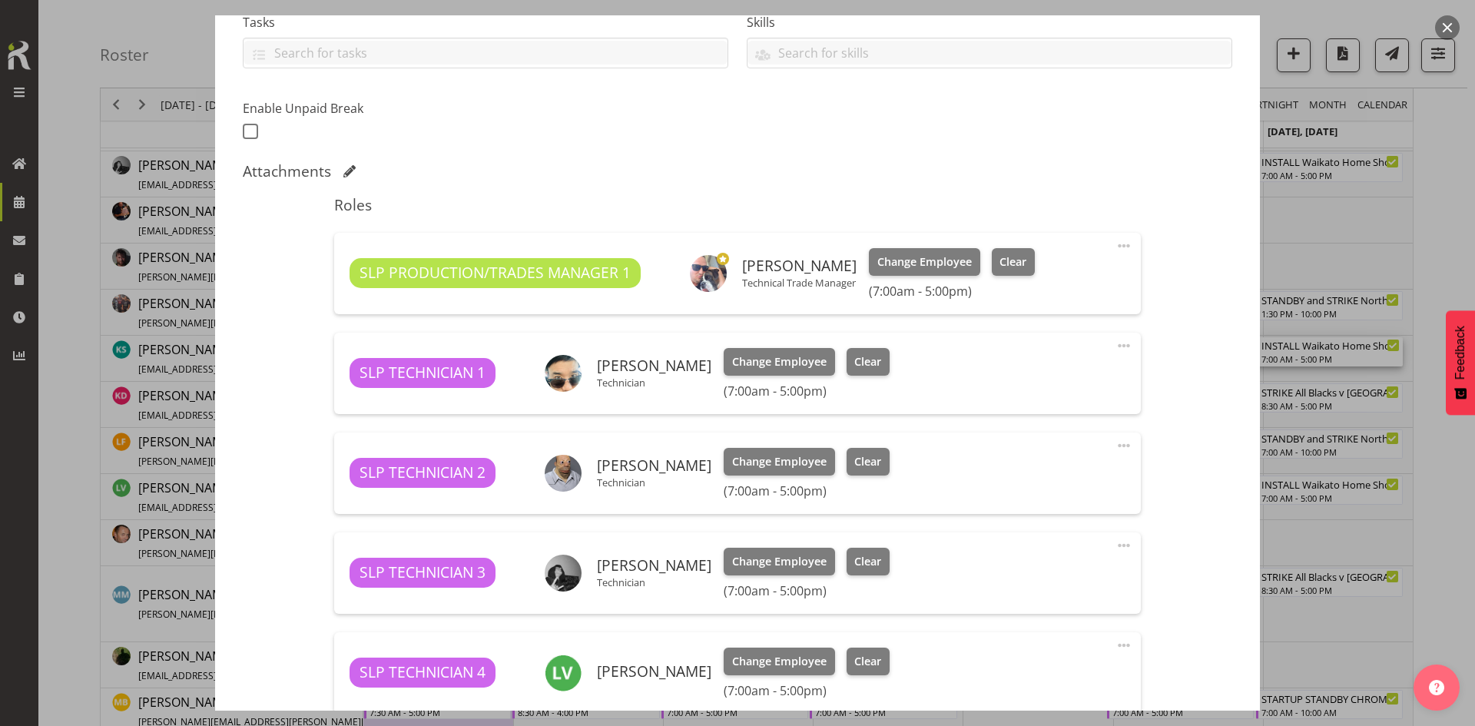
scroll to position [538, 0]
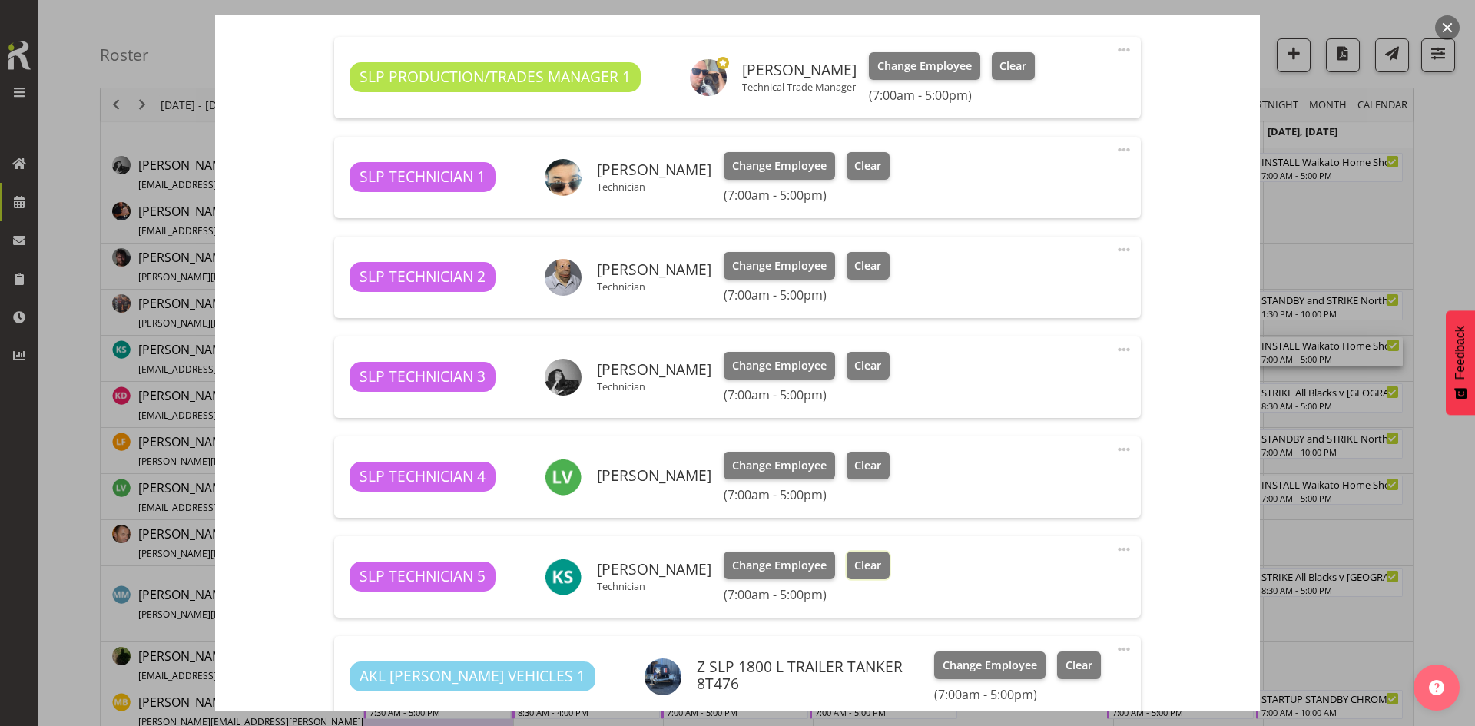
click at [861, 556] on button "Clear" at bounding box center [869, 566] width 44 height 28
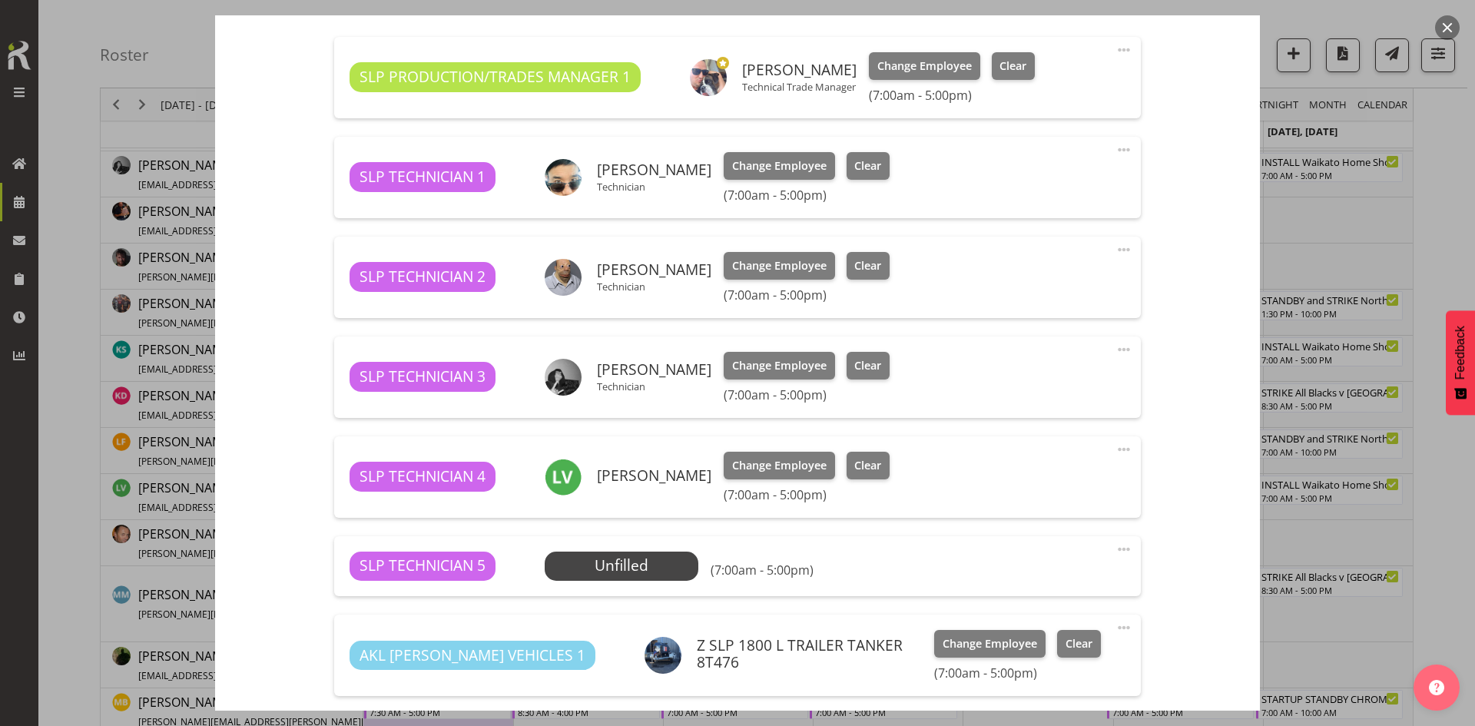
click at [1116, 545] on span at bounding box center [1124, 549] width 18 height 18
click at [1024, 646] on link "Delete" at bounding box center [1060, 642] width 148 height 28
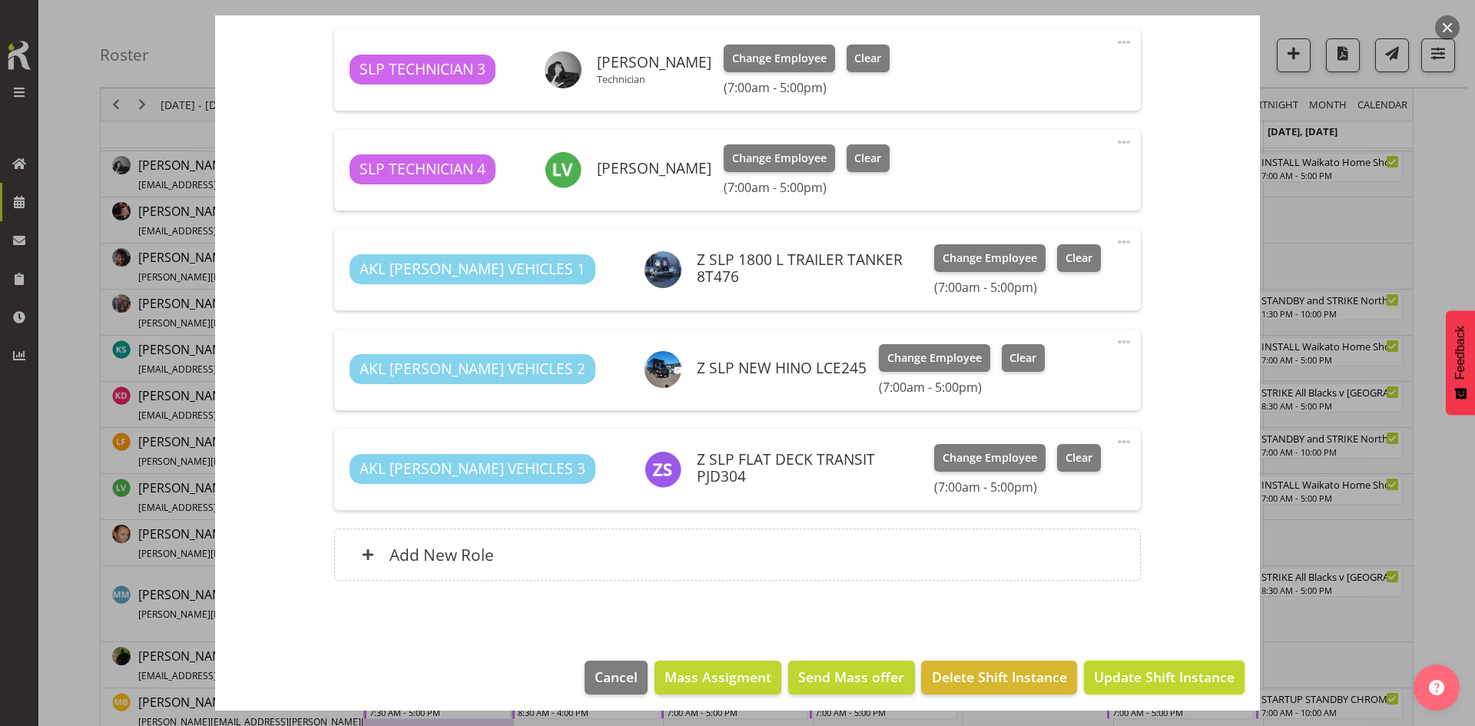
click at [1116, 668] on span "Update Shift Instance" at bounding box center [1164, 677] width 141 height 20
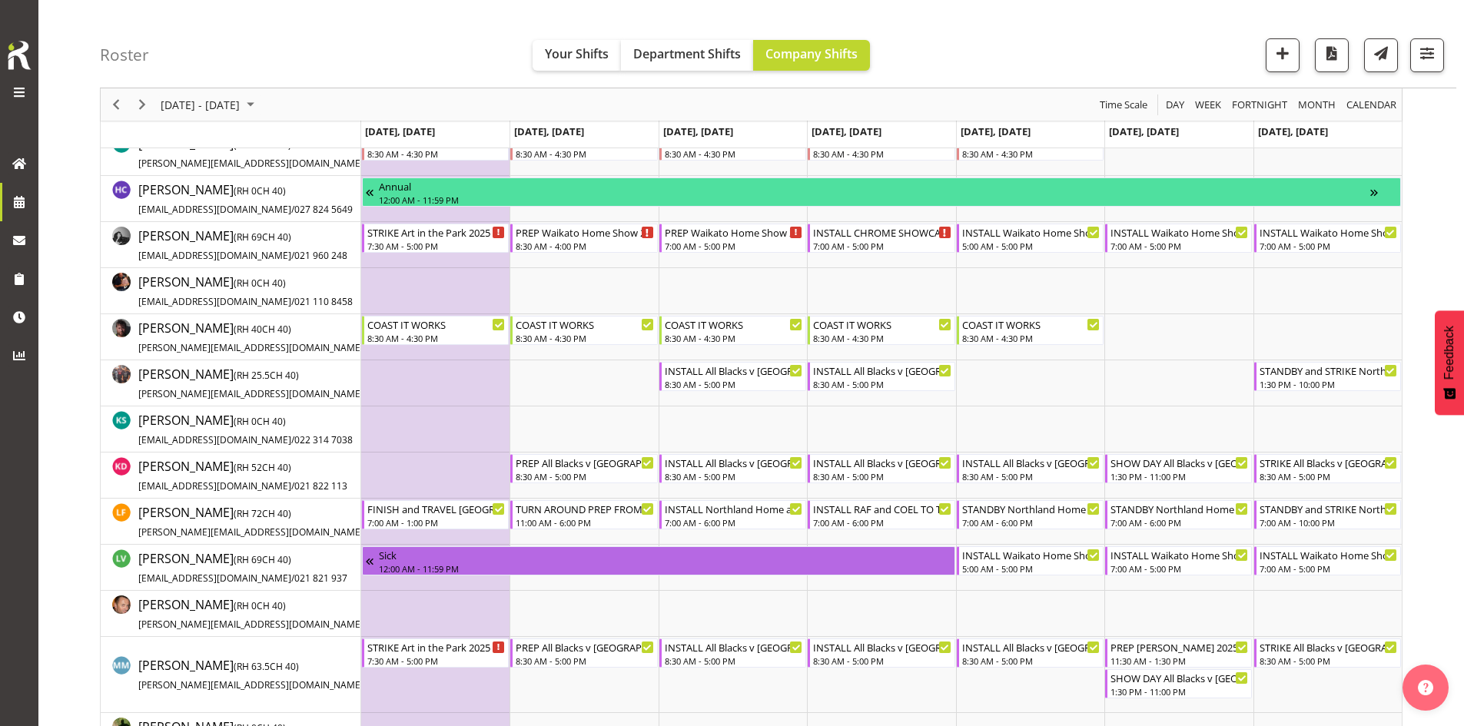
scroll to position [743, 0]
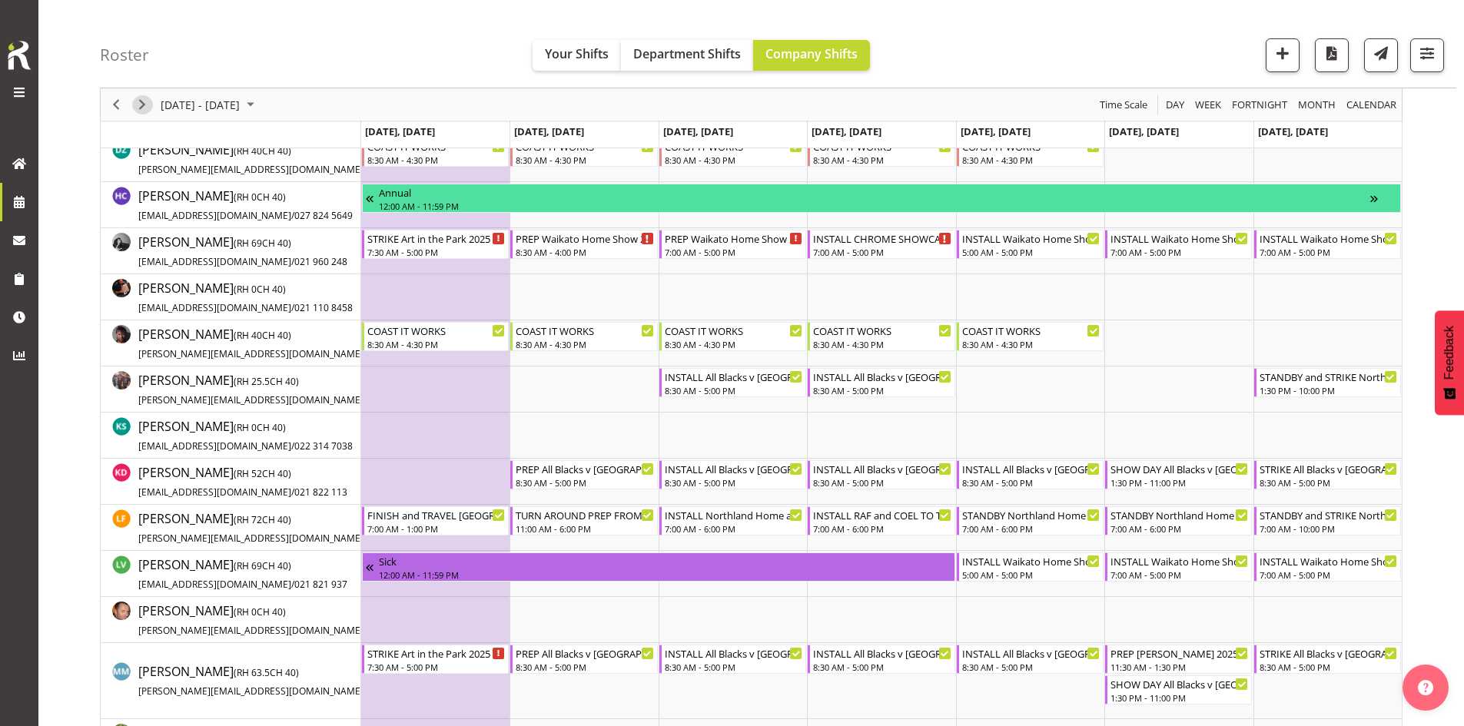
drag, startPoint x: 144, startPoint y: 105, endPoint x: 481, endPoint y: 439, distance: 474.9
click at [144, 105] on span "Next" at bounding box center [142, 104] width 18 height 19
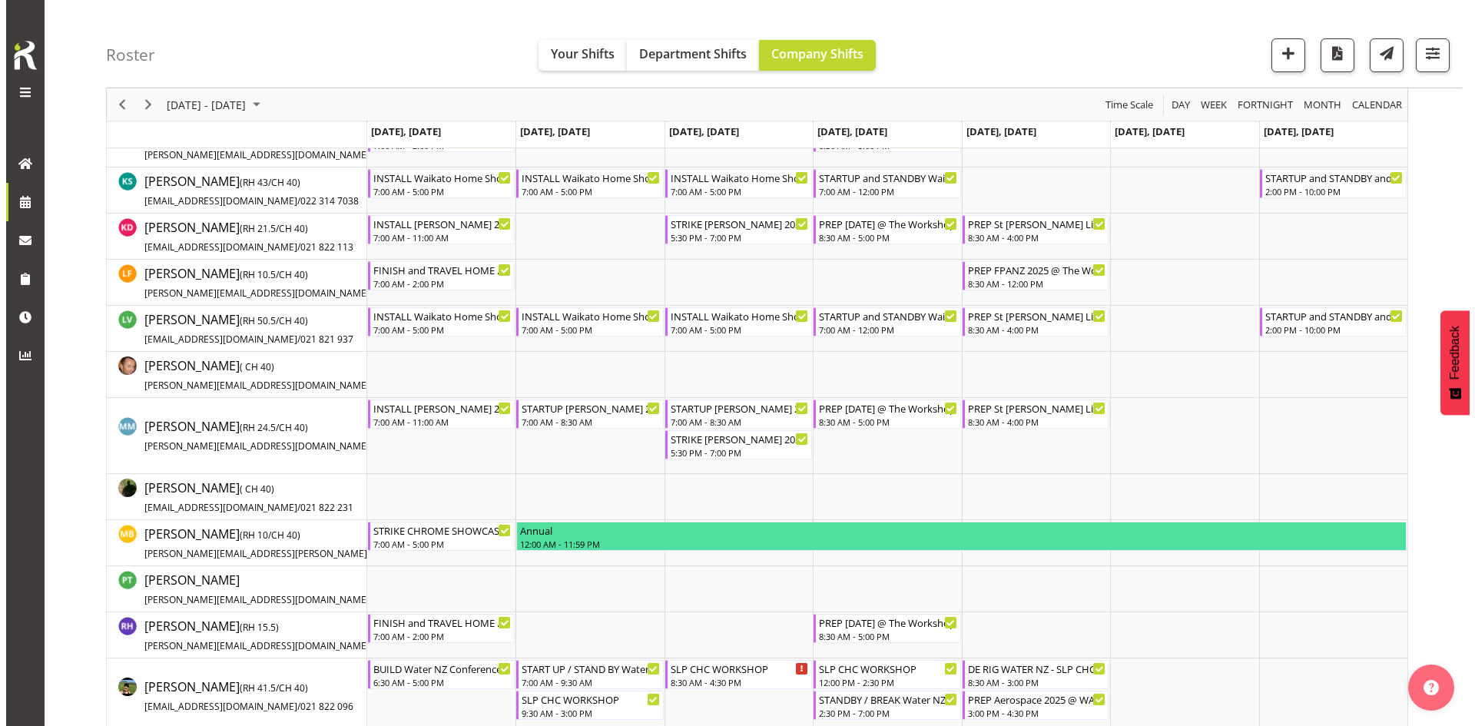
scroll to position [835, 0]
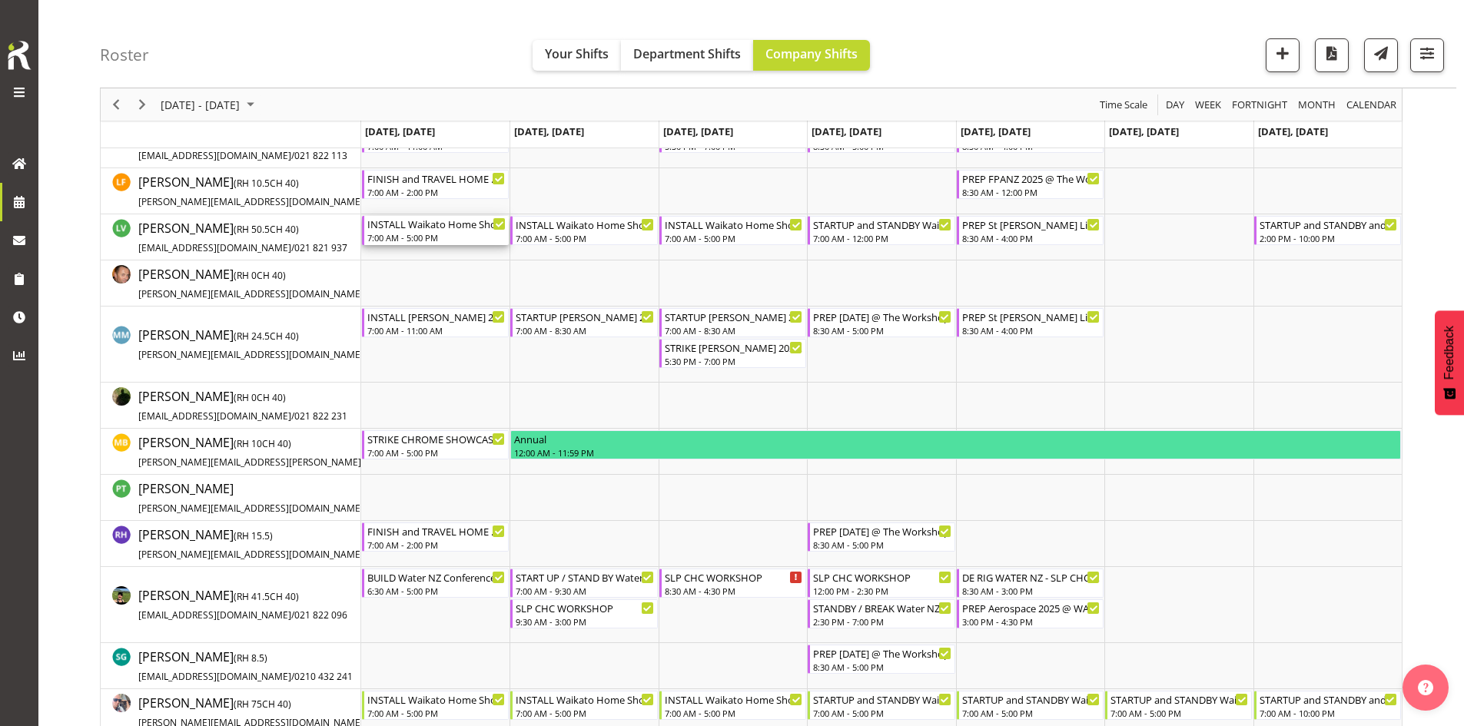
click at [407, 237] on div "7:00 AM - 5:00 PM" at bounding box center [436, 237] width 138 height 12
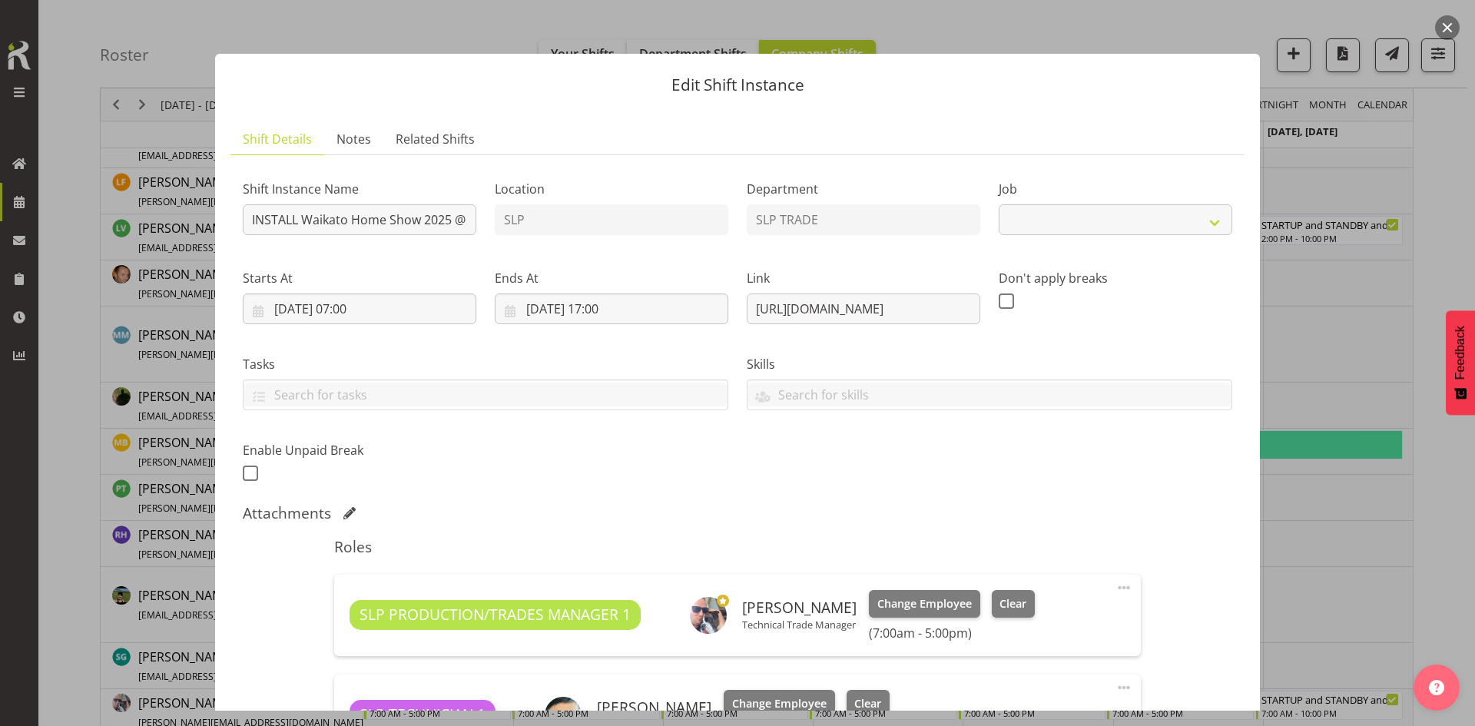
select select "9156"
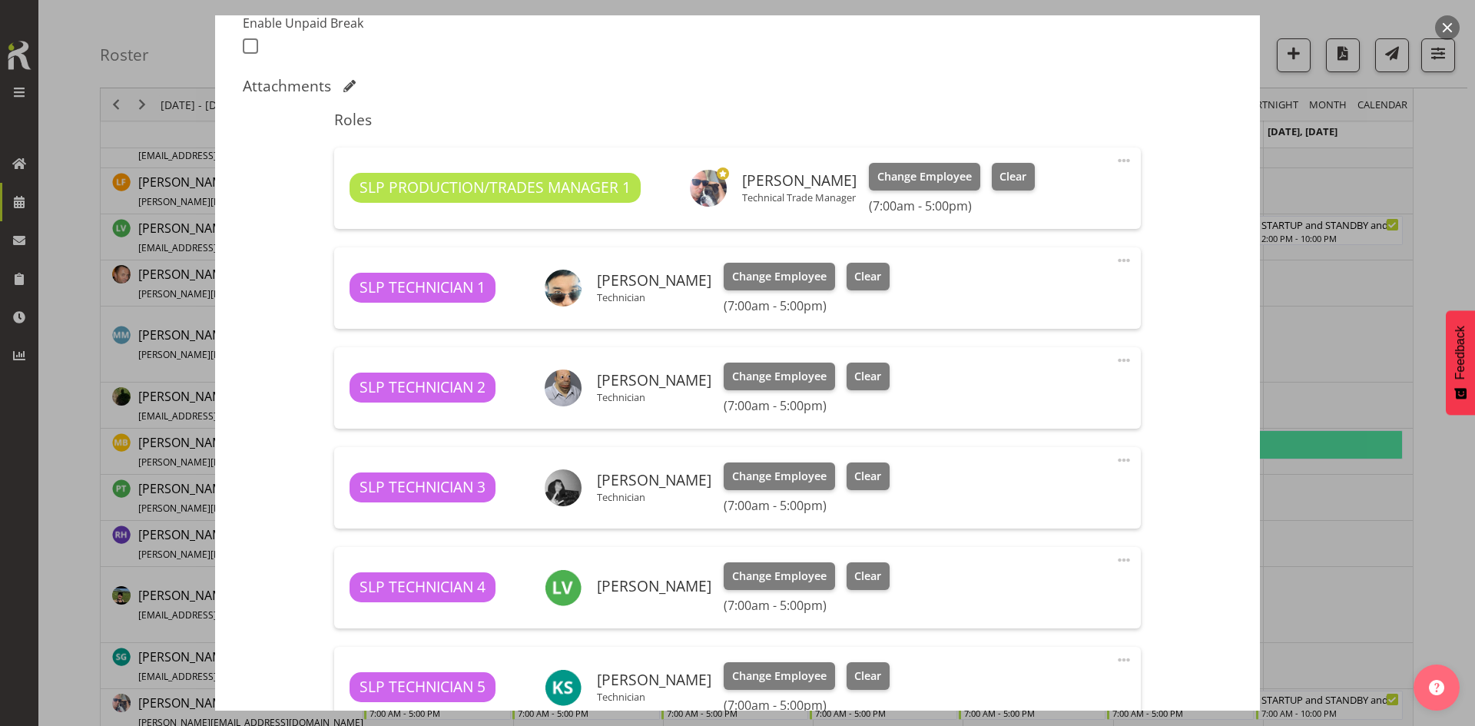
scroll to position [461, 0]
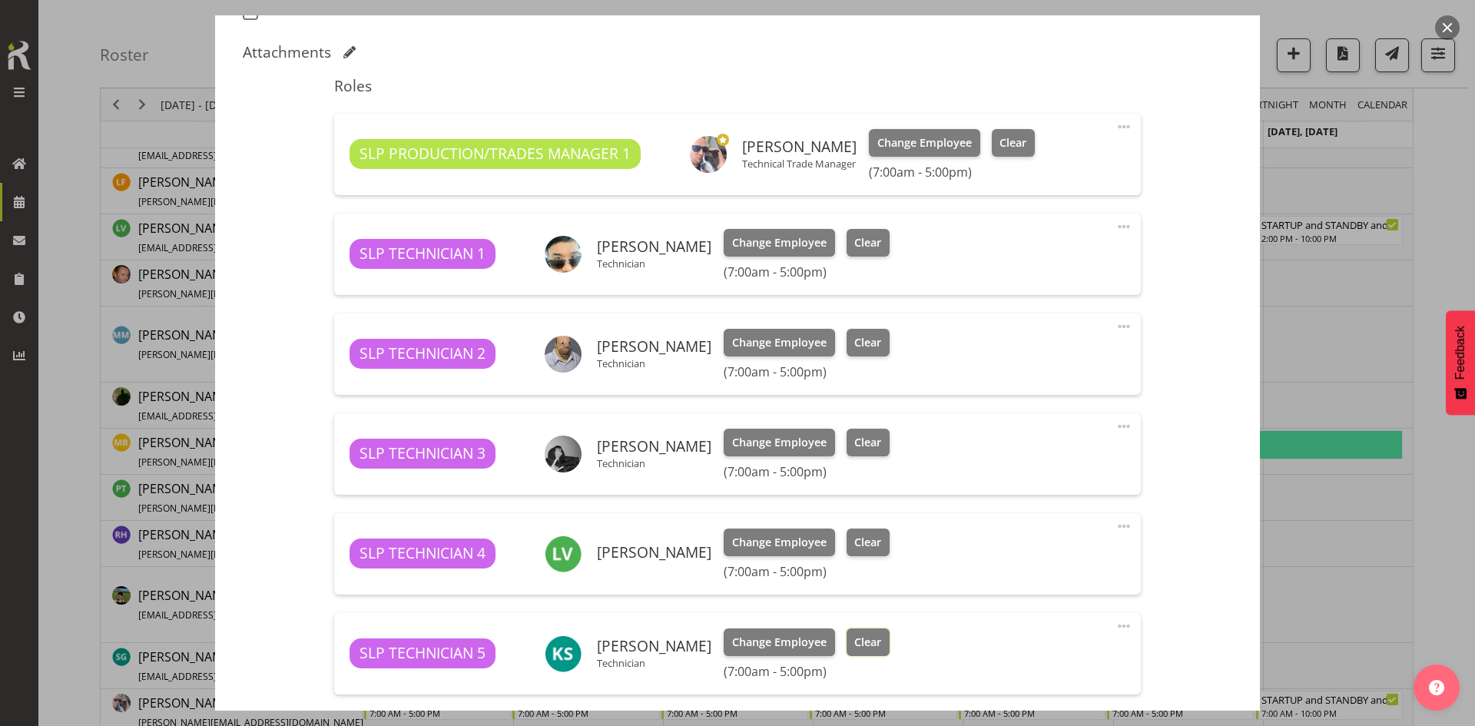
click at [855, 637] on span "Clear" at bounding box center [868, 642] width 27 height 17
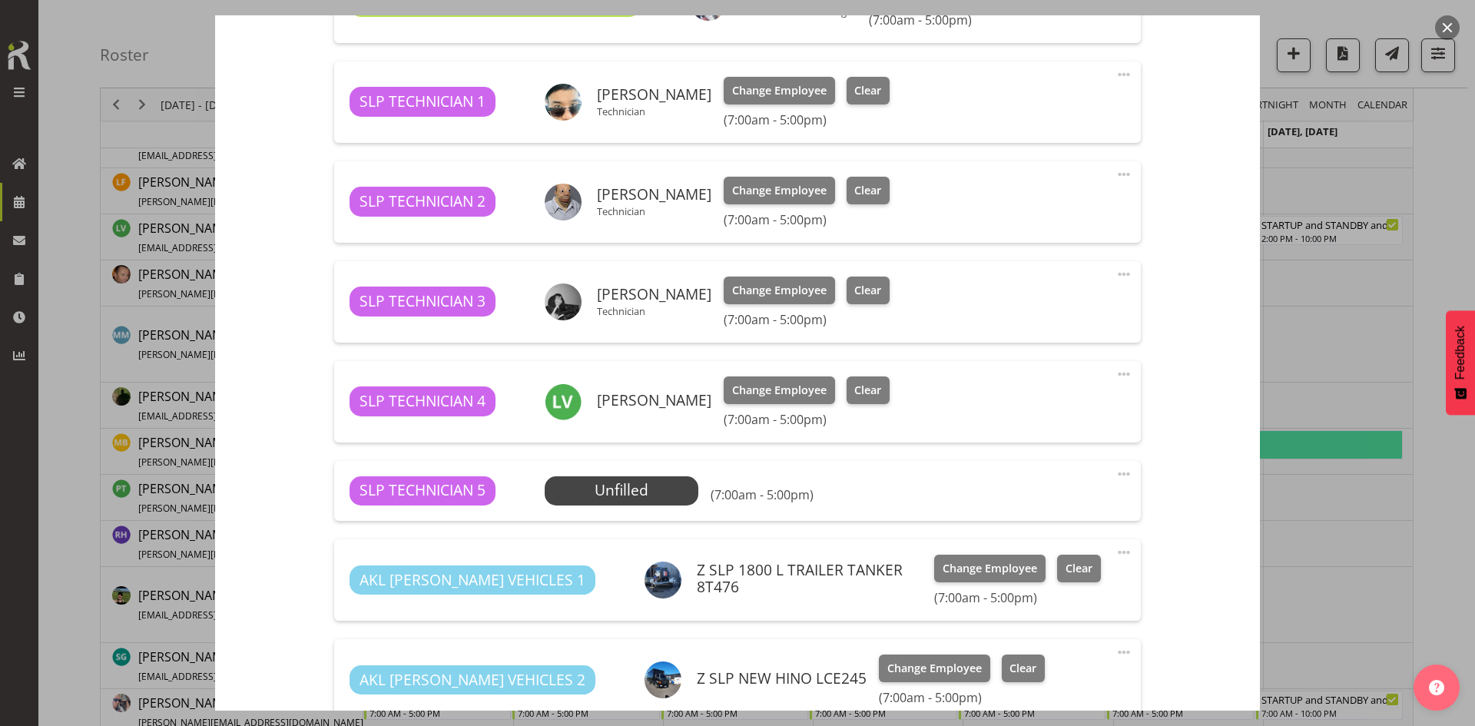
scroll to position [692, 0]
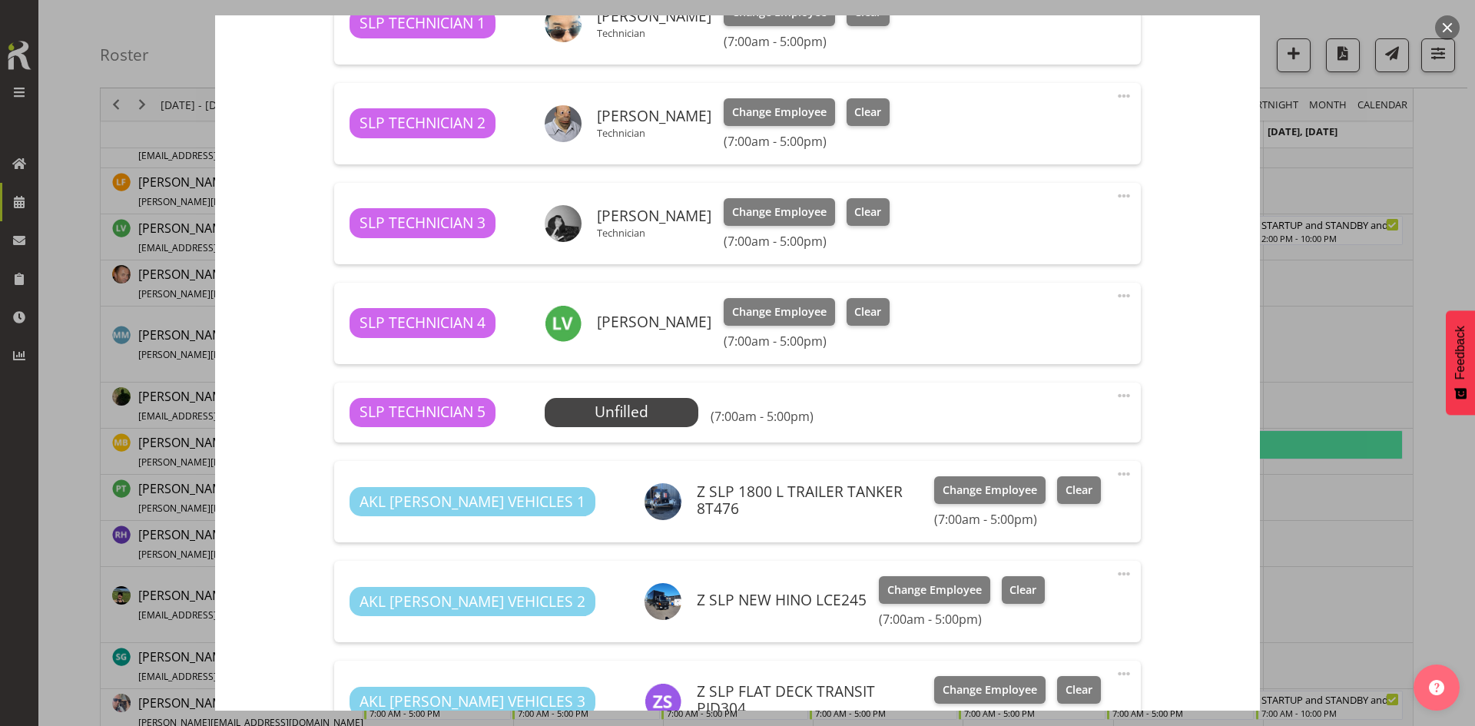
click at [1115, 397] on span at bounding box center [1124, 396] width 18 height 18
click at [1016, 490] on link "Delete" at bounding box center [1060, 488] width 148 height 28
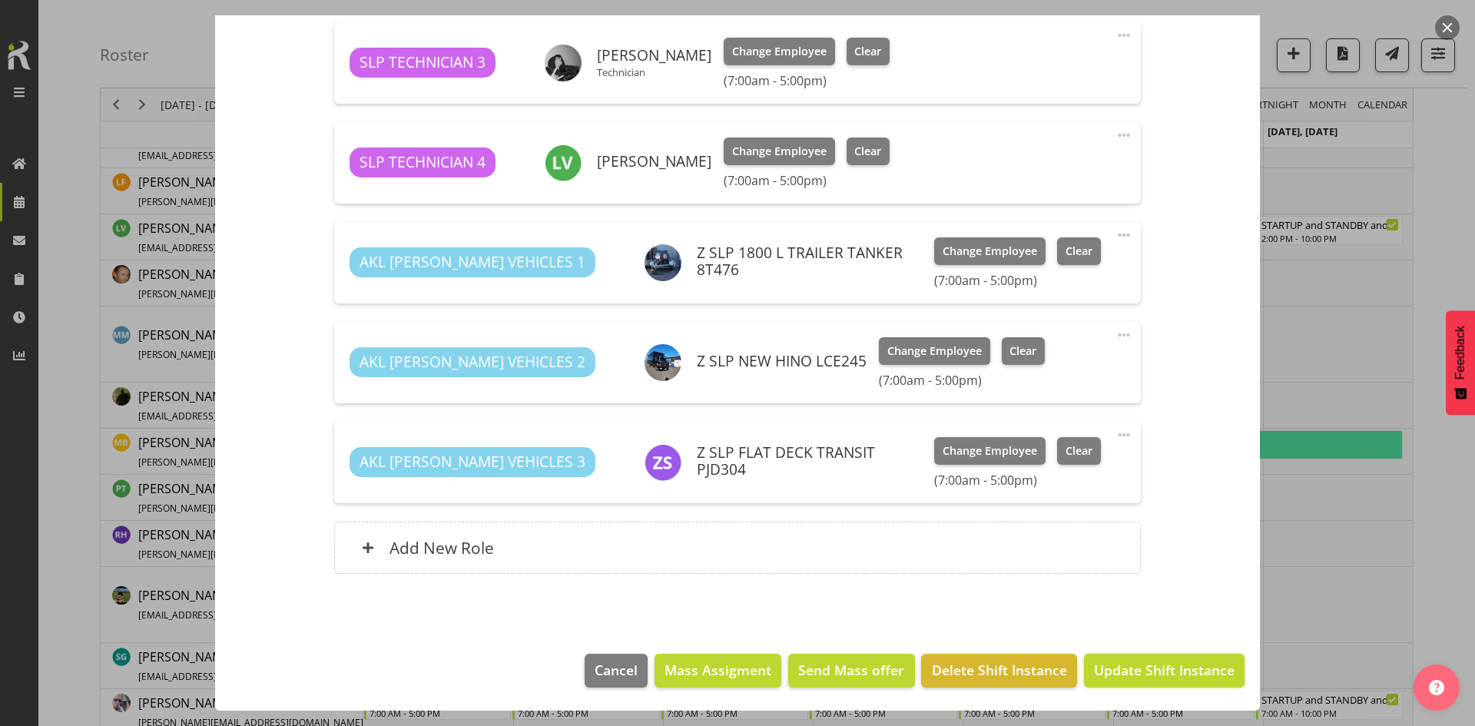
click at [1128, 666] on span "Update Shift Instance" at bounding box center [1164, 670] width 141 height 20
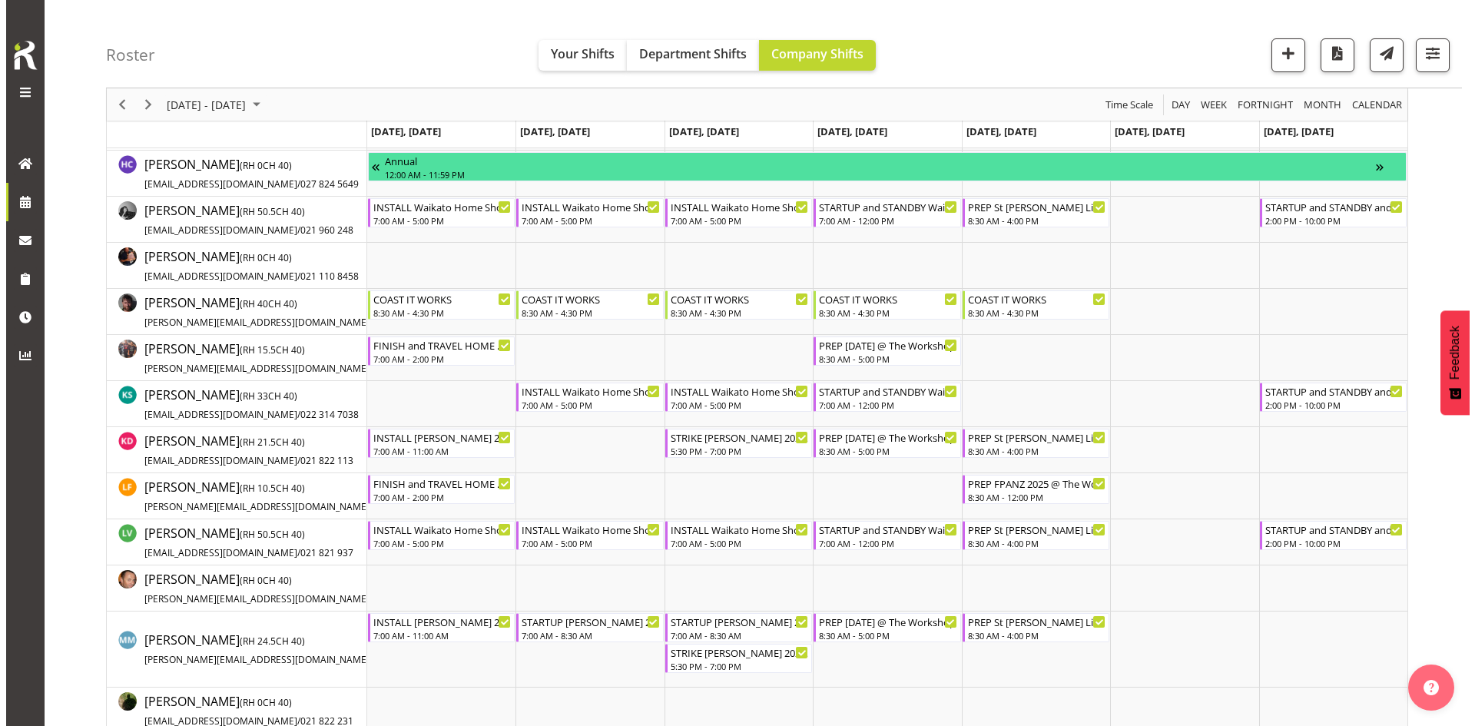
scroll to position [513, 0]
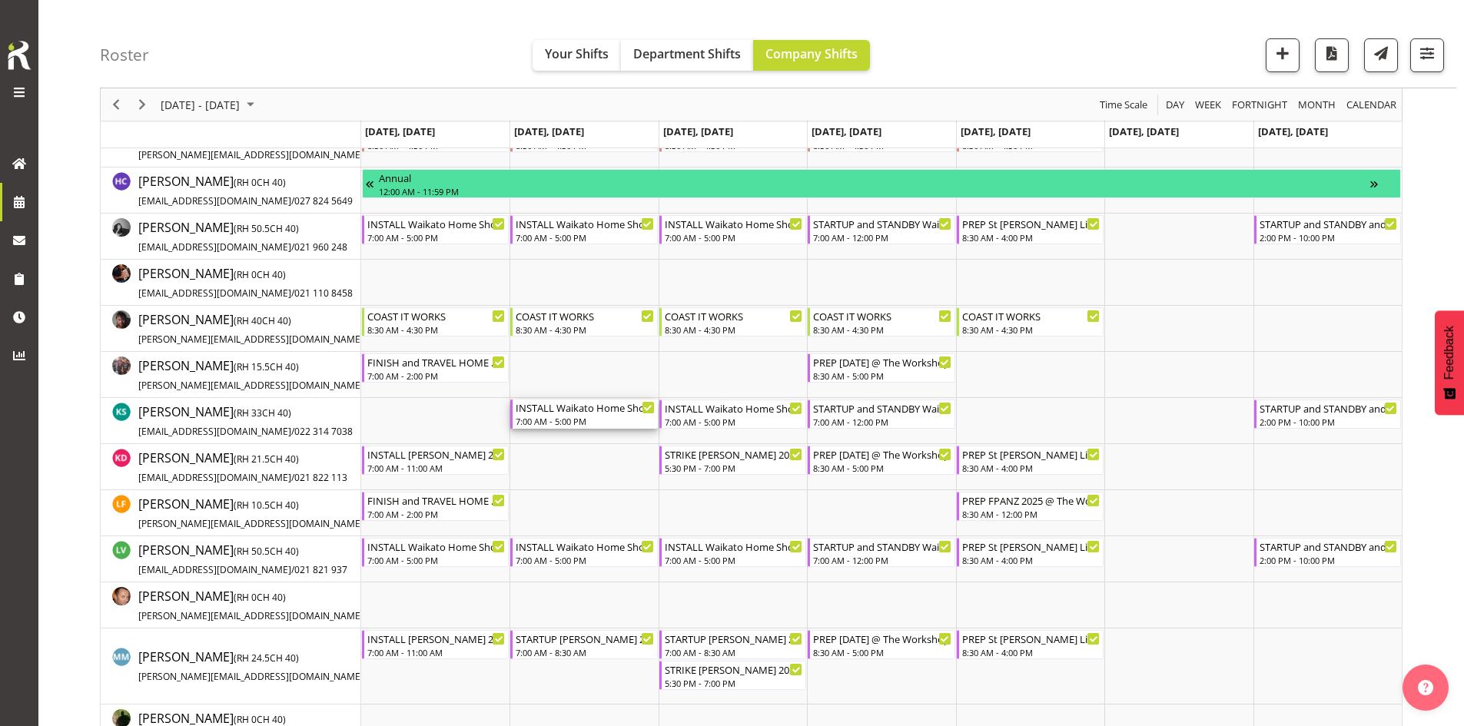
click at [595, 416] on div "7:00 AM - 5:00 PM" at bounding box center [585, 421] width 138 height 12
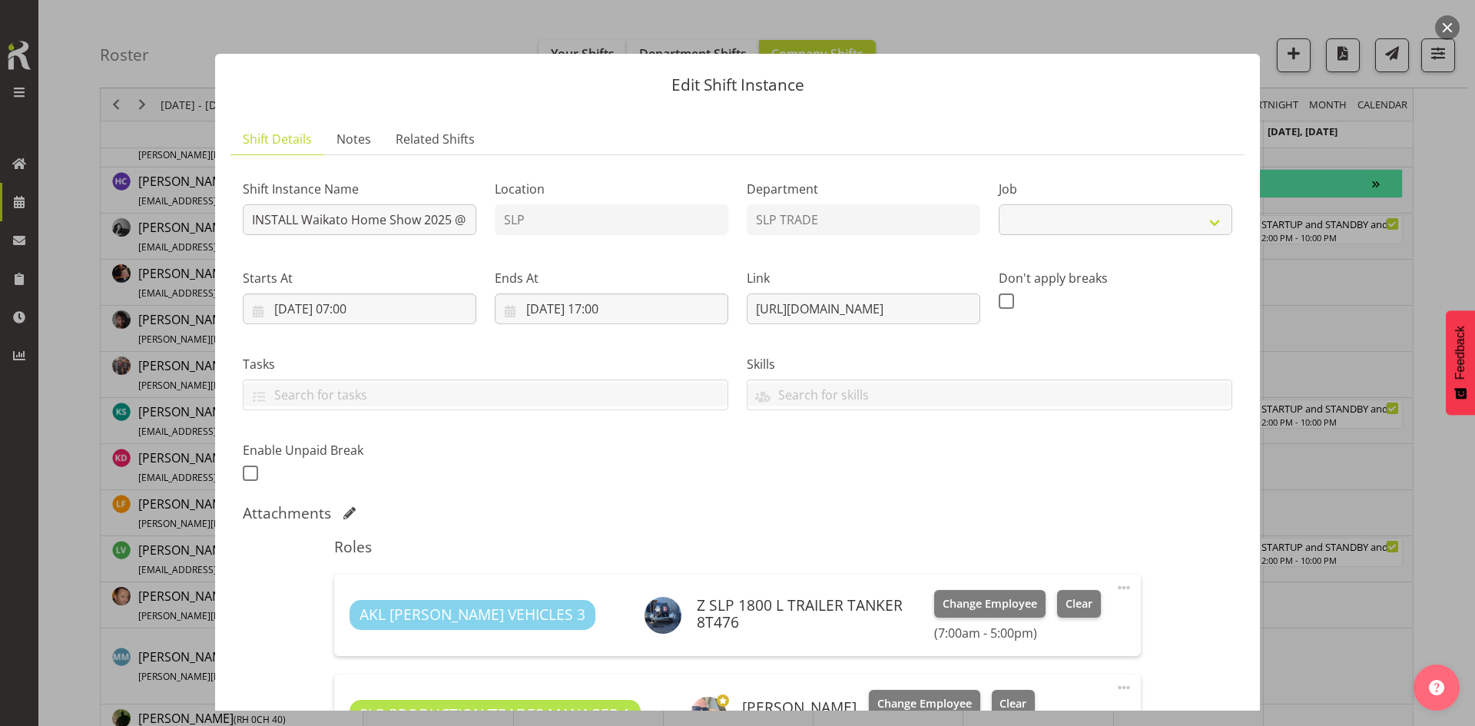
select select "9156"
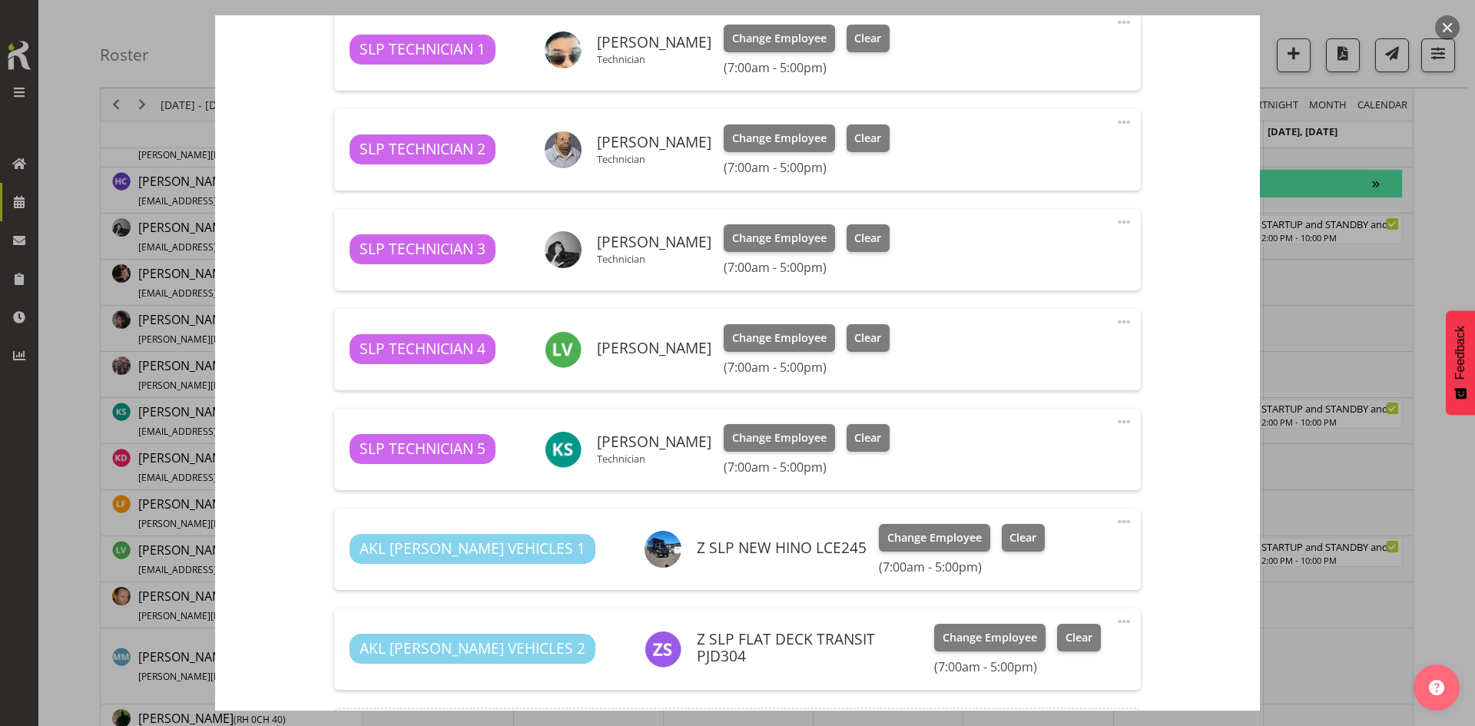
scroll to position [768, 0]
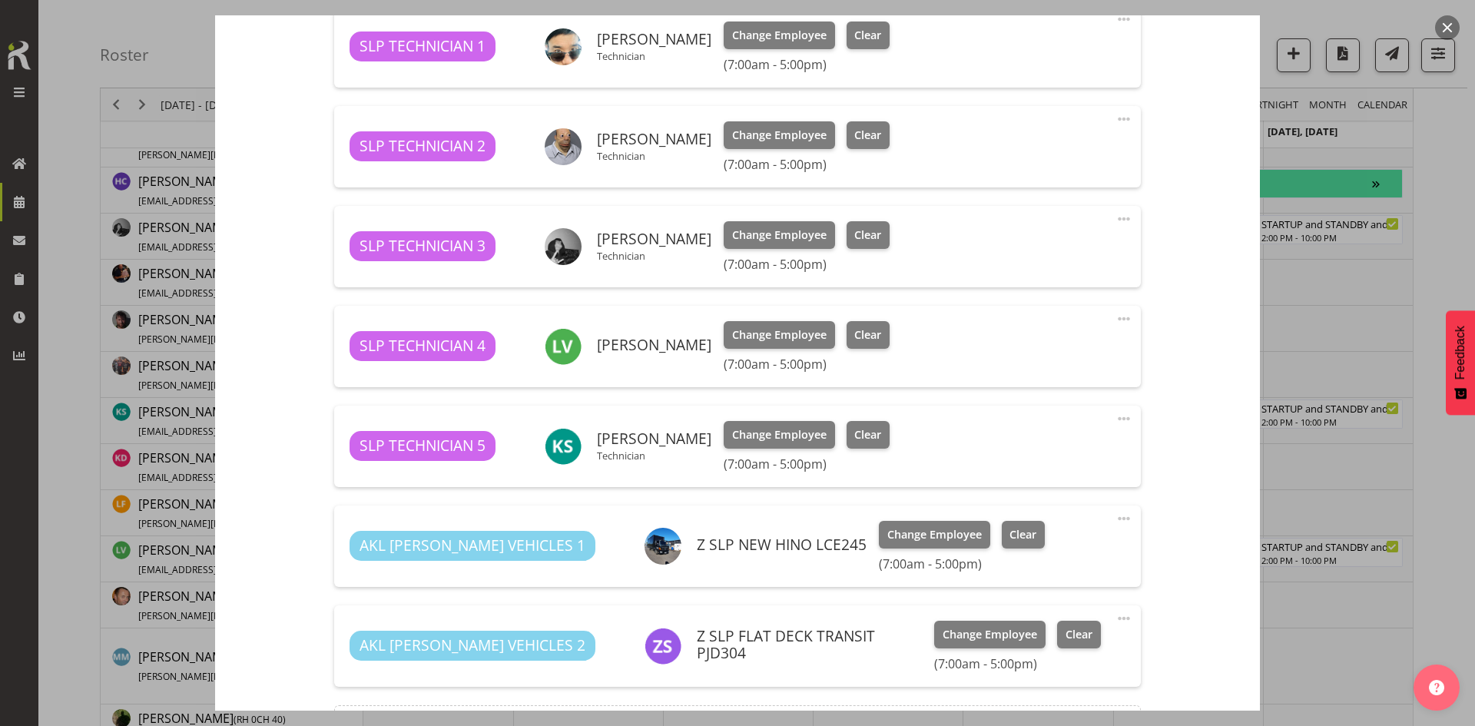
click at [881, 426] on div "SLP TECHNICIAN 5 [PERSON_NAME] Technician Change Employee Clear (7:00am - 5:00p…" at bounding box center [737, 446] width 775 height 51
click at [861, 433] on span "Clear" at bounding box center [868, 434] width 27 height 17
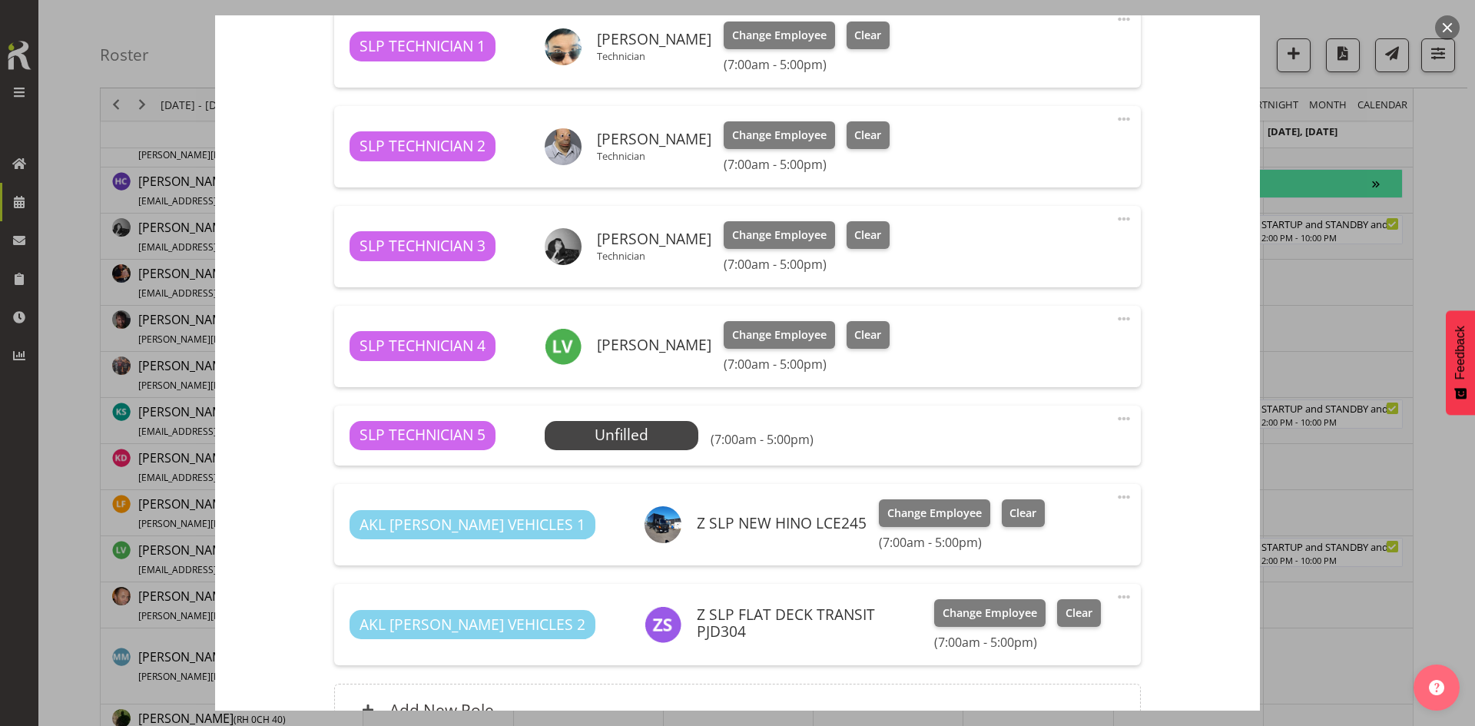
click at [1115, 413] on span at bounding box center [1124, 419] width 18 height 18
click at [1064, 513] on link "Delete" at bounding box center [1060, 511] width 148 height 28
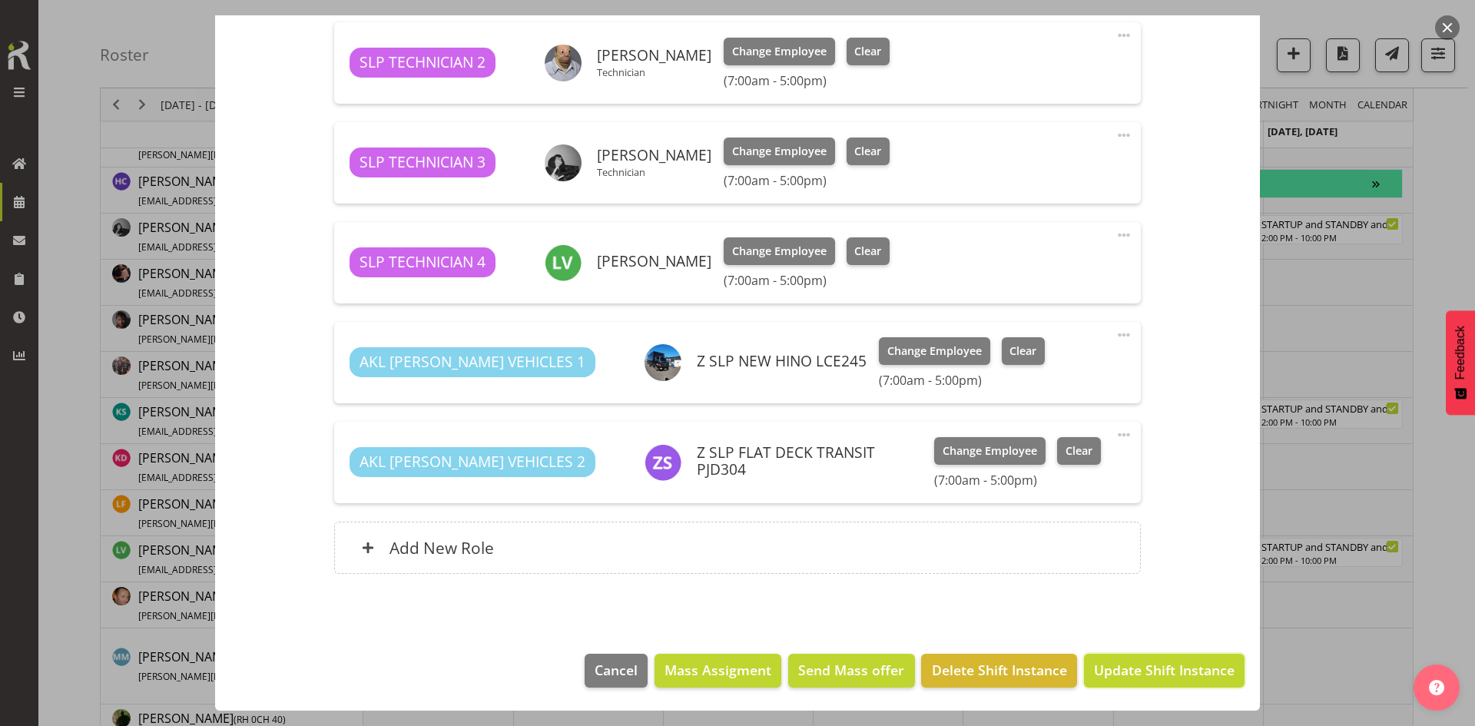
click at [1146, 666] on span "Update Shift Instance" at bounding box center [1164, 670] width 141 height 20
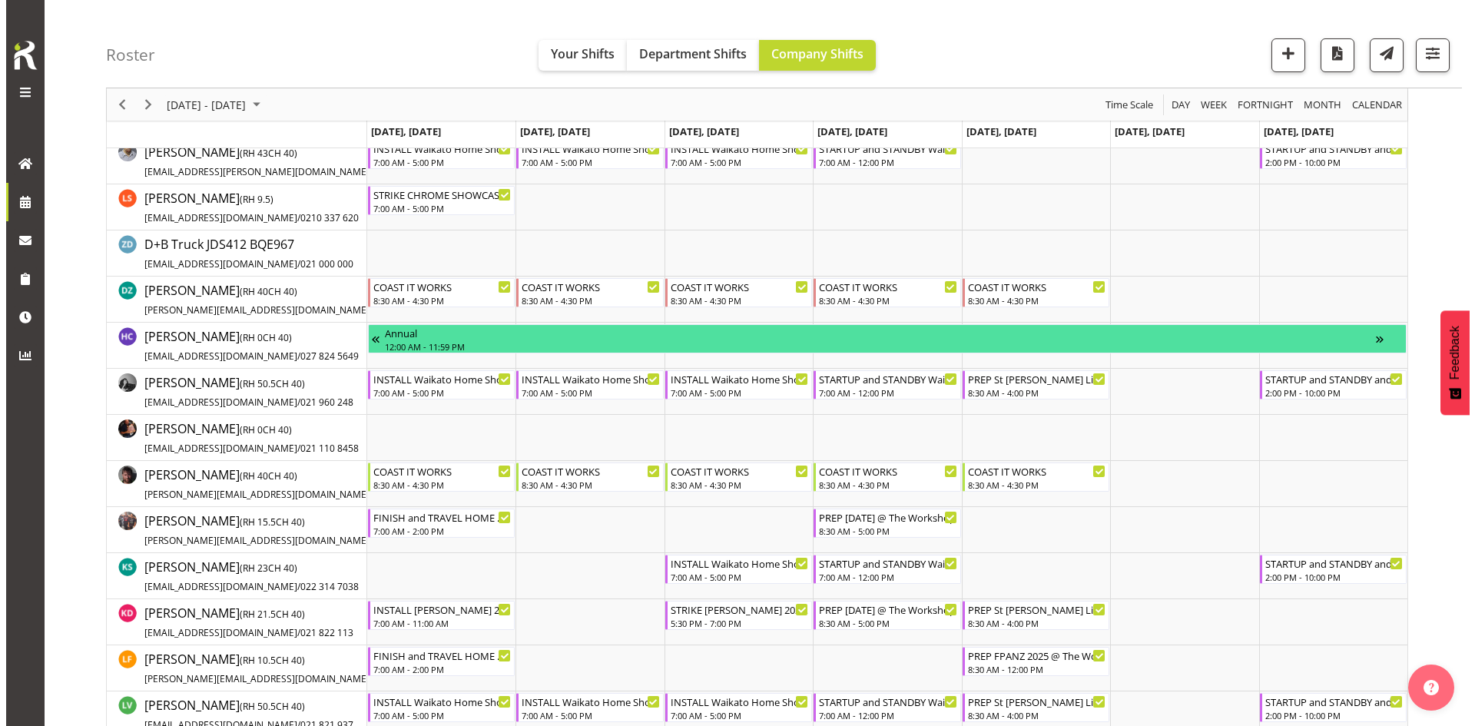
scroll to position [359, 0]
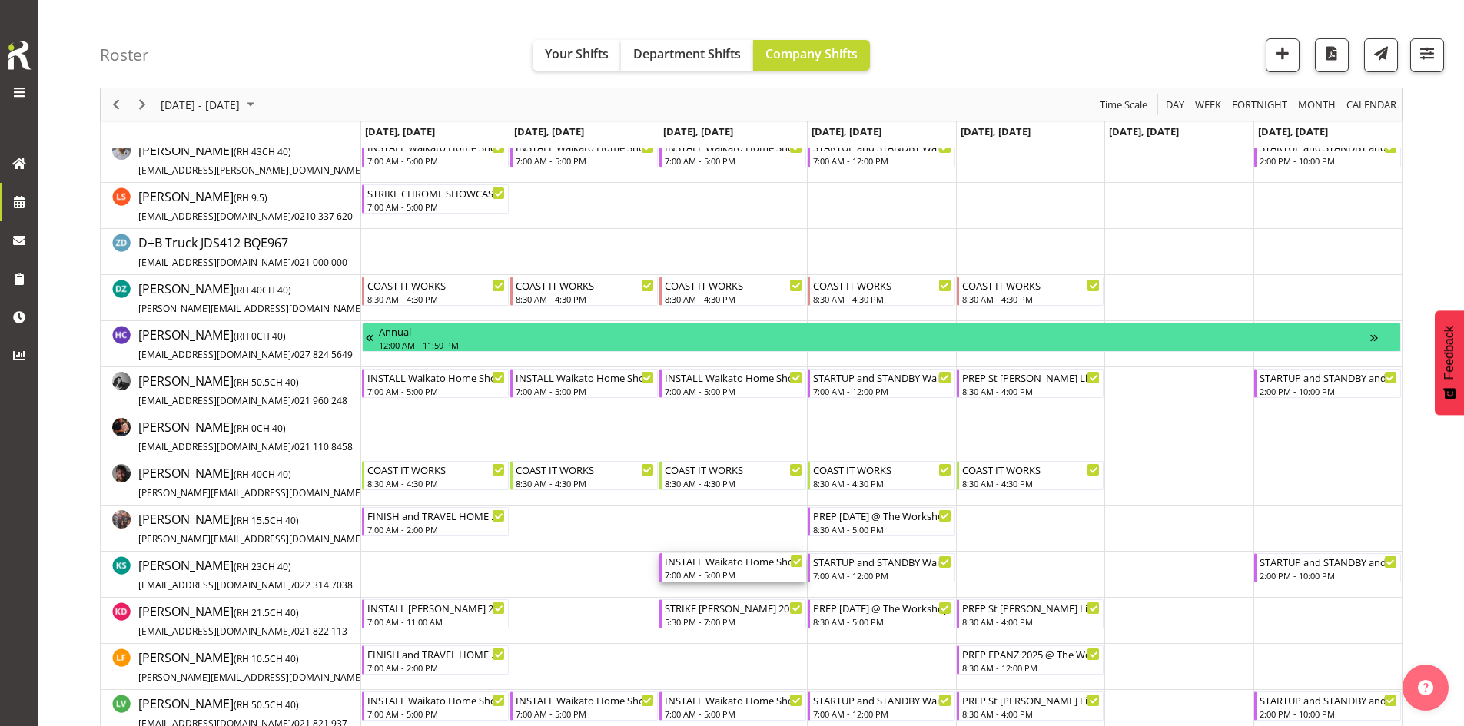
click at [710, 559] on div "INSTALL Waikato Home Show 2025 @ [GEOGRAPHIC_DATA]" at bounding box center [734, 560] width 138 height 15
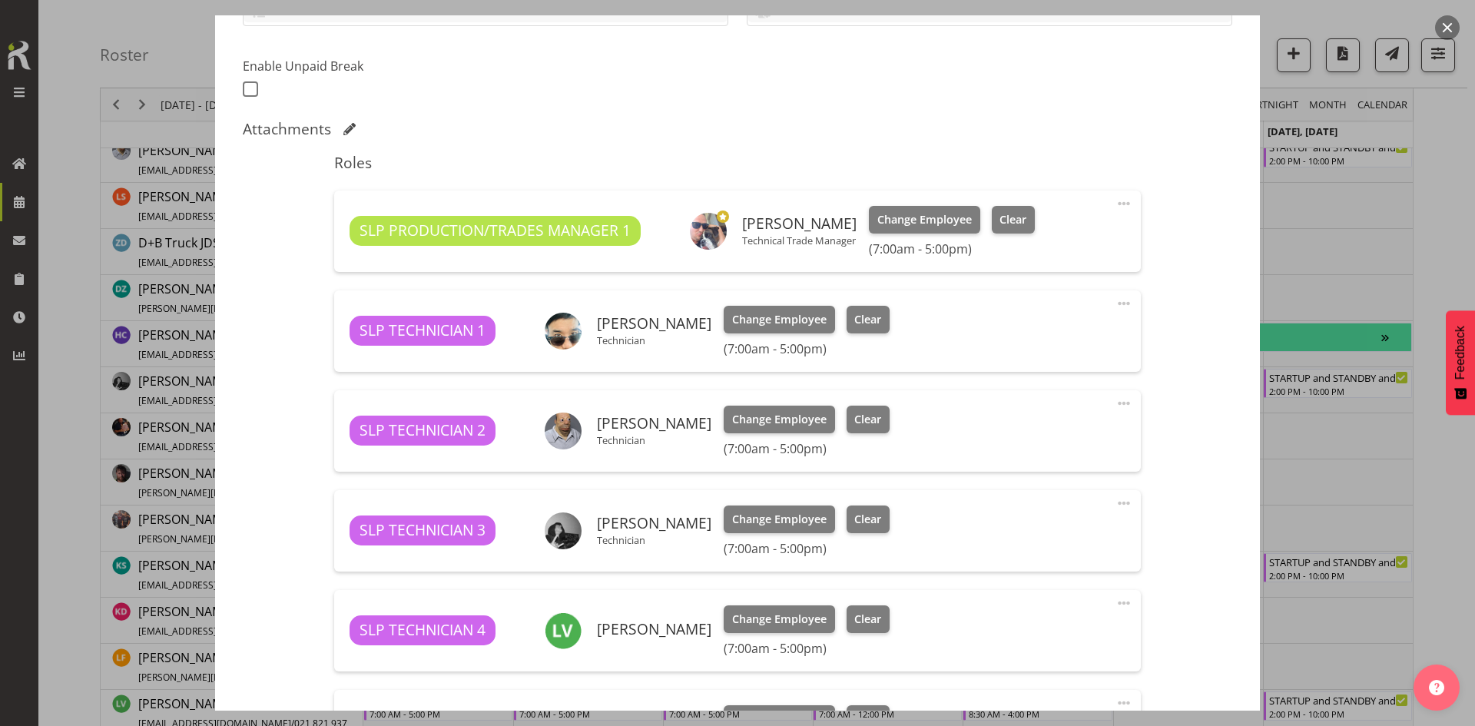
select select "9156"
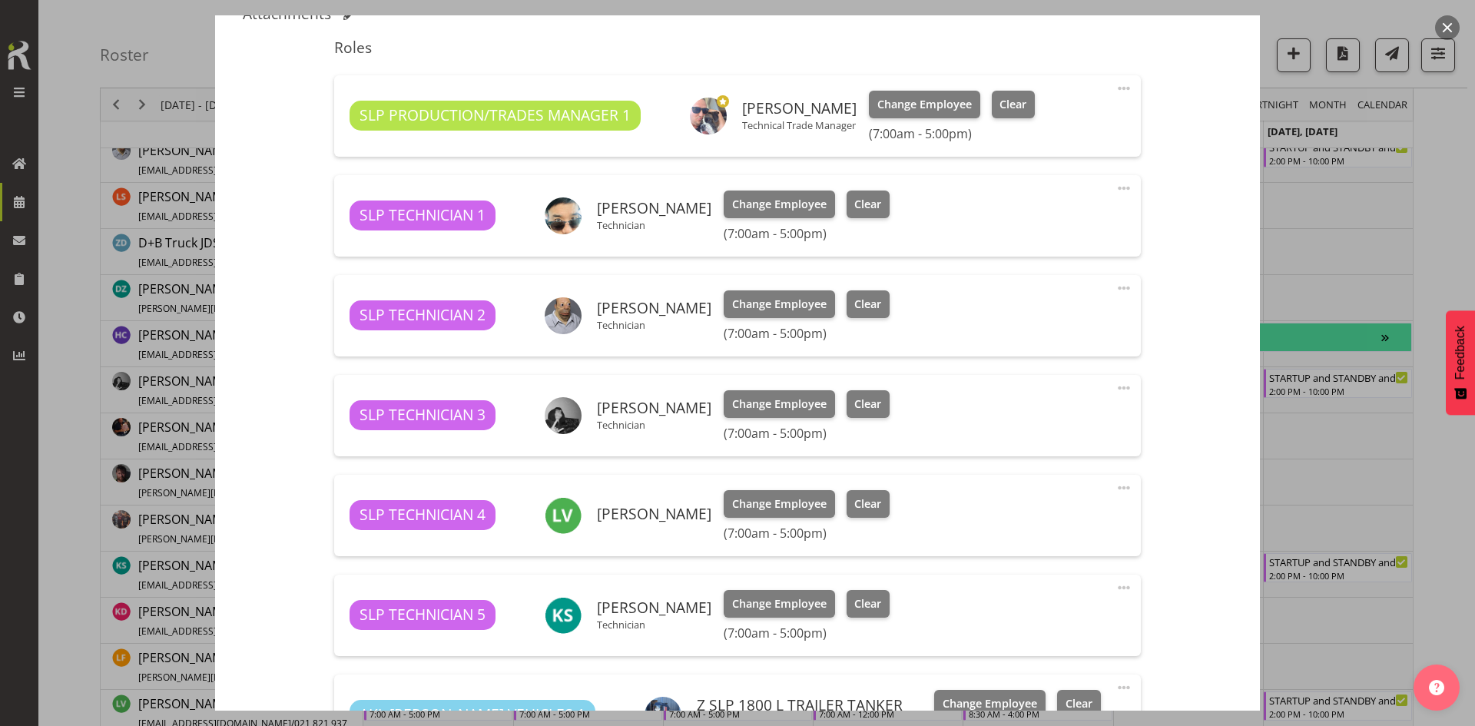
scroll to position [615, 0]
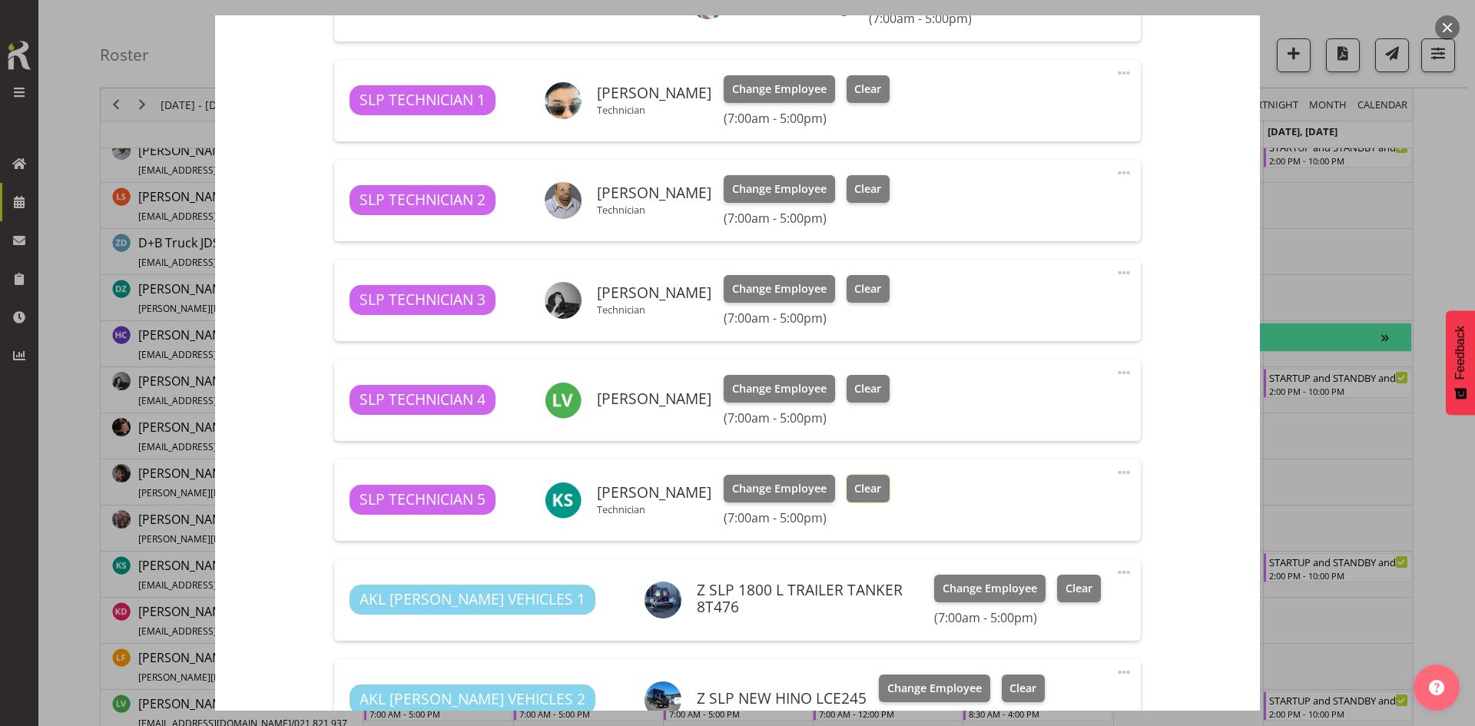
click at [855, 484] on span "Clear" at bounding box center [868, 488] width 27 height 17
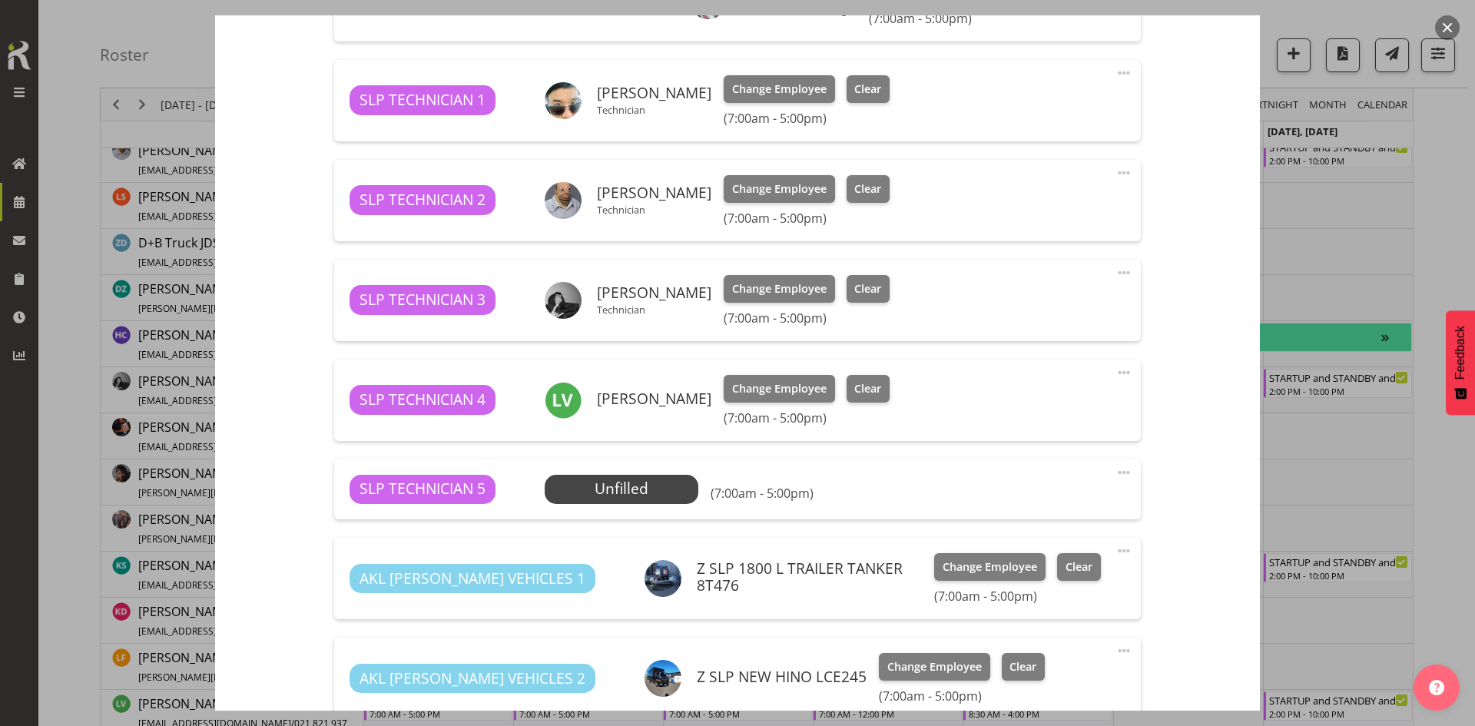
click at [1115, 470] on span at bounding box center [1124, 472] width 18 height 18
click at [1037, 560] on link "Delete" at bounding box center [1060, 565] width 148 height 28
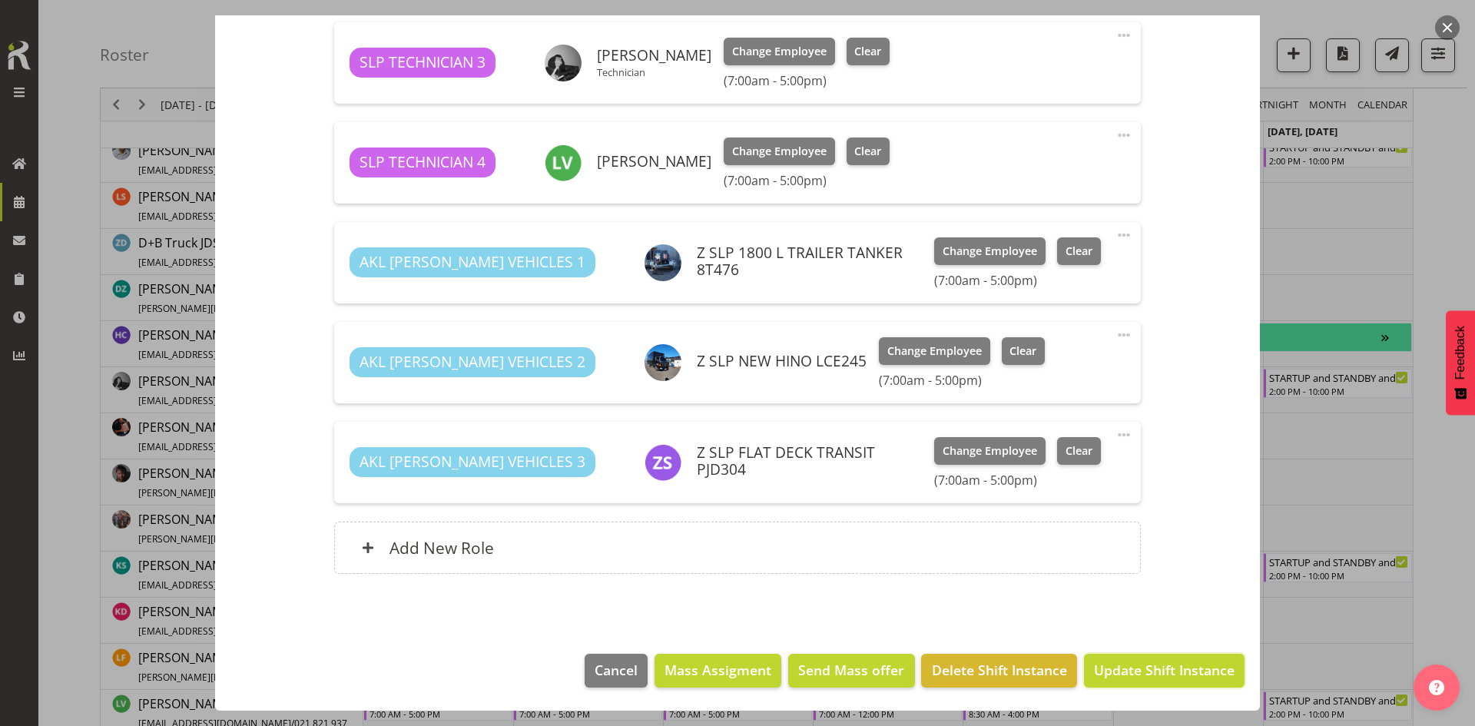
click at [1118, 675] on span "Update Shift Instance" at bounding box center [1164, 670] width 141 height 20
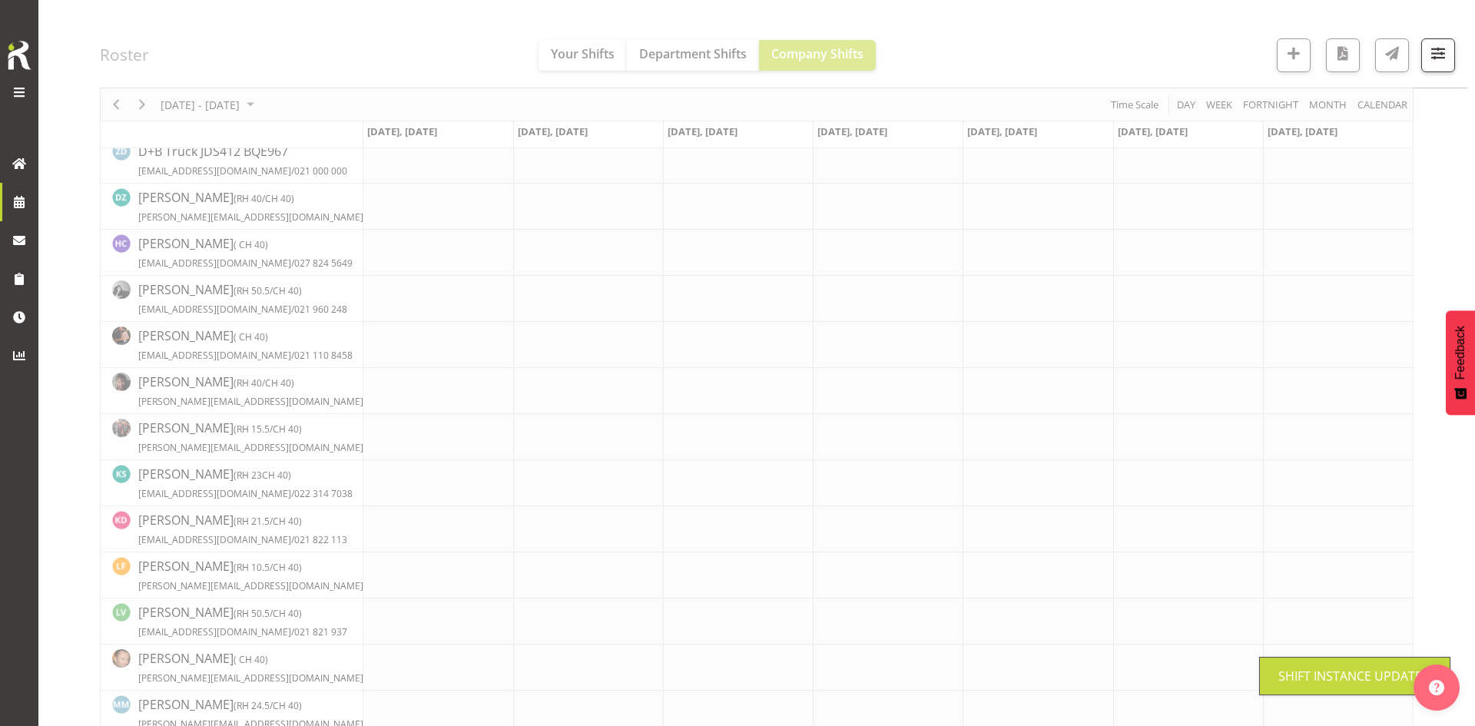
scroll to position [267, 0]
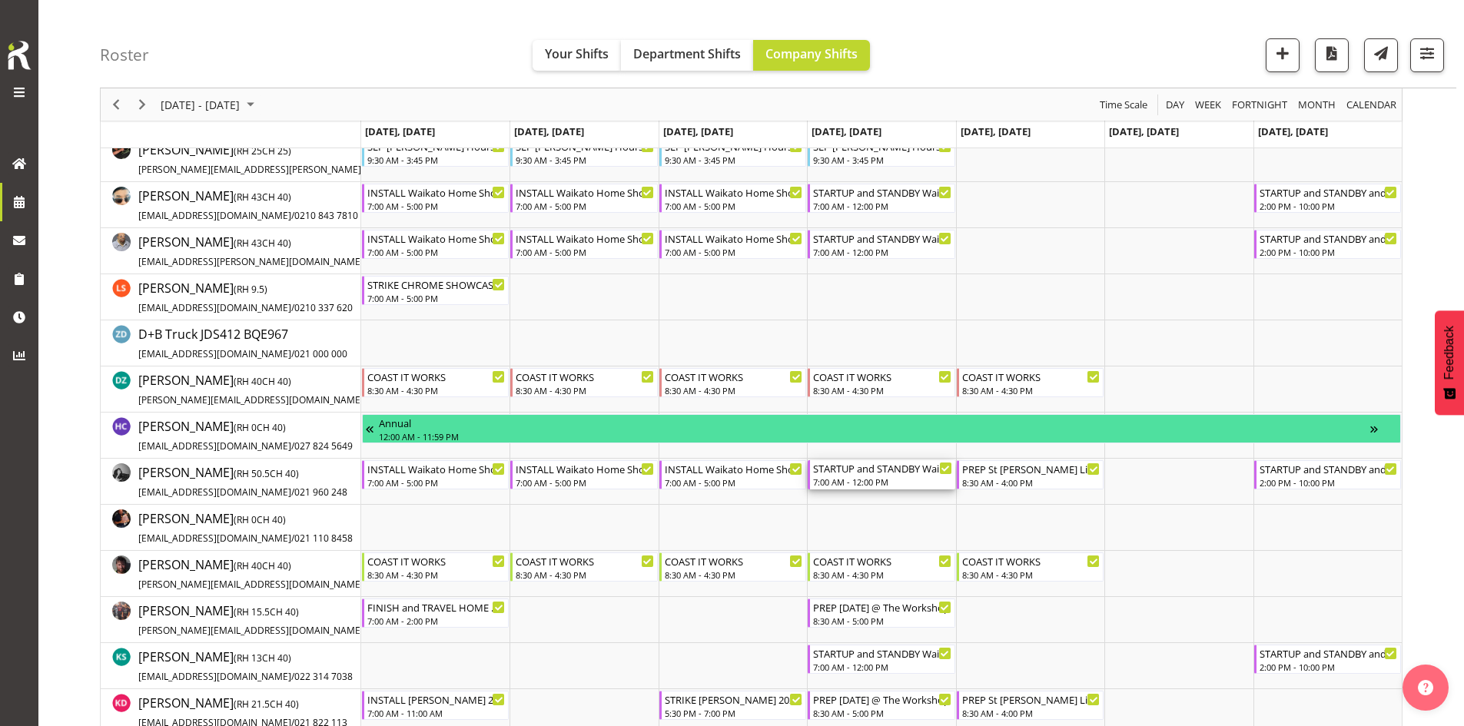
click at [880, 471] on div "STARTUP and STANDBY Waikato Home Show 2025 @ [GEOGRAPHIC_DATA]" at bounding box center [882, 467] width 138 height 15
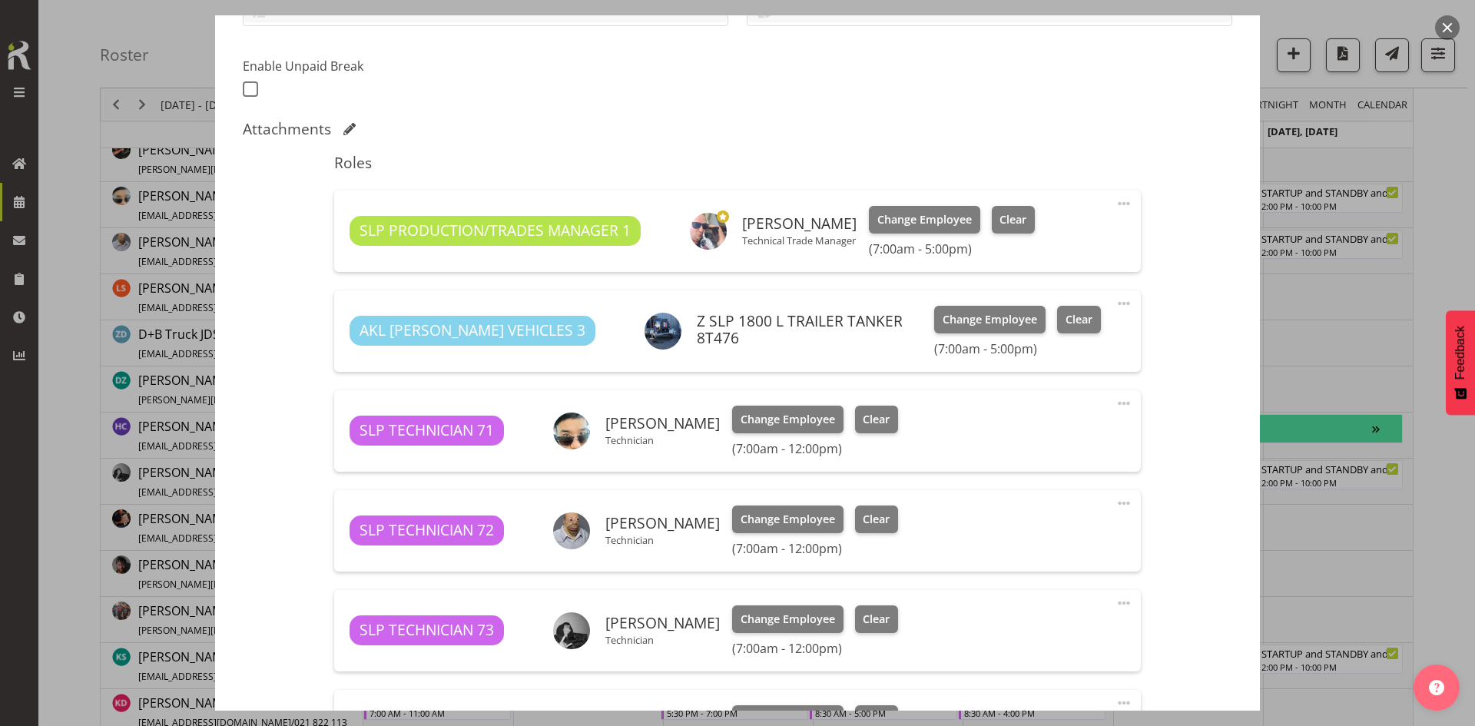
select select "9156"
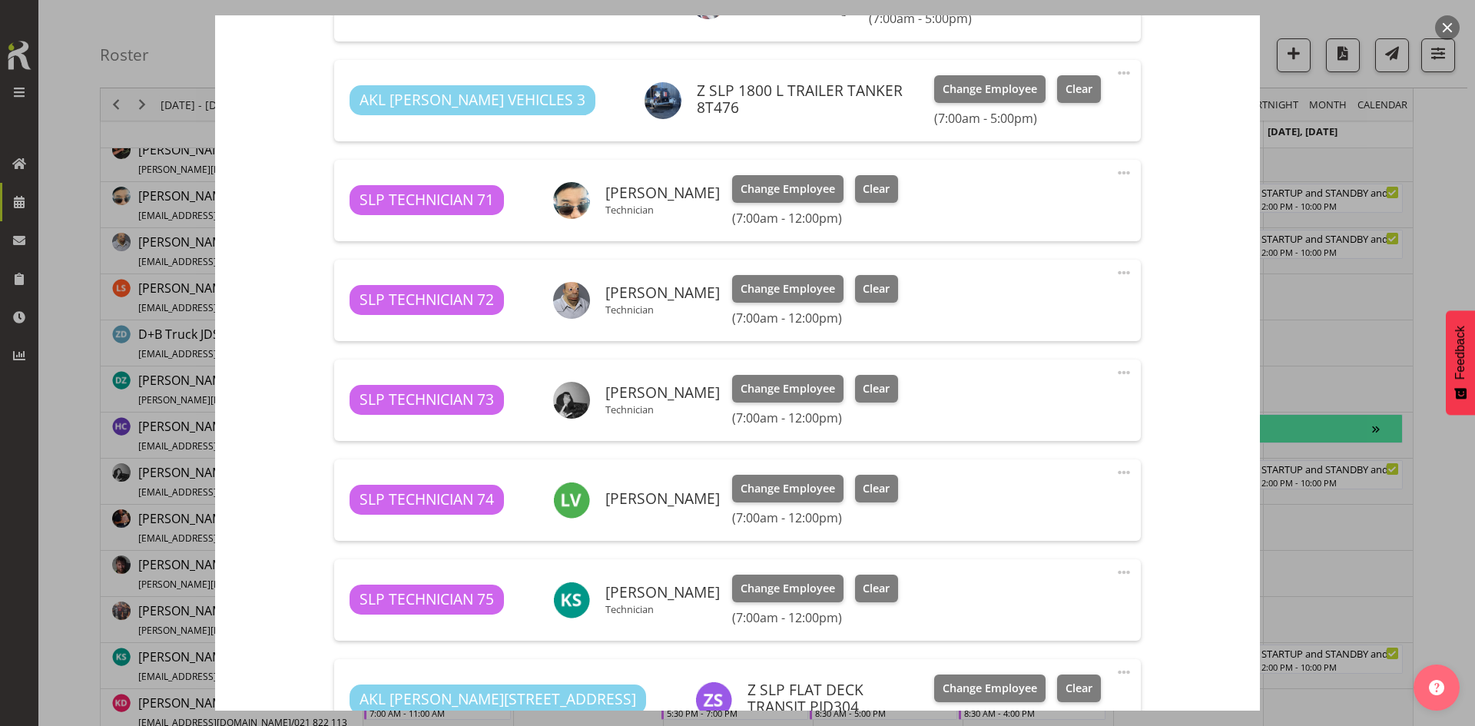
click at [863, 567] on div "SLP TECHNICIAN 75 [PERSON_NAME] Technician Change Employee Clear (7:00am - 12:0…" at bounding box center [737, 599] width 806 height 81
click at [864, 588] on span "Clear" at bounding box center [876, 588] width 27 height 17
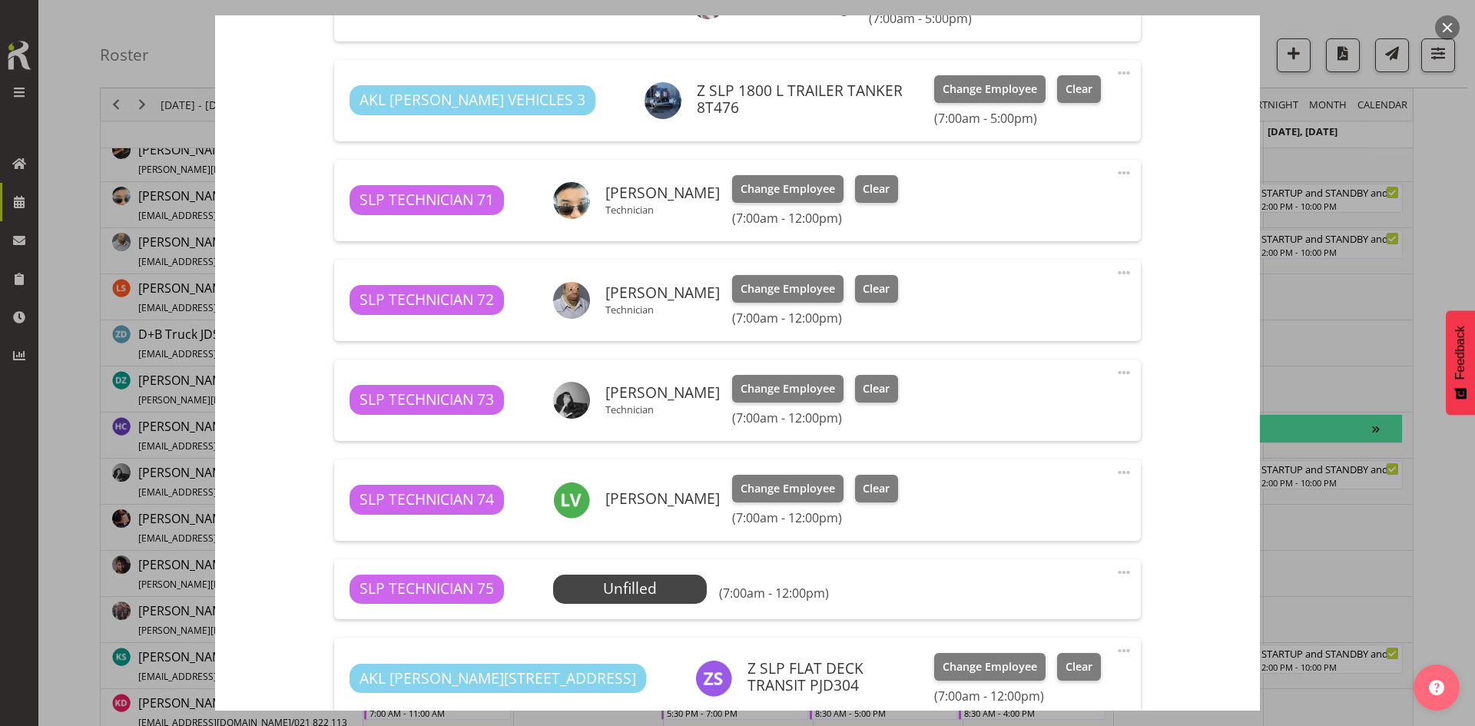
click at [1115, 573] on span at bounding box center [1124, 572] width 18 height 18
click at [1034, 652] on link "Delete" at bounding box center [1060, 665] width 148 height 28
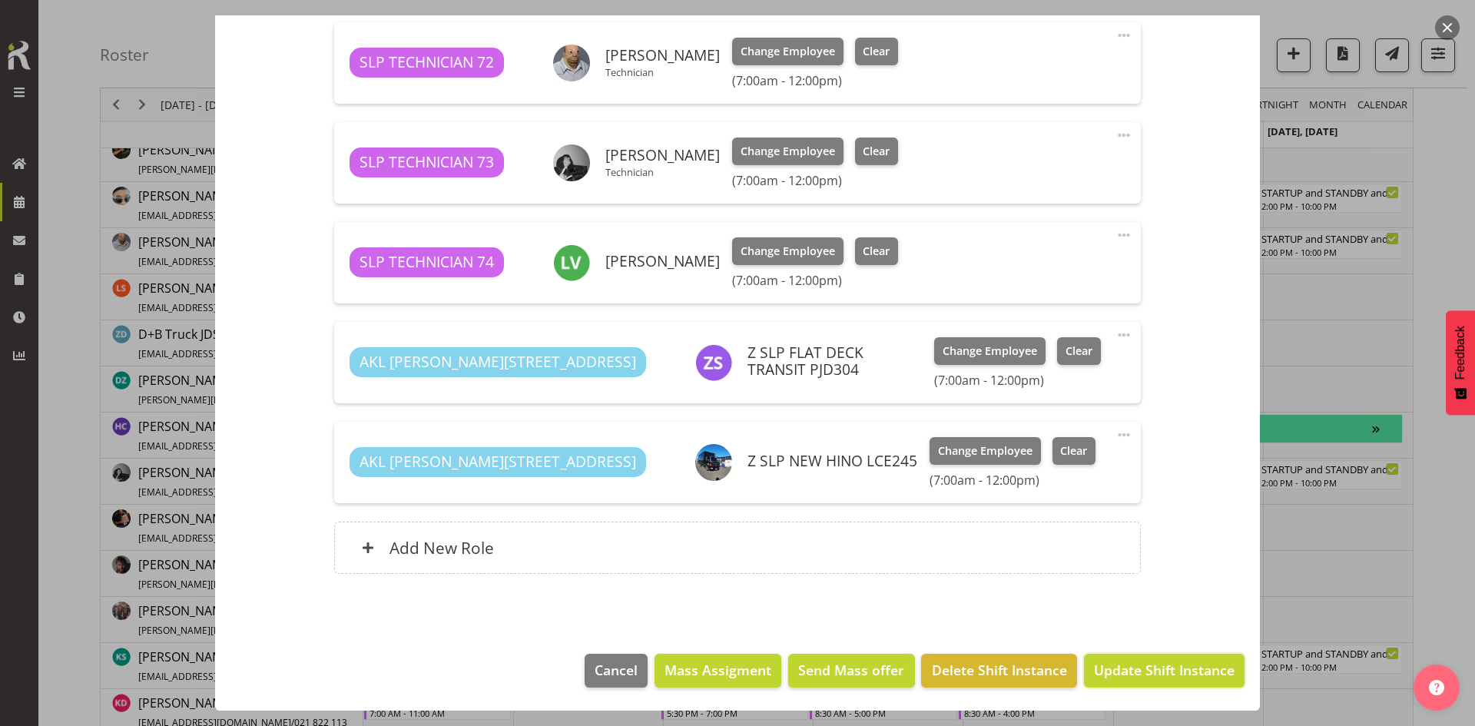
click at [1138, 665] on span "Update Shift Instance" at bounding box center [1164, 670] width 141 height 20
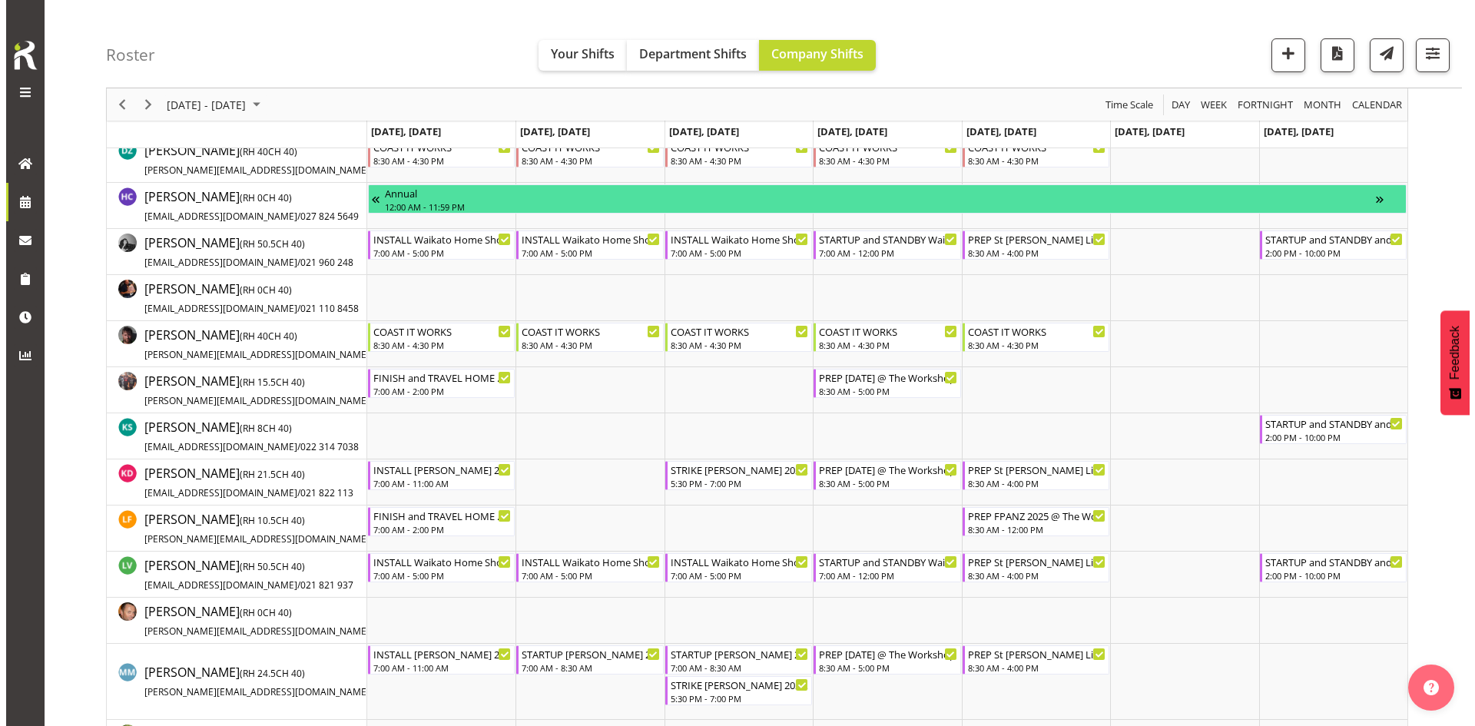
scroll to position [498, 0]
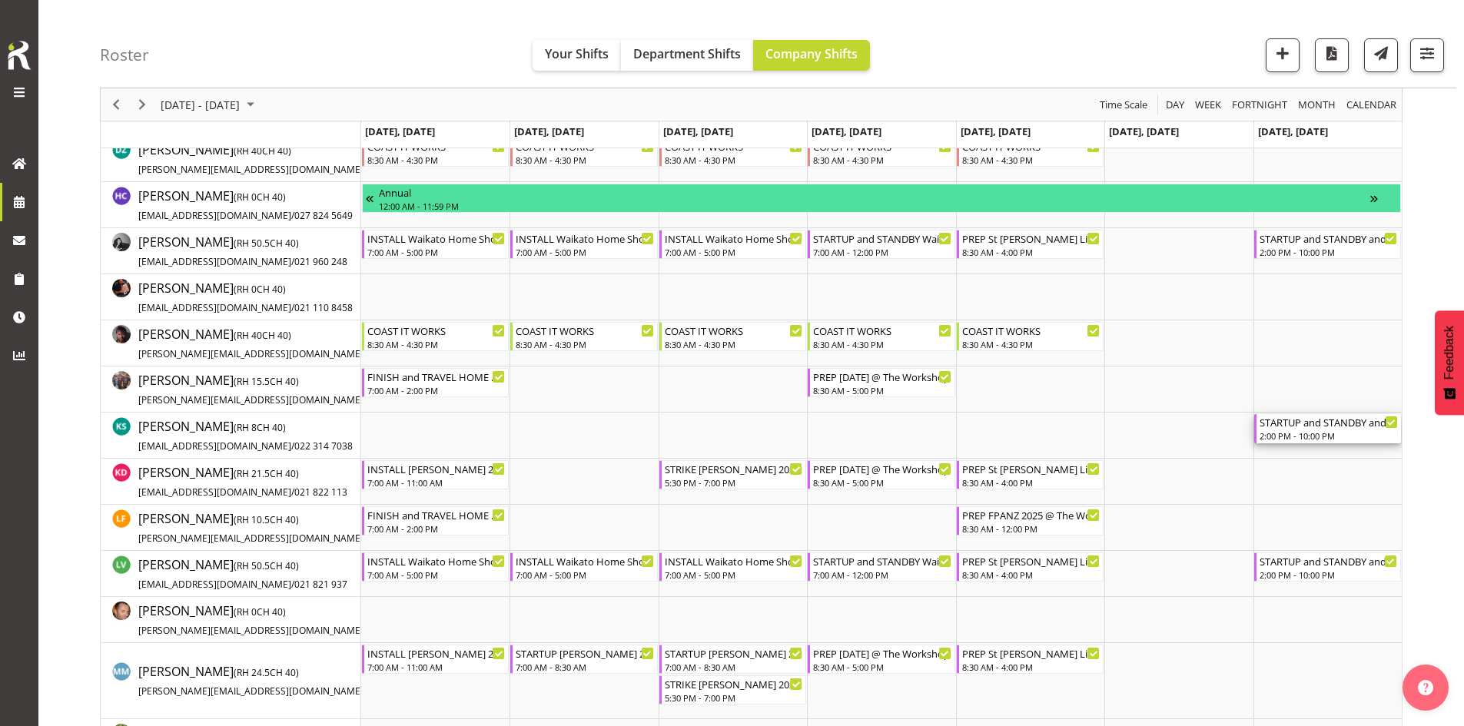
click at [1305, 437] on div "2:00 PM - 10:00 PM" at bounding box center [1329, 436] width 138 height 12
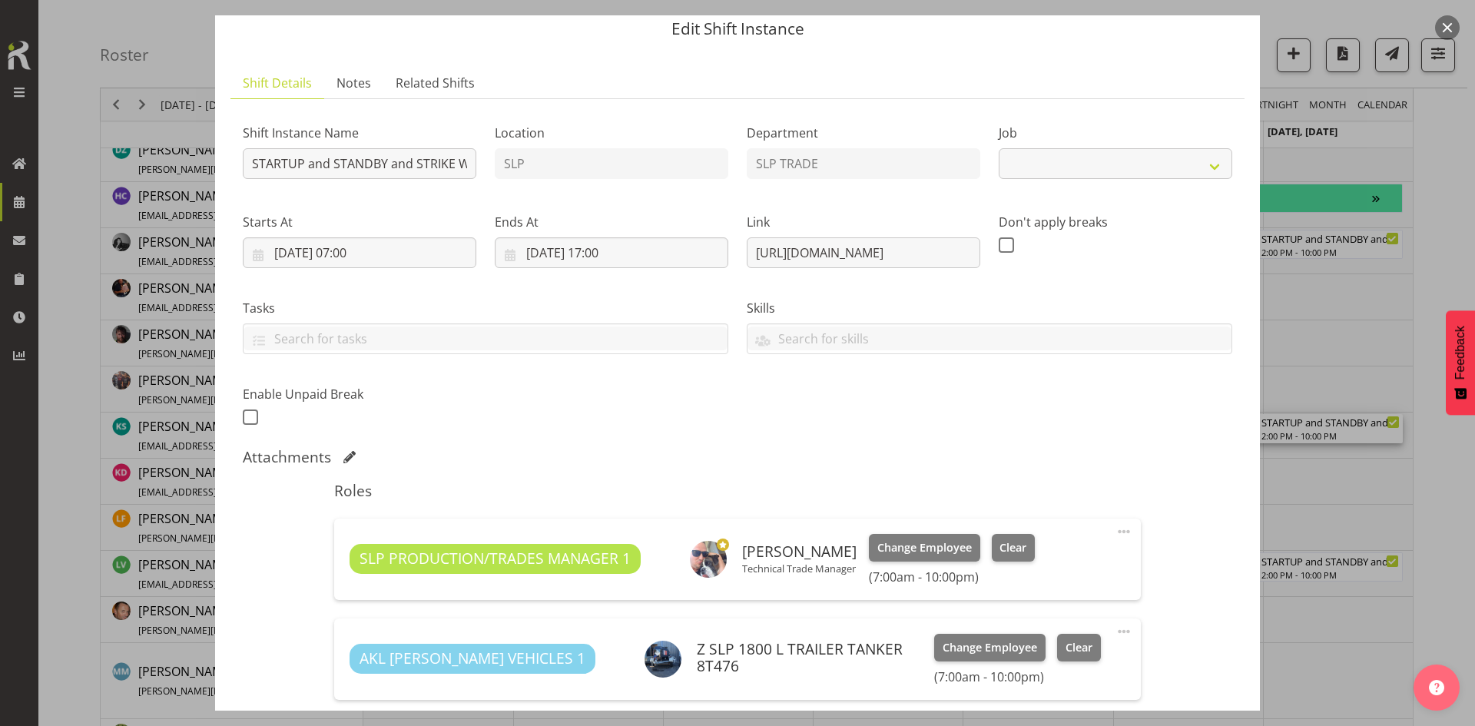
scroll to position [0, 0]
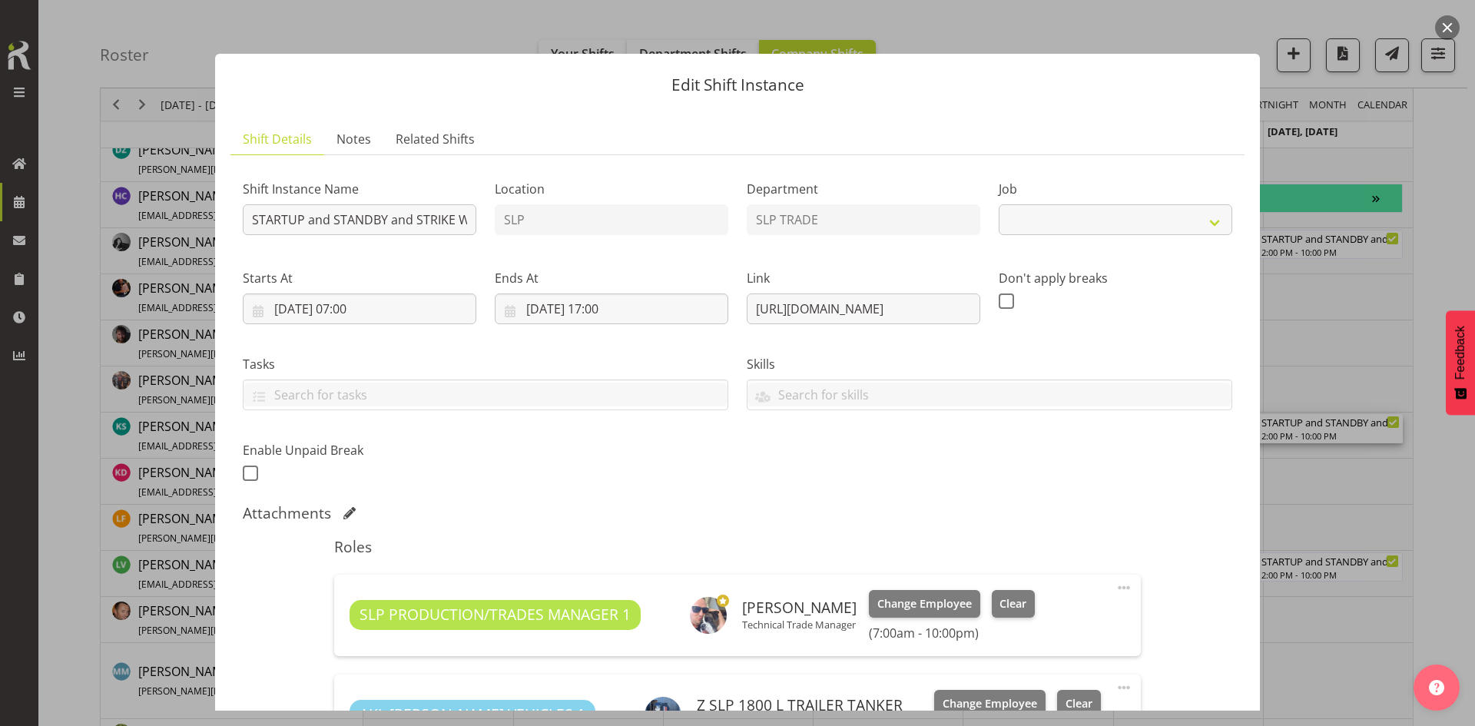
select select "9156"
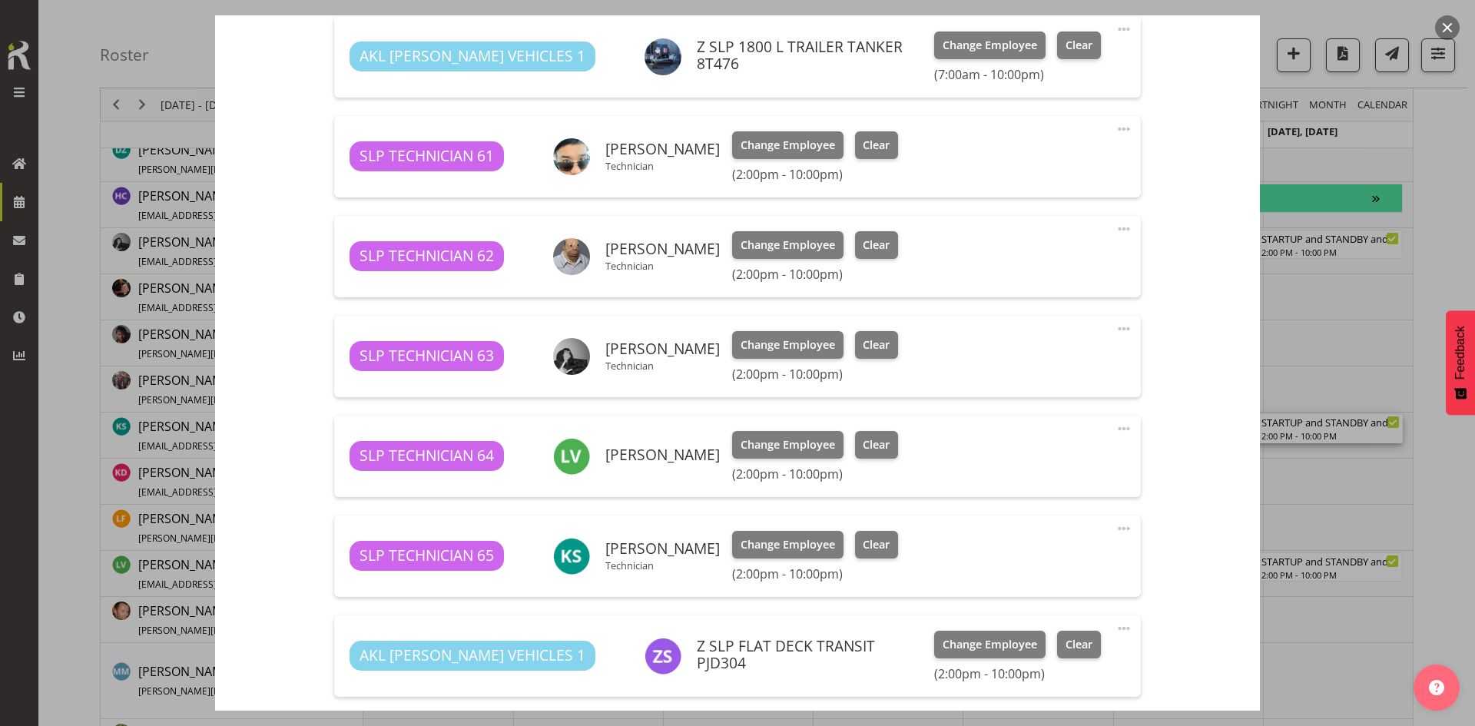
scroll to position [692, 0]
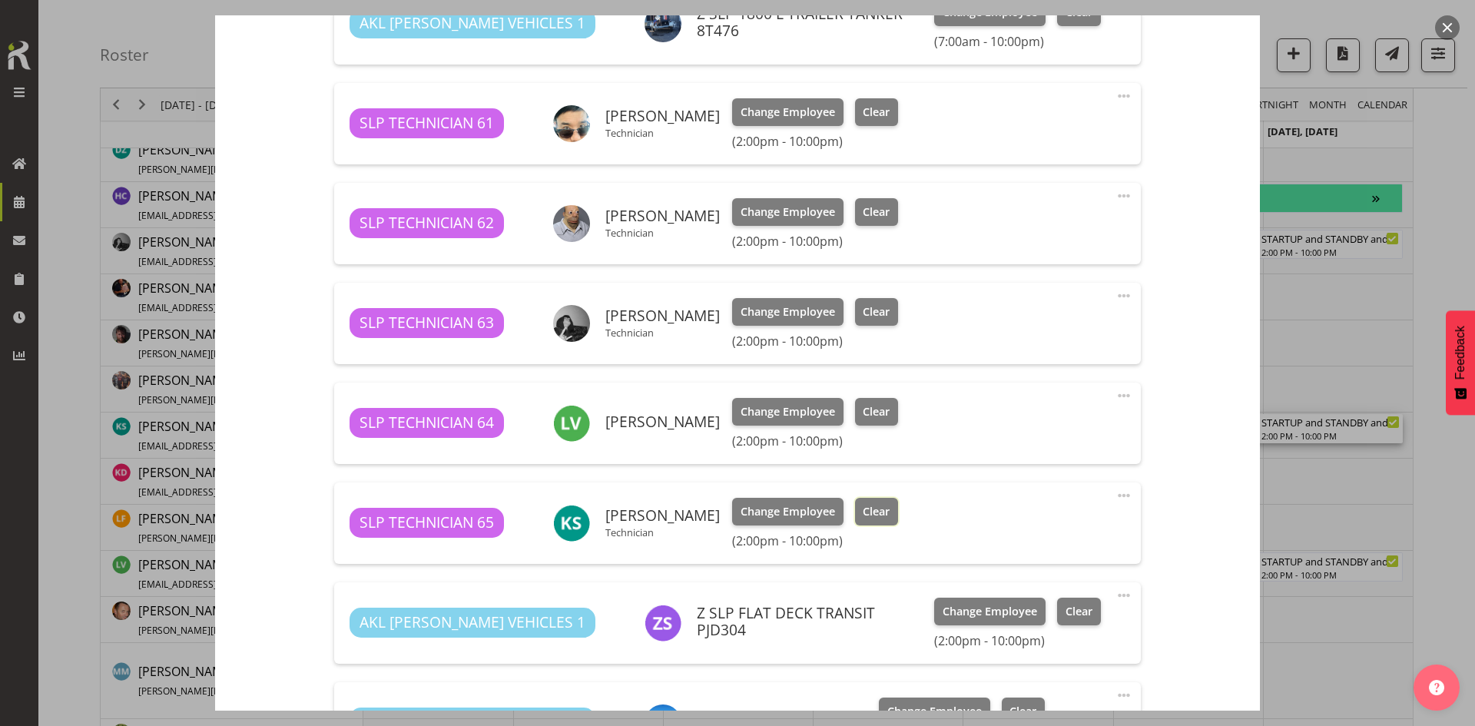
click at [868, 520] on button "Clear" at bounding box center [877, 512] width 44 height 28
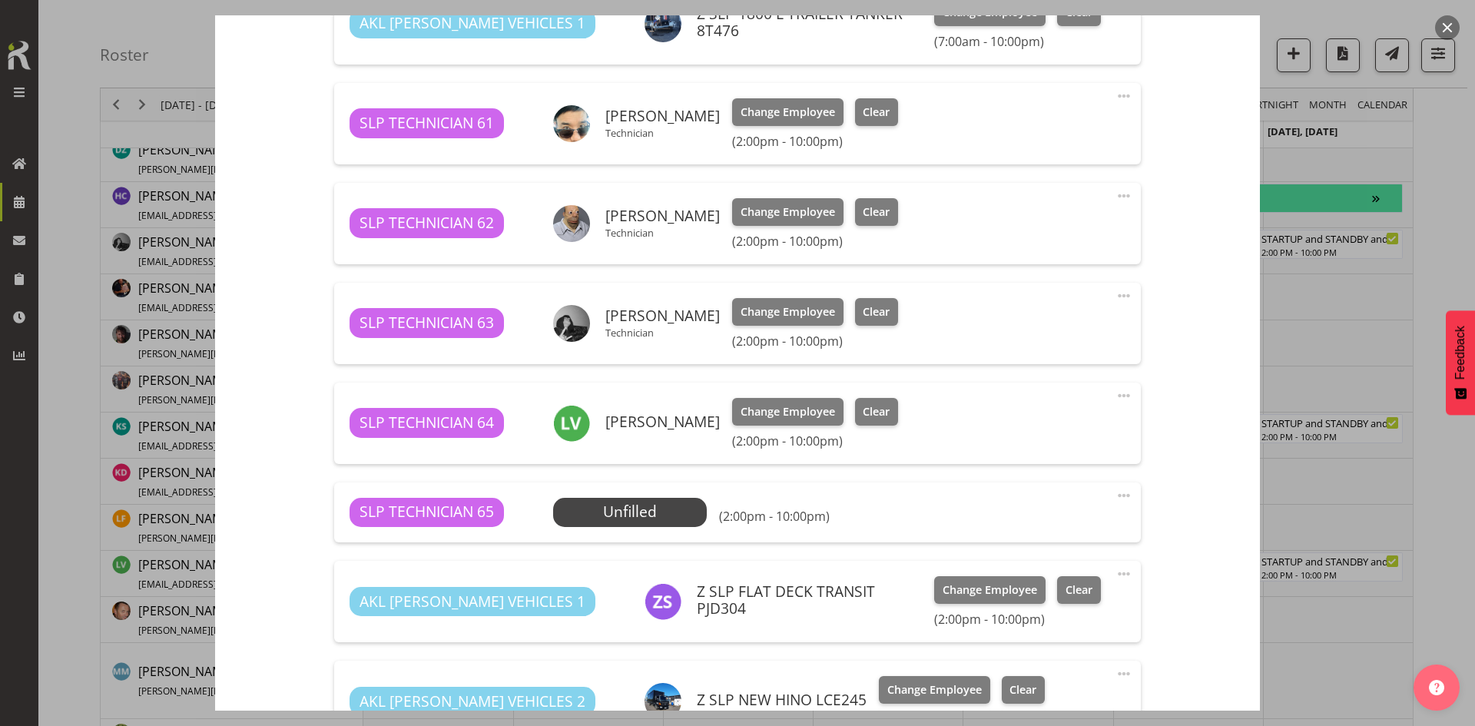
click at [1115, 490] on span at bounding box center [1124, 495] width 18 height 18
click at [1032, 586] on link "Delete" at bounding box center [1060, 588] width 148 height 28
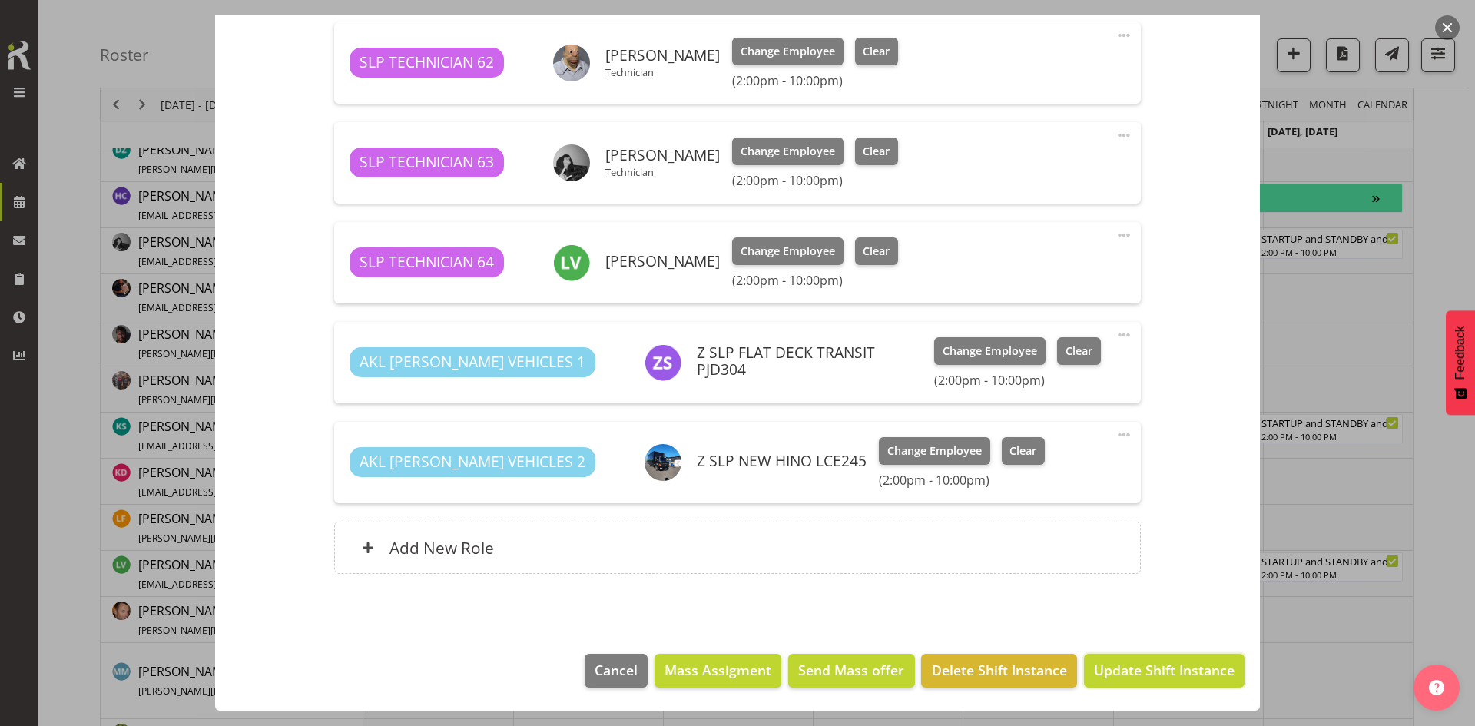
click at [1144, 665] on span "Update Shift Instance" at bounding box center [1164, 670] width 141 height 20
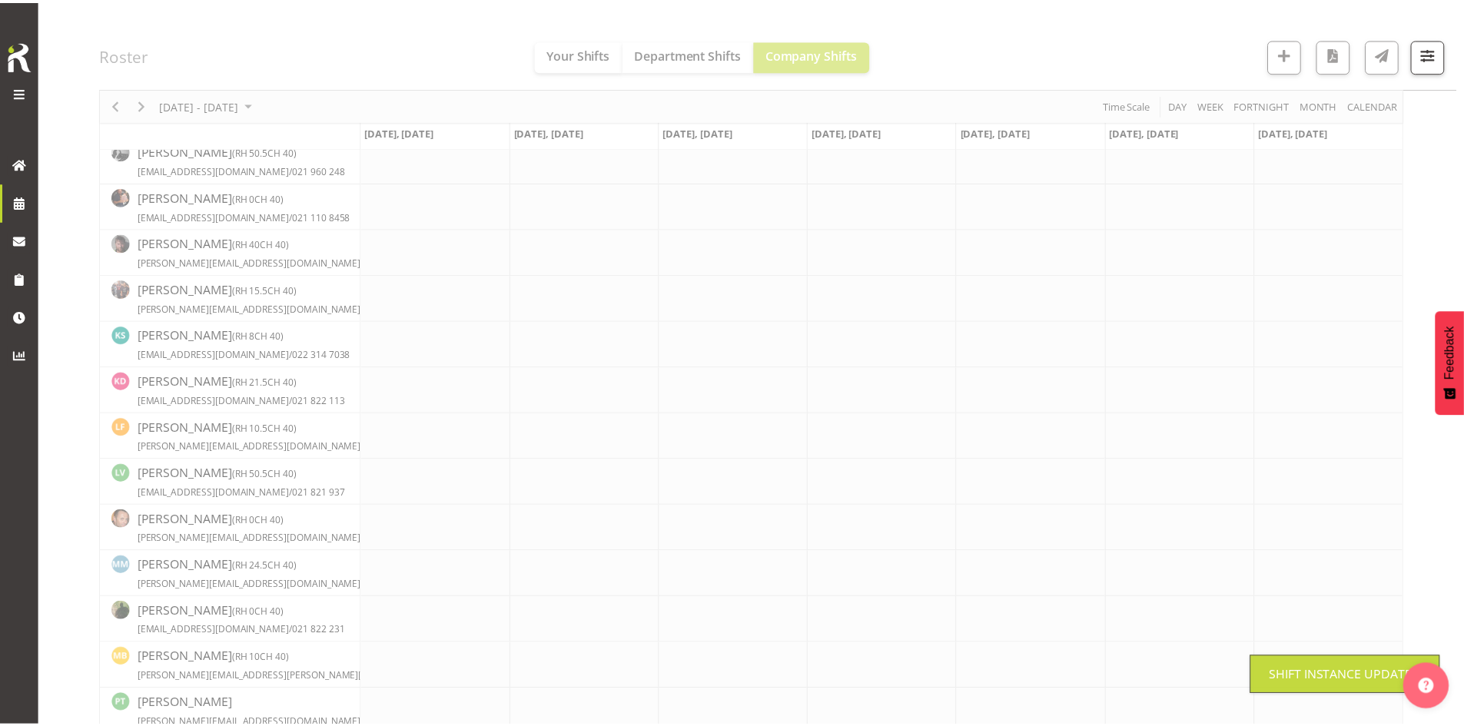
scroll to position [407, 0]
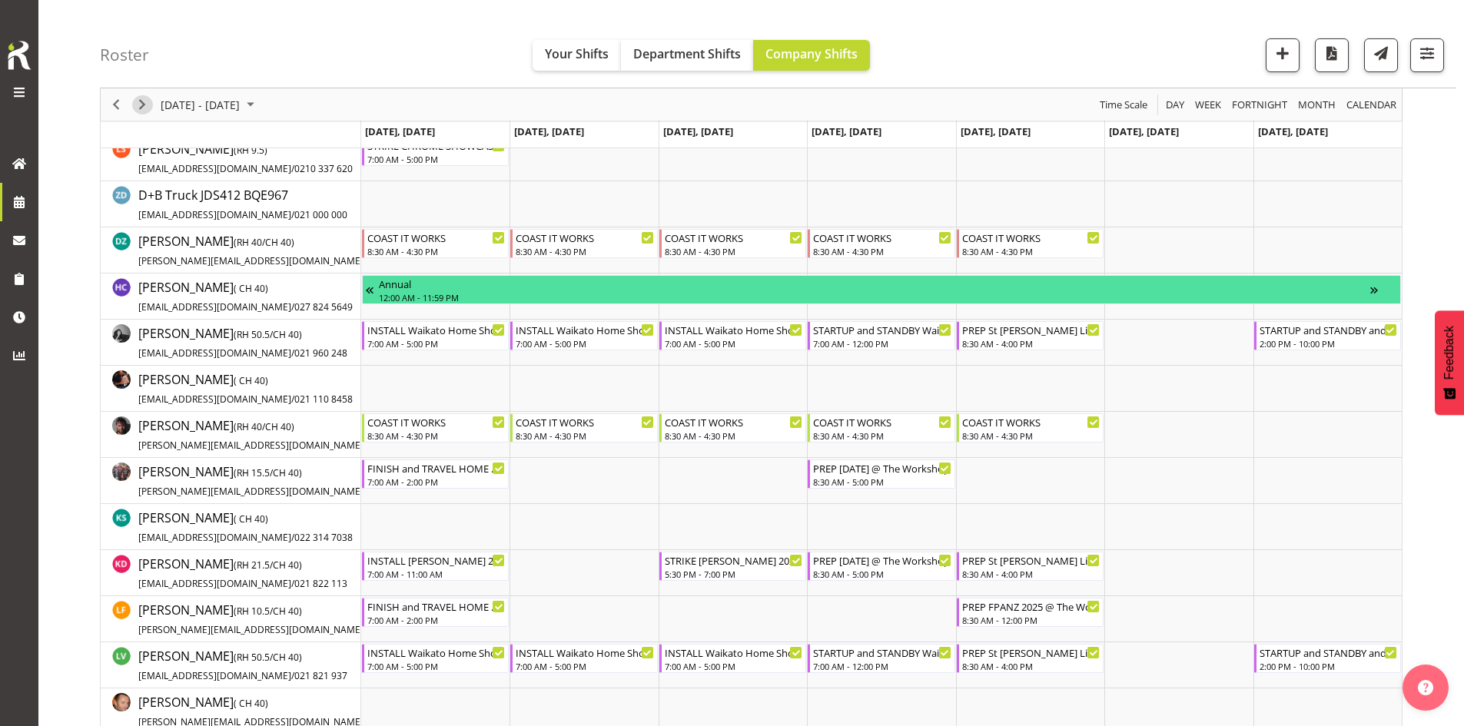
click at [138, 101] on span "Next" at bounding box center [142, 104] width 18 height 19
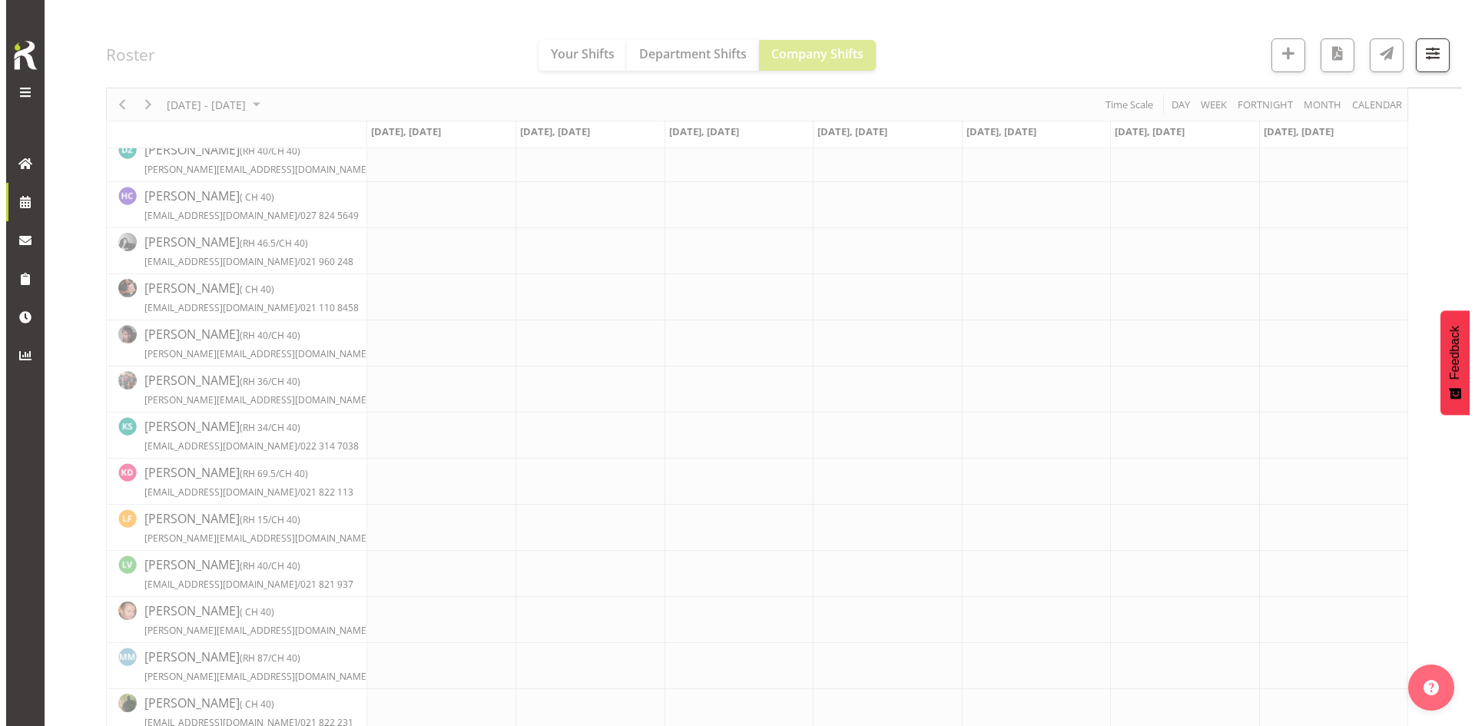
scroll to position [498, 0]
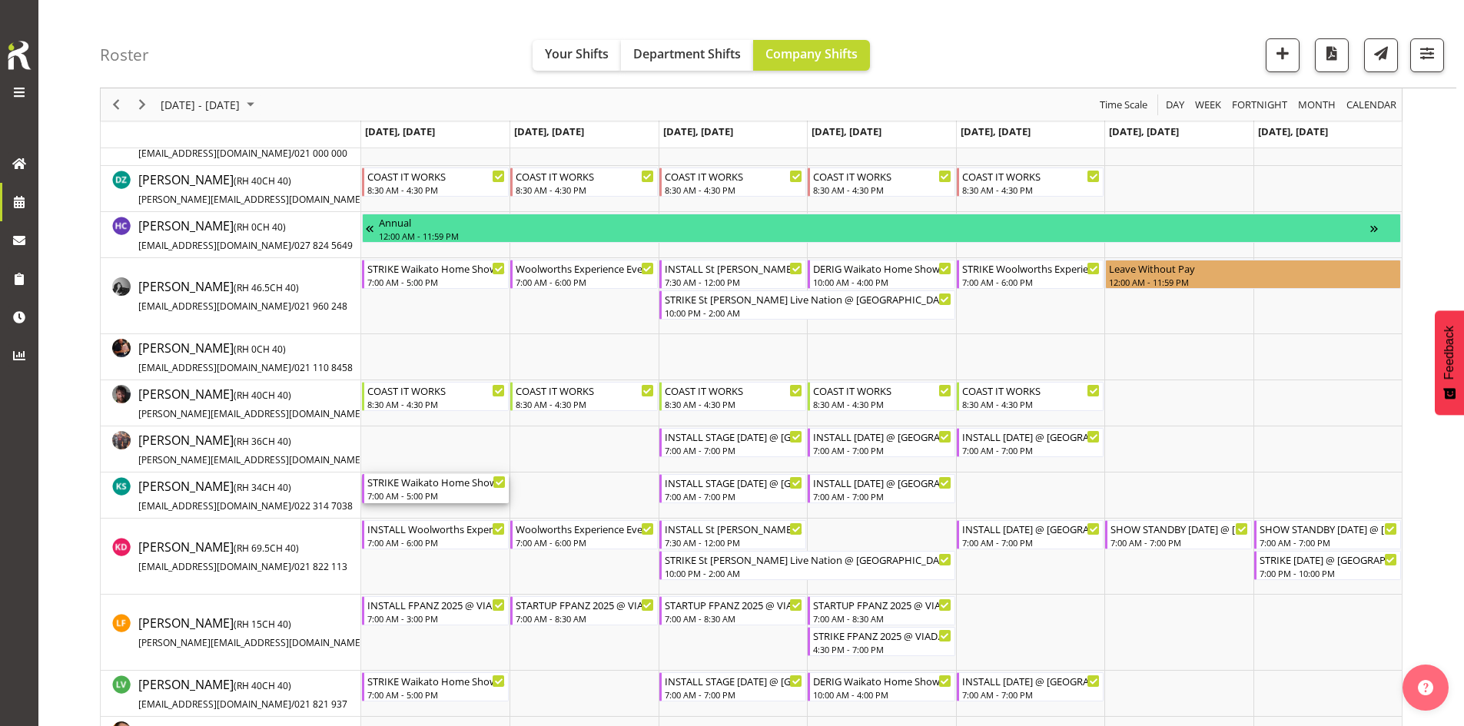
click at [453, 493] on div "7:00 AM - 5:00 PM" at bounding box center [436, 496] width 138 height 12
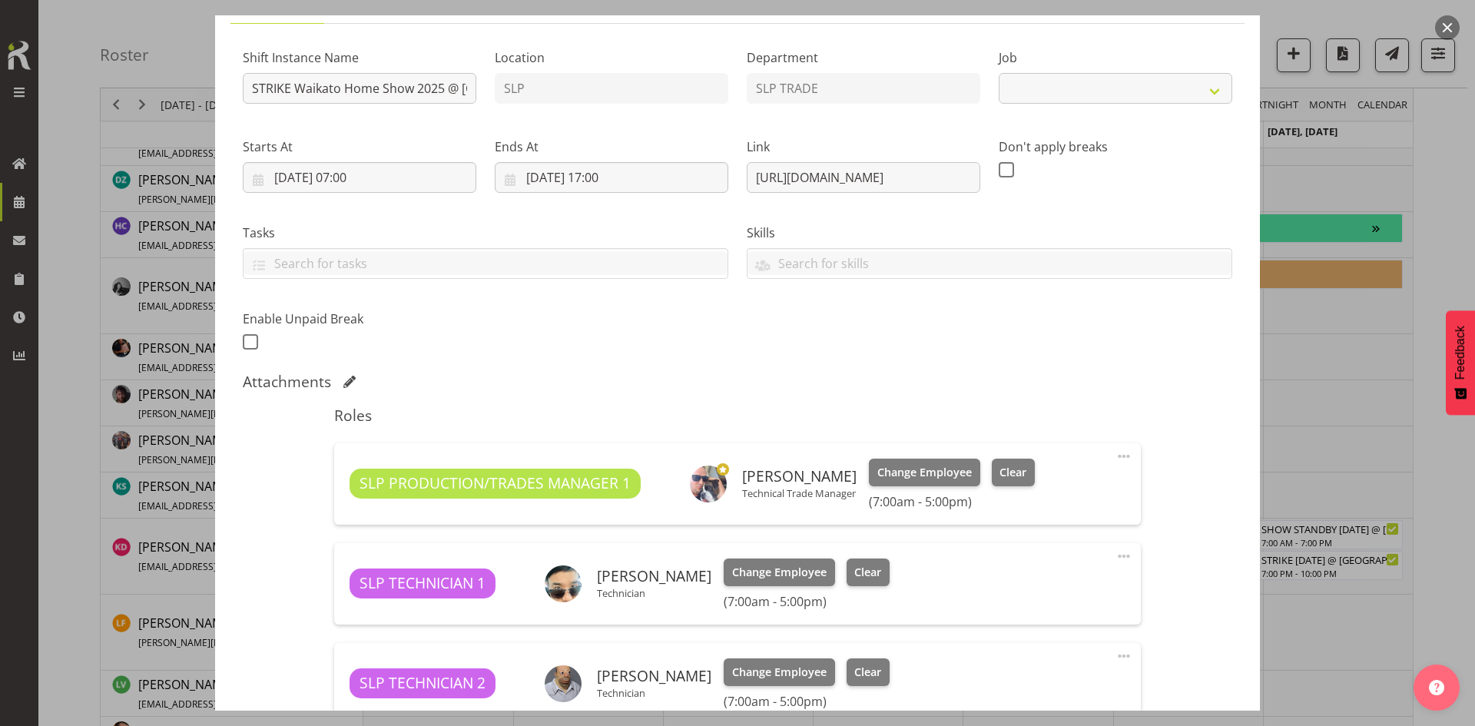
select select "9156"
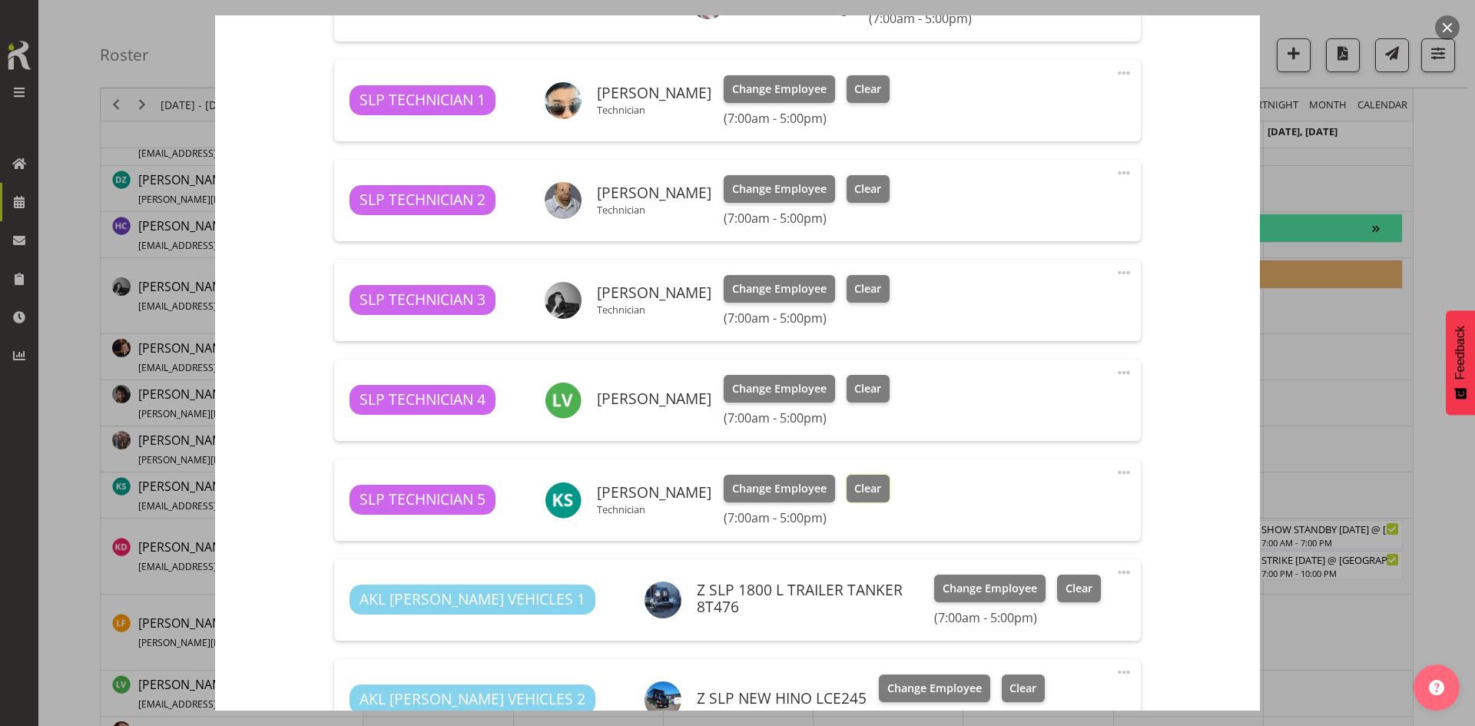
click at [857, 494] on span "Clear" at bounding box center [868, 488] width 27 height 17
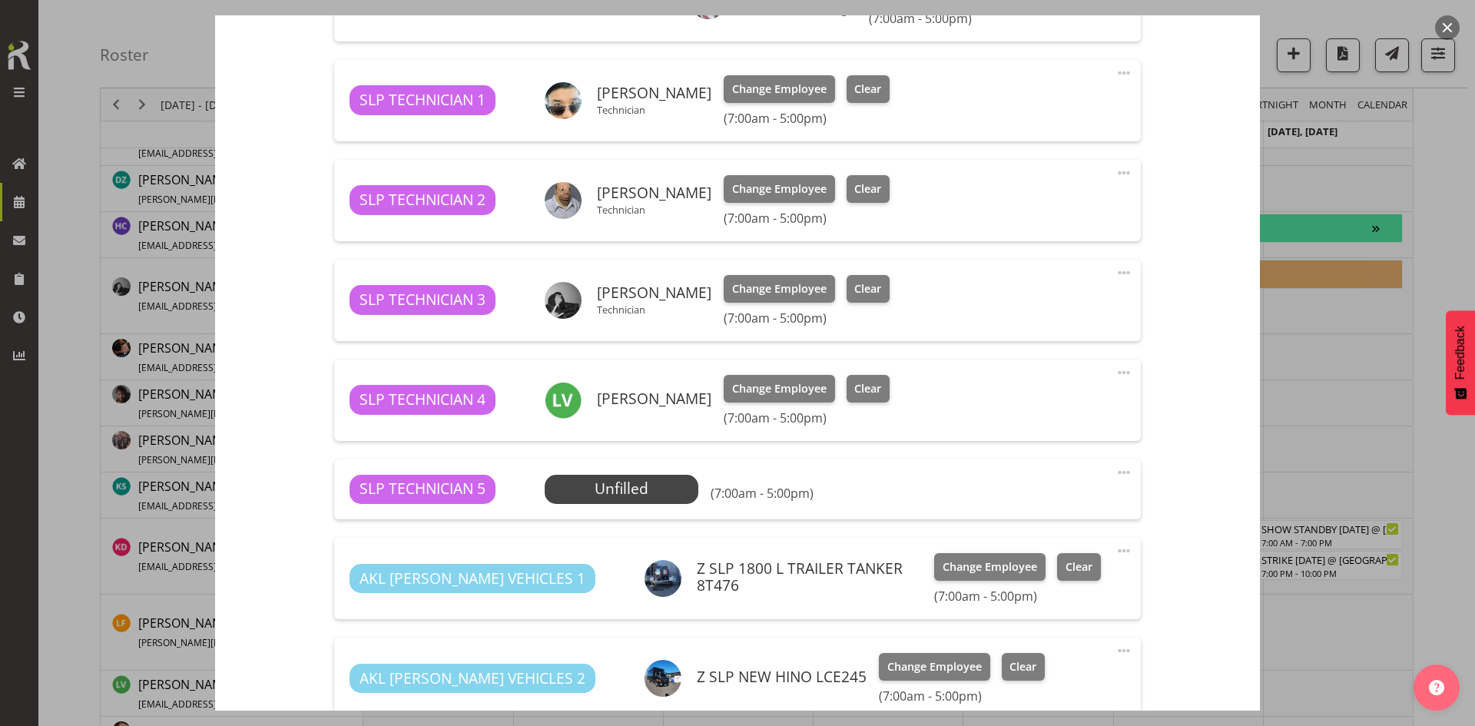
click at [1118, 474] on span at bounding box center [1124, 472] width 18 height 18
click at [1051, 562] on link "Delete" at bounding box center [1060, 565] width 148 height 28
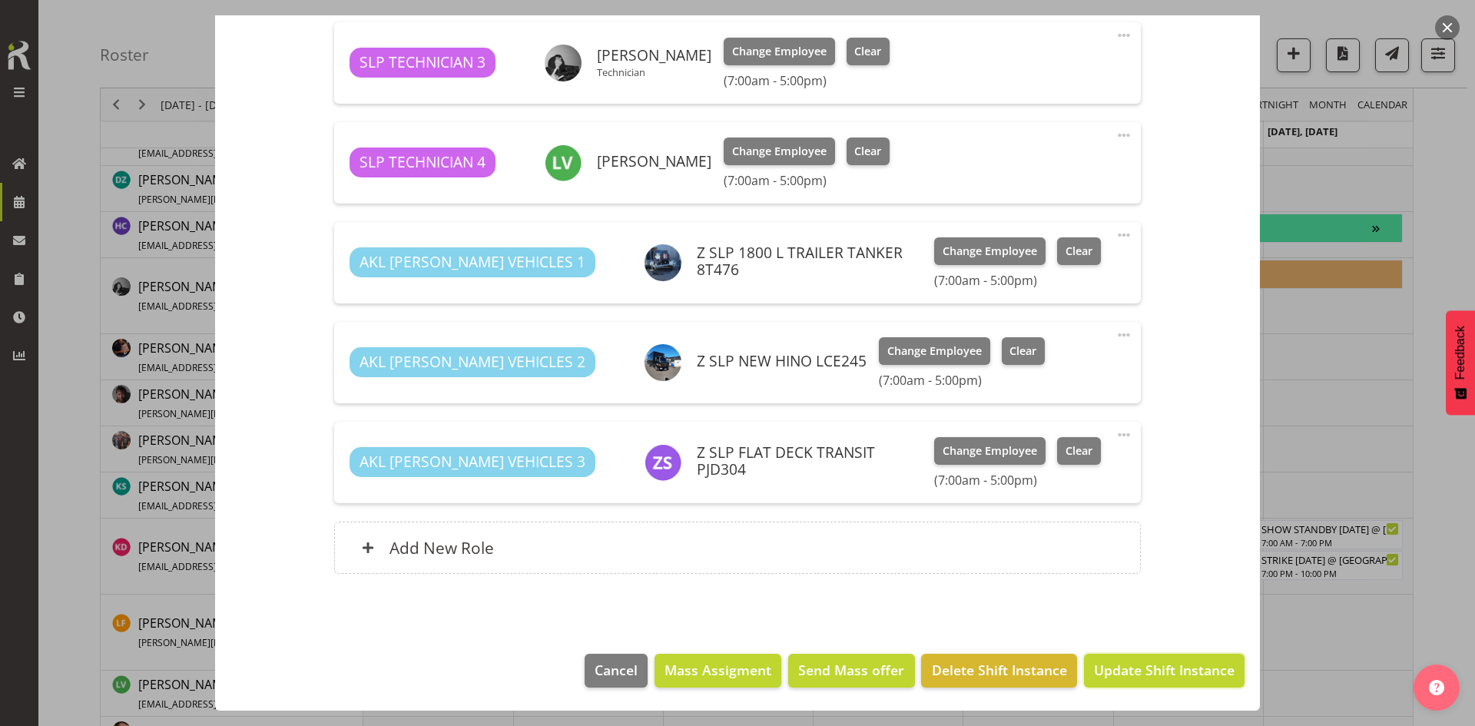
click at [1114, 662] on span "Update Shift Instance" at bounding box center [1164, 670] width 141 height 20
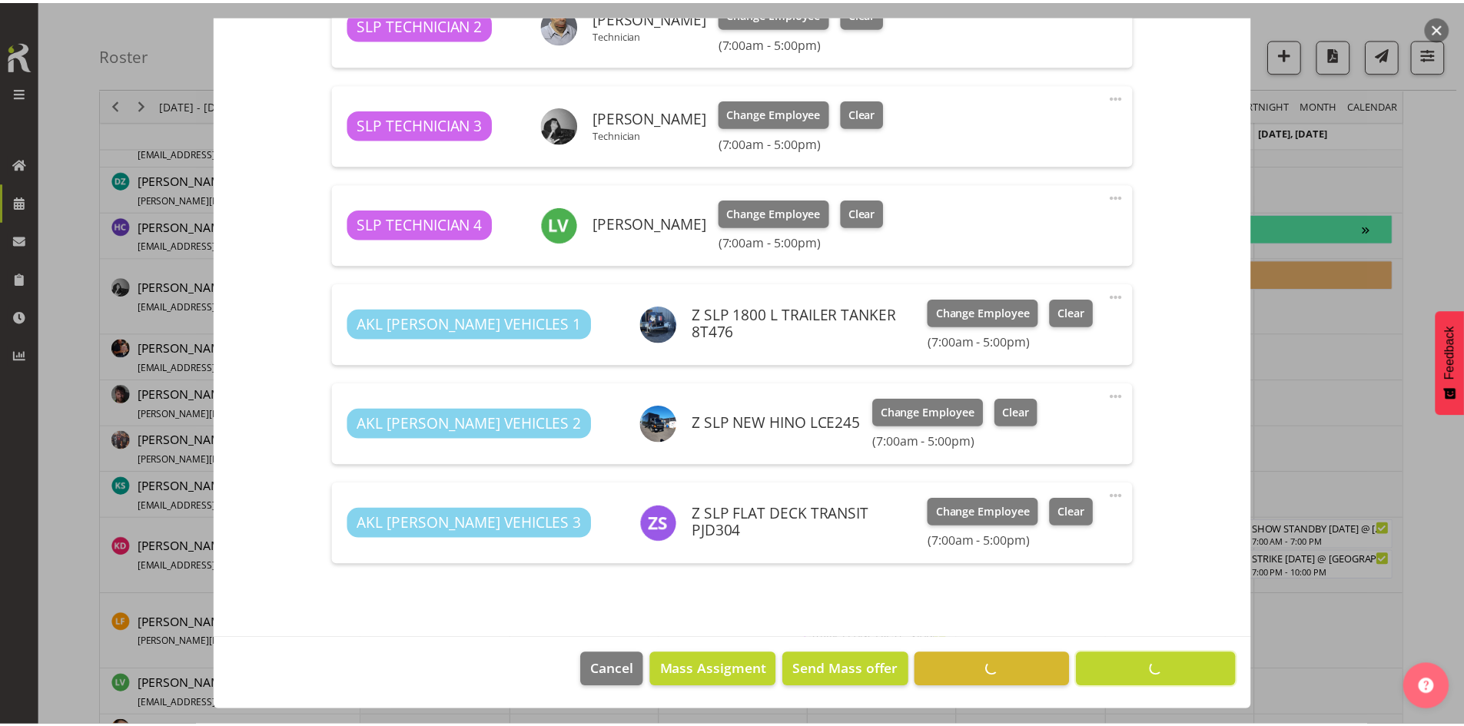
scroll to position [791, 0]
